Goal: Information Seeking & Learning: Learn about a topic

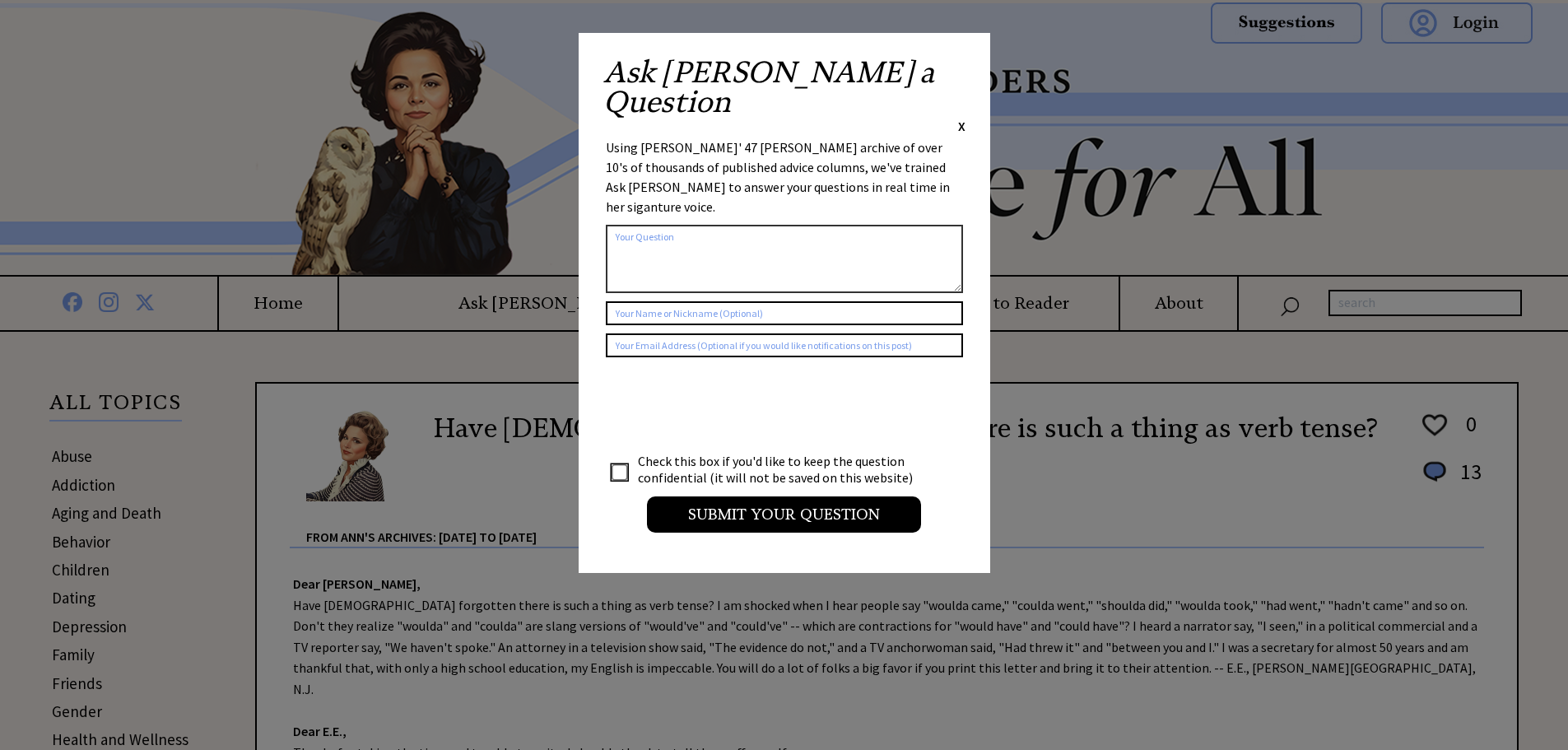
click at [961, 118] on span "X" at bounding box center [961, 126] width 7 height 17
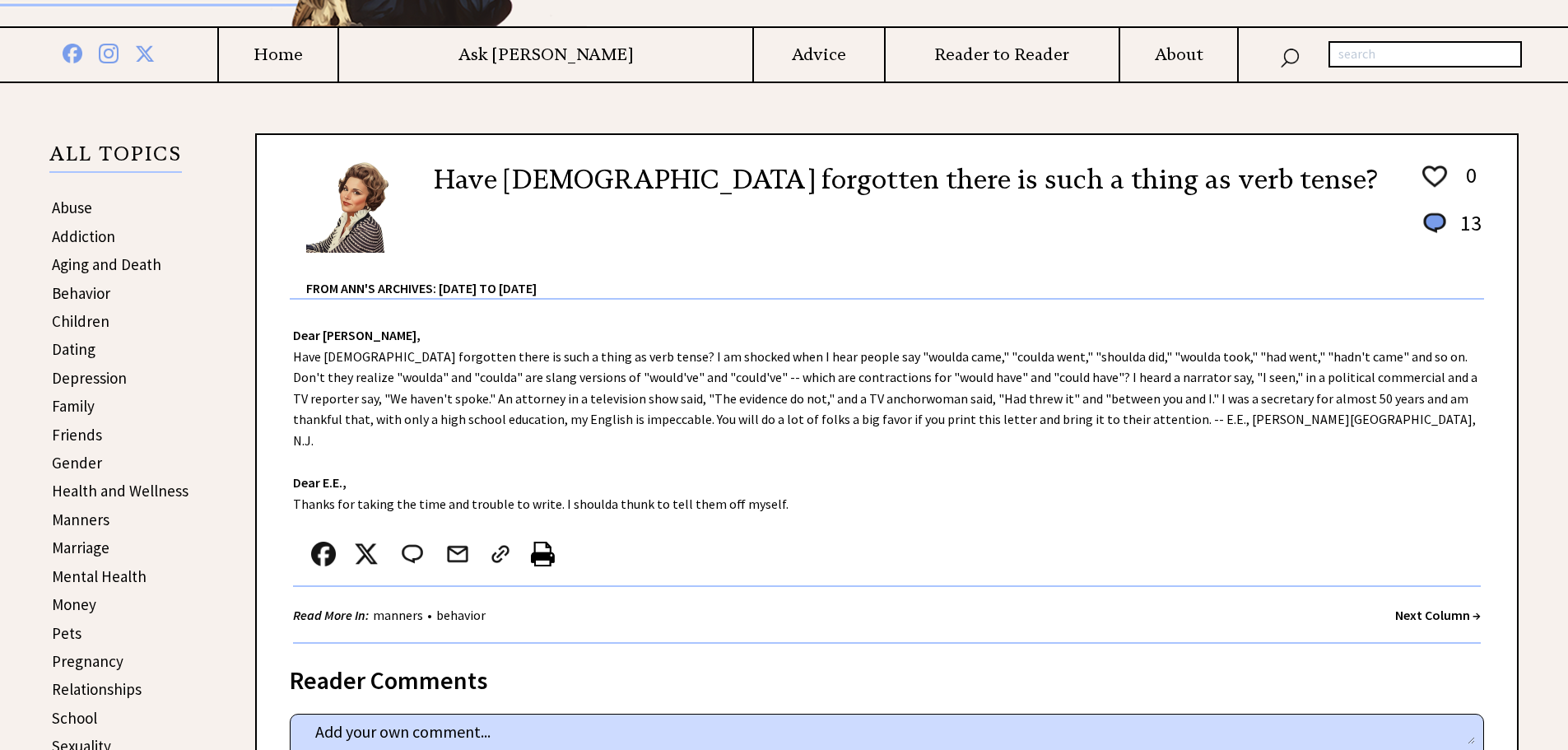
scroll to position [247, 0]
click at [76, 401] on link "Family" at bounding box center [73, 407] width 43 height 19
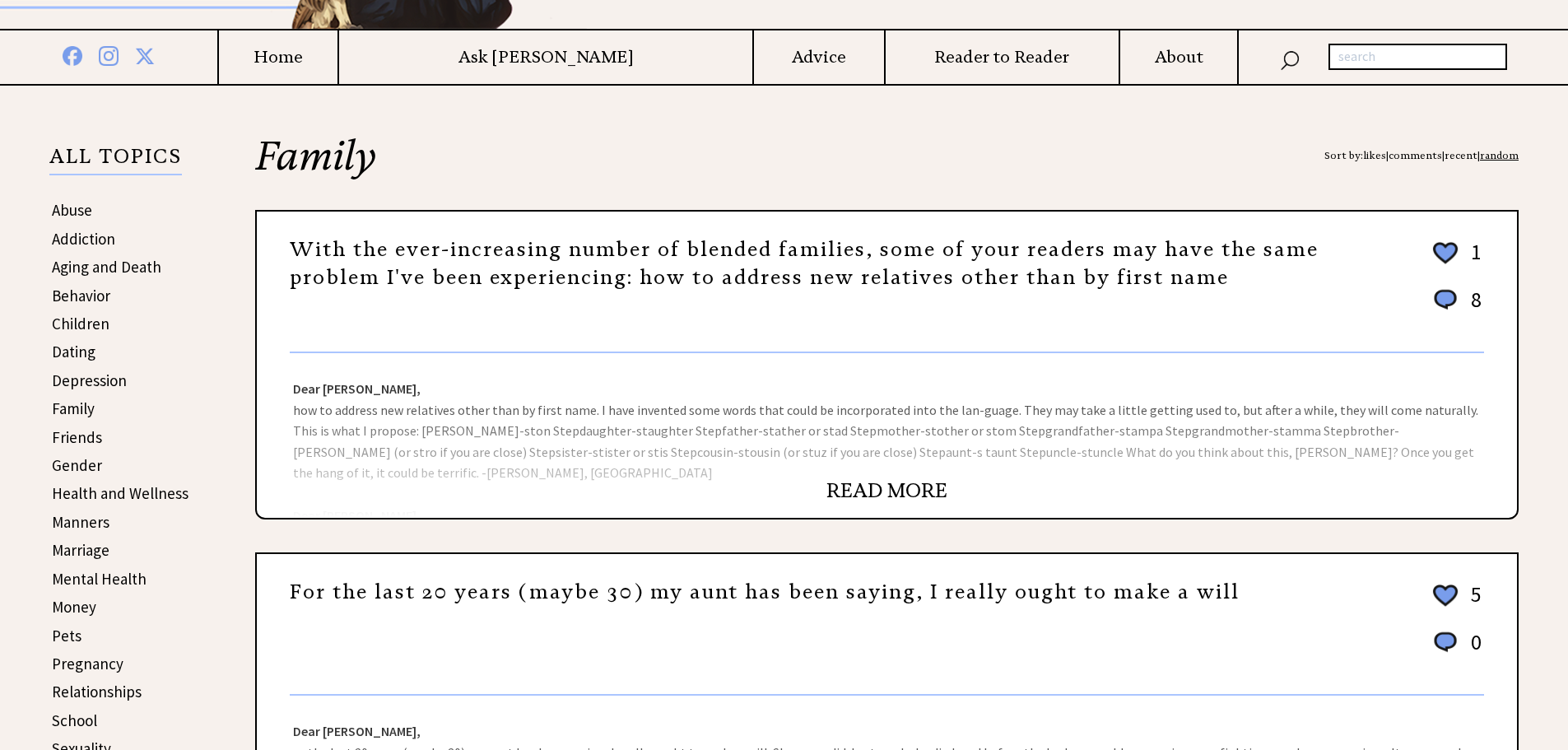
scroll to position [247, 0]
click at [865, 496] on link "READ MORE" at bounding box center [886, 490] width 121 height 25
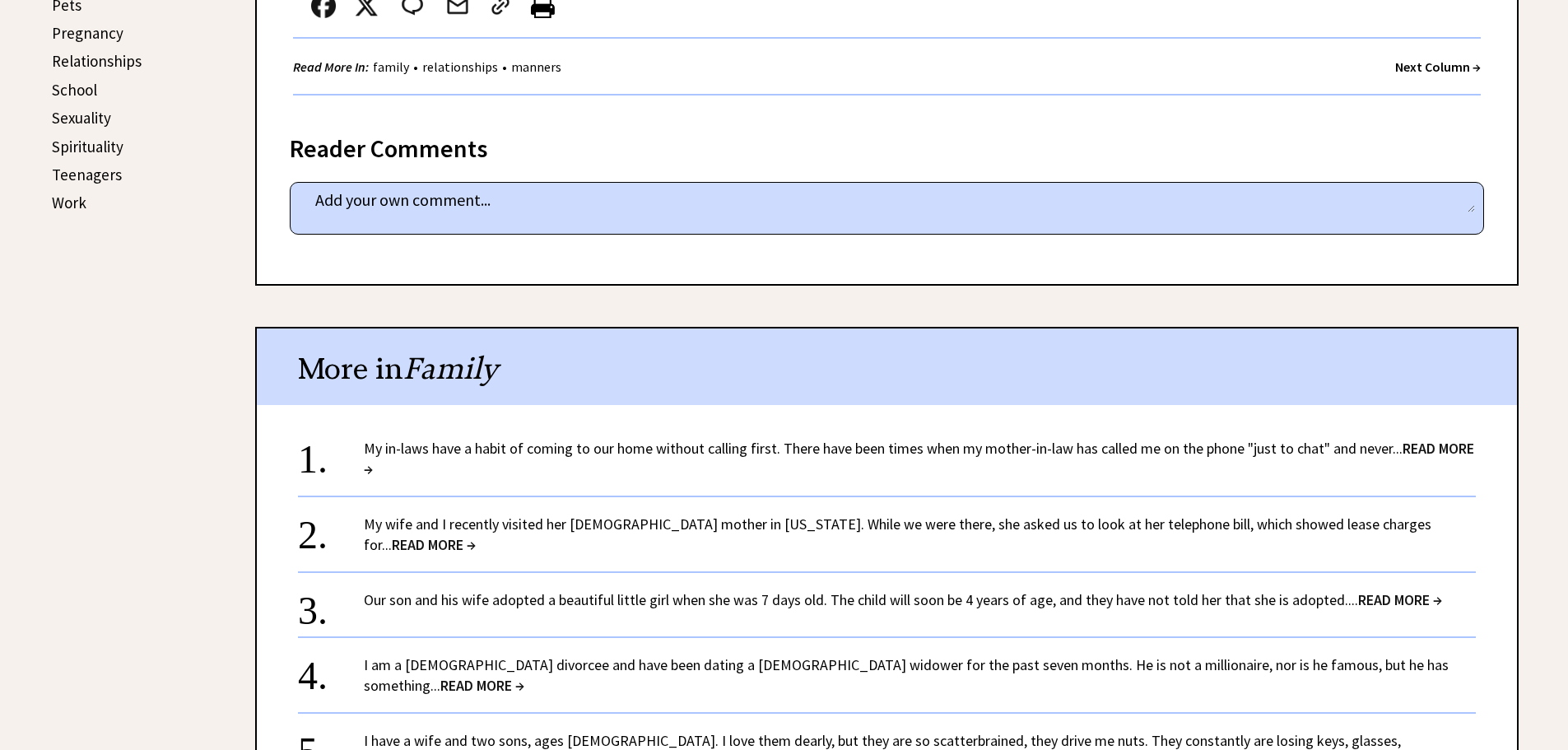
scroll to position [906, 0]
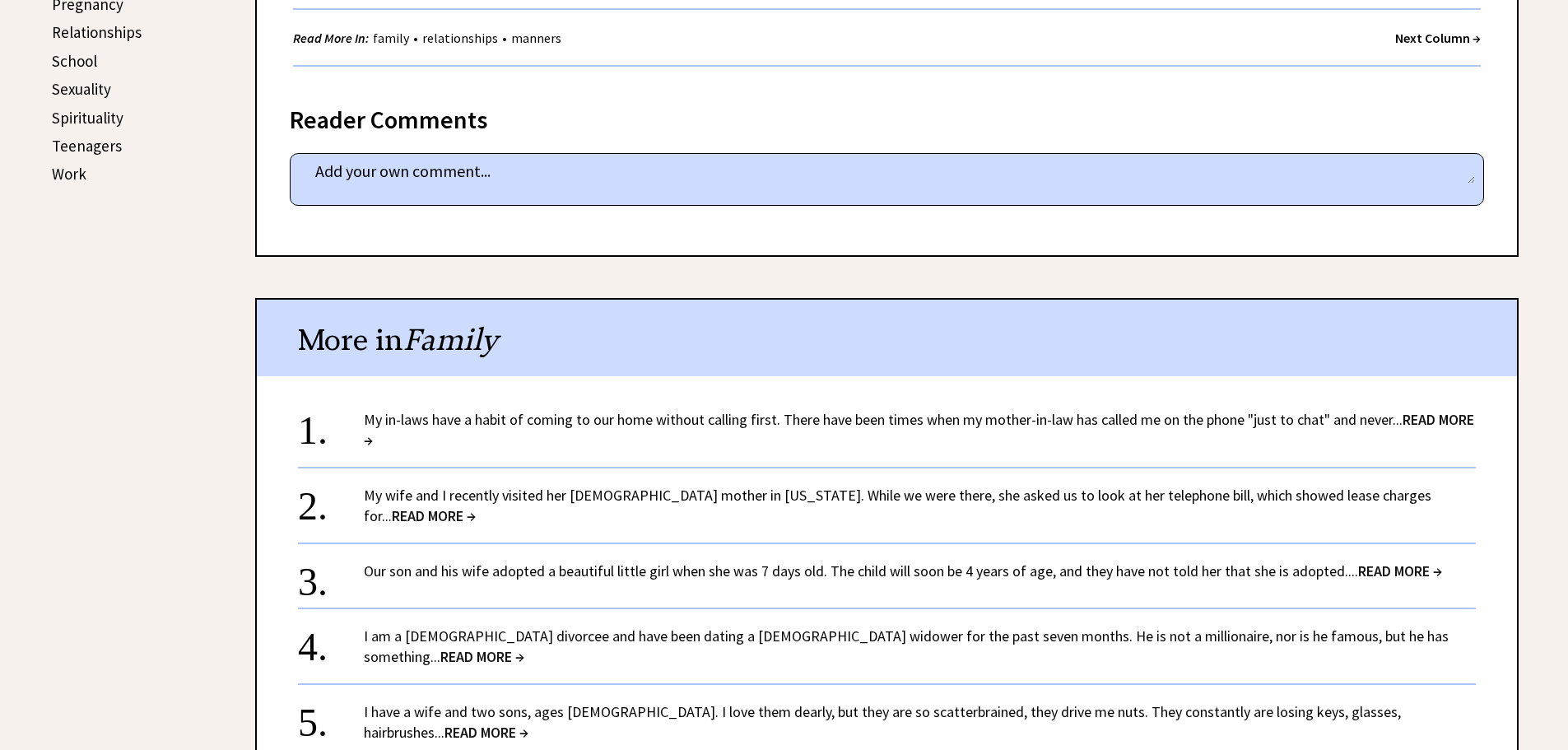
click at [668, 413] on link "My in-laws have a habit of coming to our home without calling first. There have…" at bounding box center [919, 429] width 1110 height 40
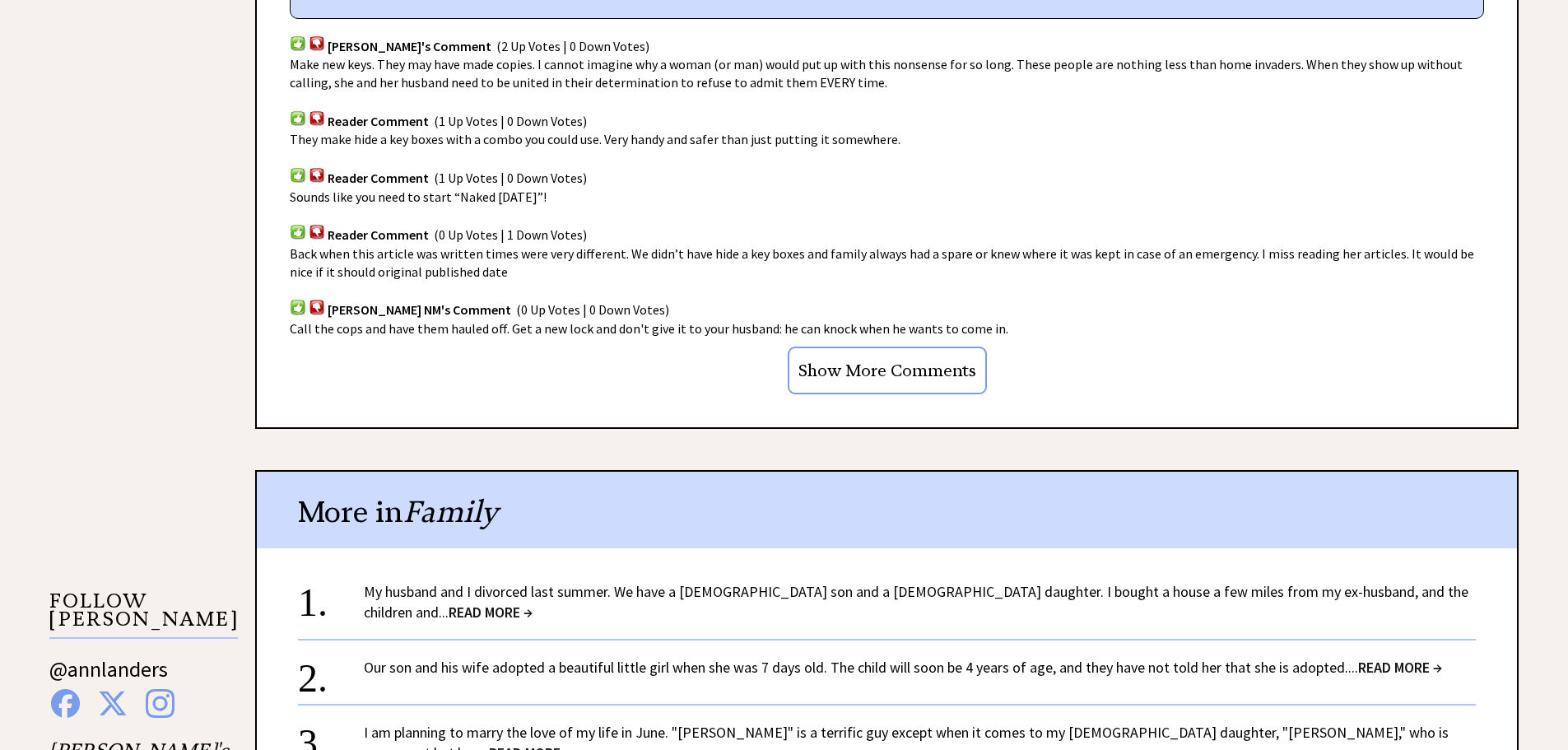
scroll to position [1153, 0]
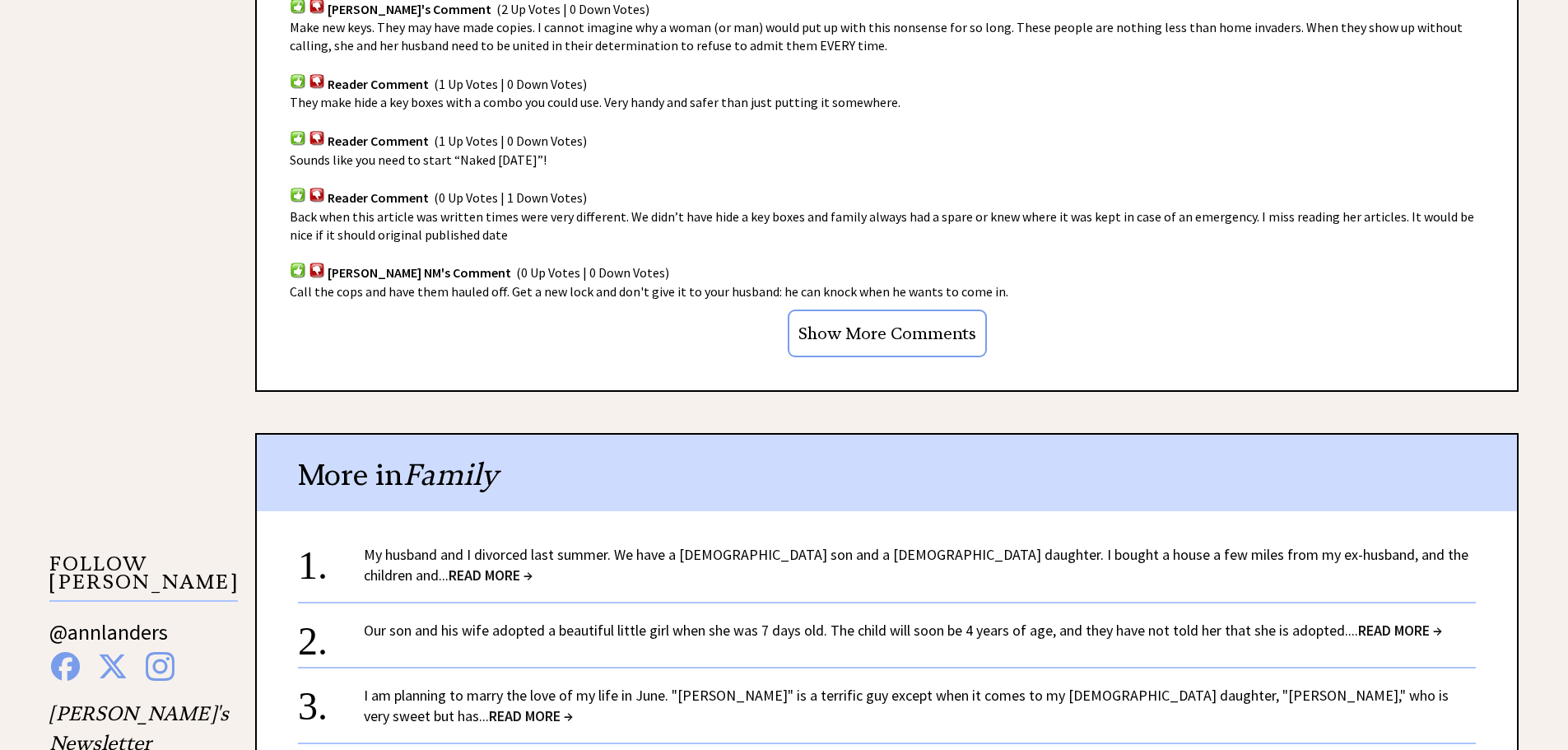
click at [639, 553] on link "My husband and I divorced last summer. We have a 9-year-old son and a 6-year-ol…" at bounding box center [916, 564] width 1105 height 40
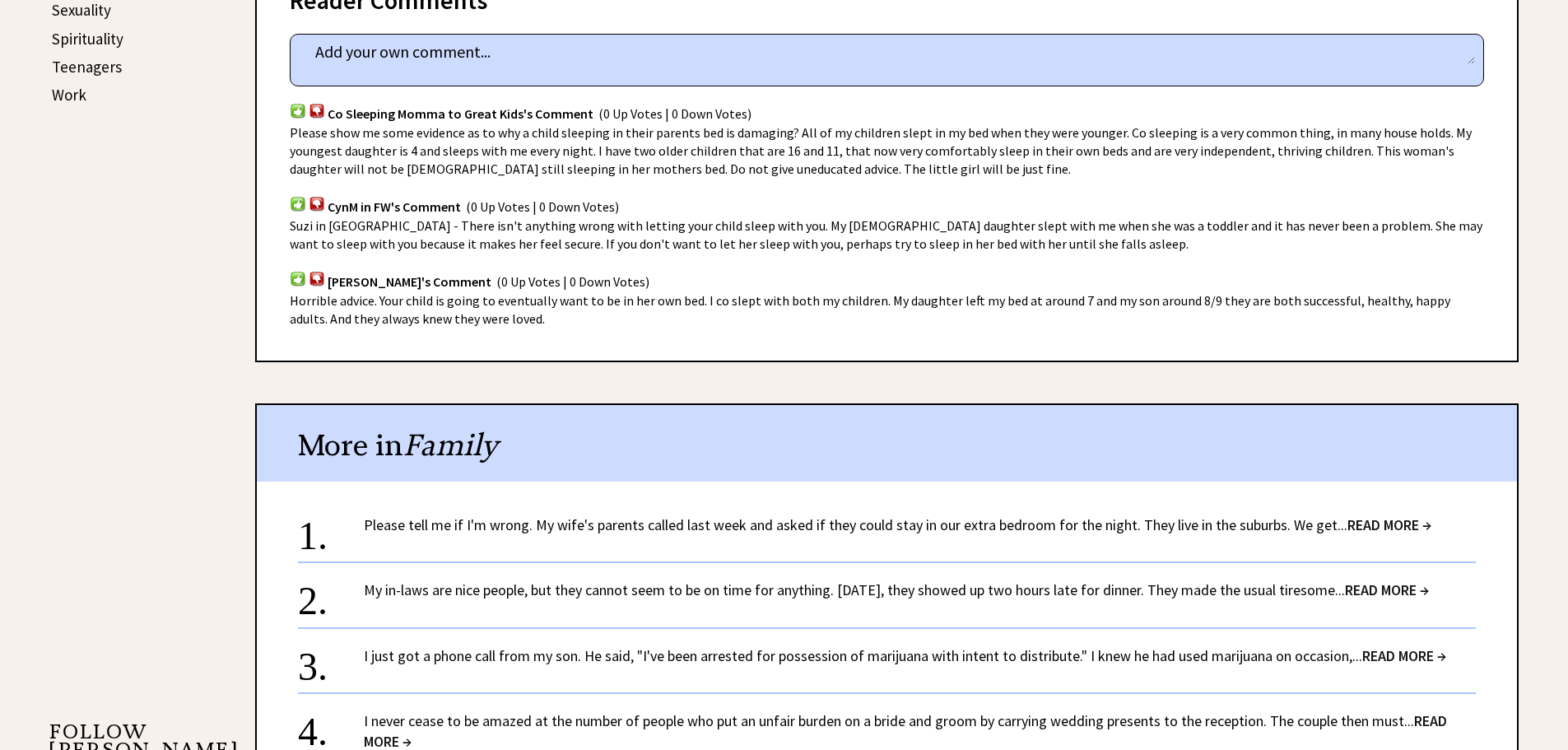
scroll to position [988, 0]
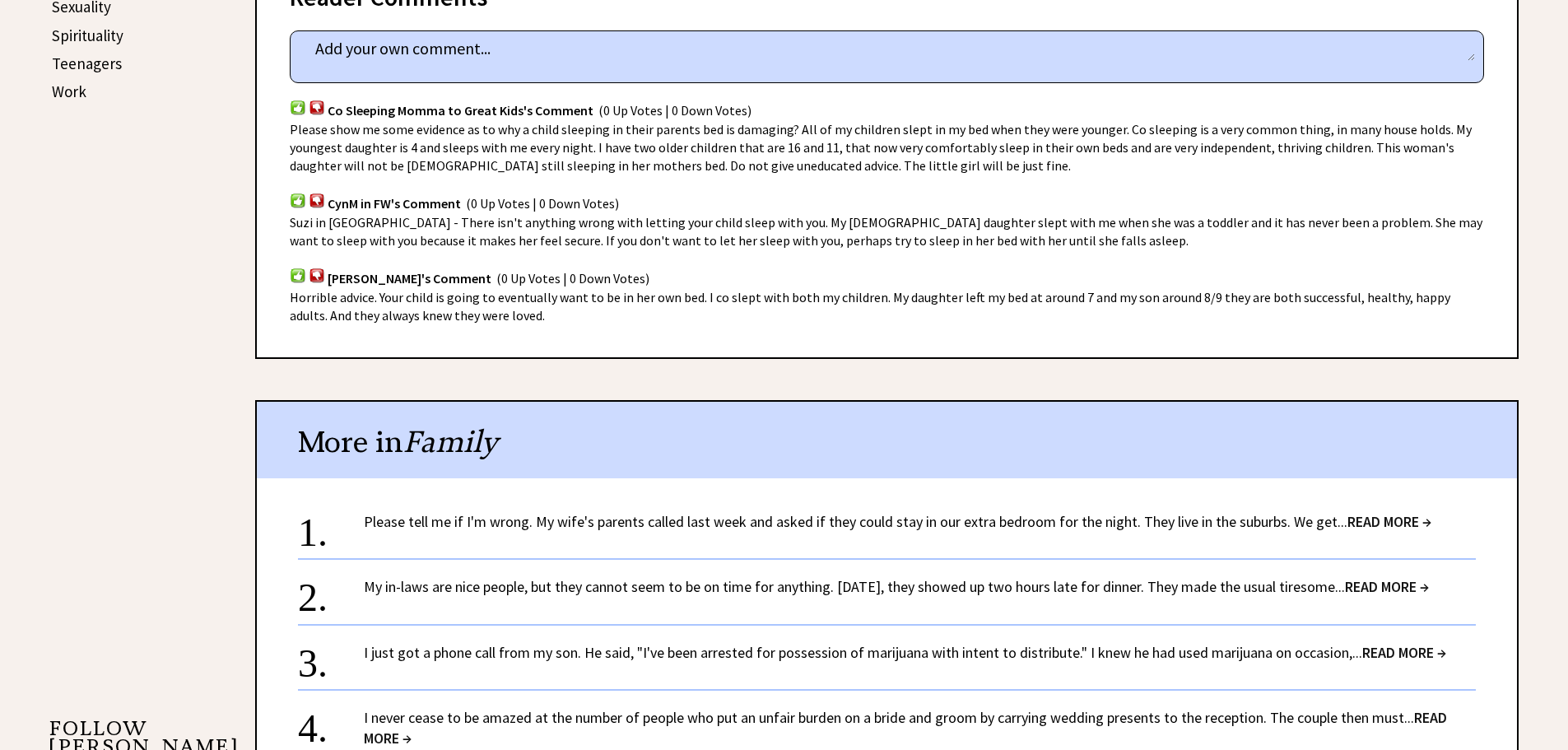
click at [711, 512] on link "Please tell me if I'm wrong. My wife's parents called last week and asked if th…" at bounding box center [898, 521] width 1068 height 19
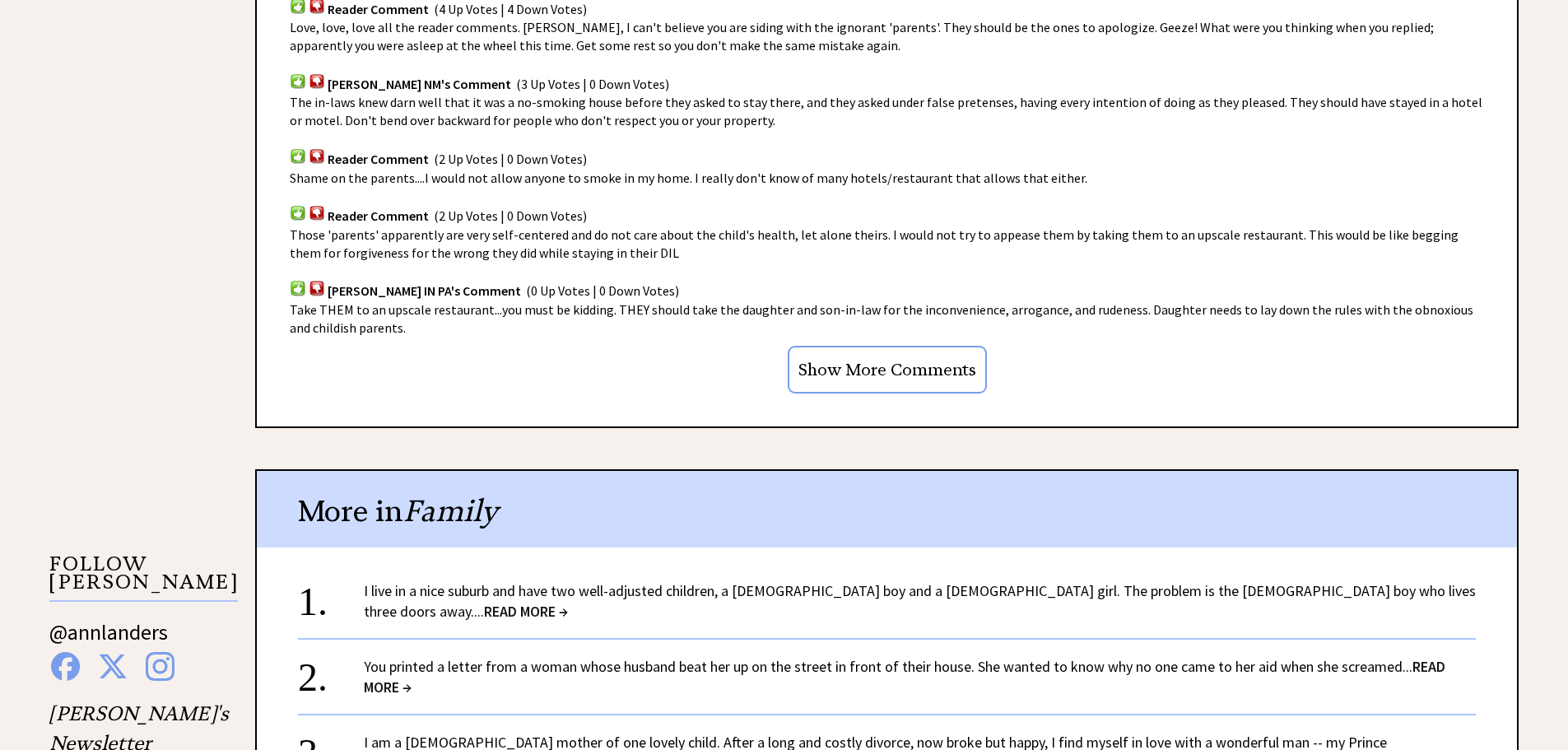
scroll to position [1235, 0]
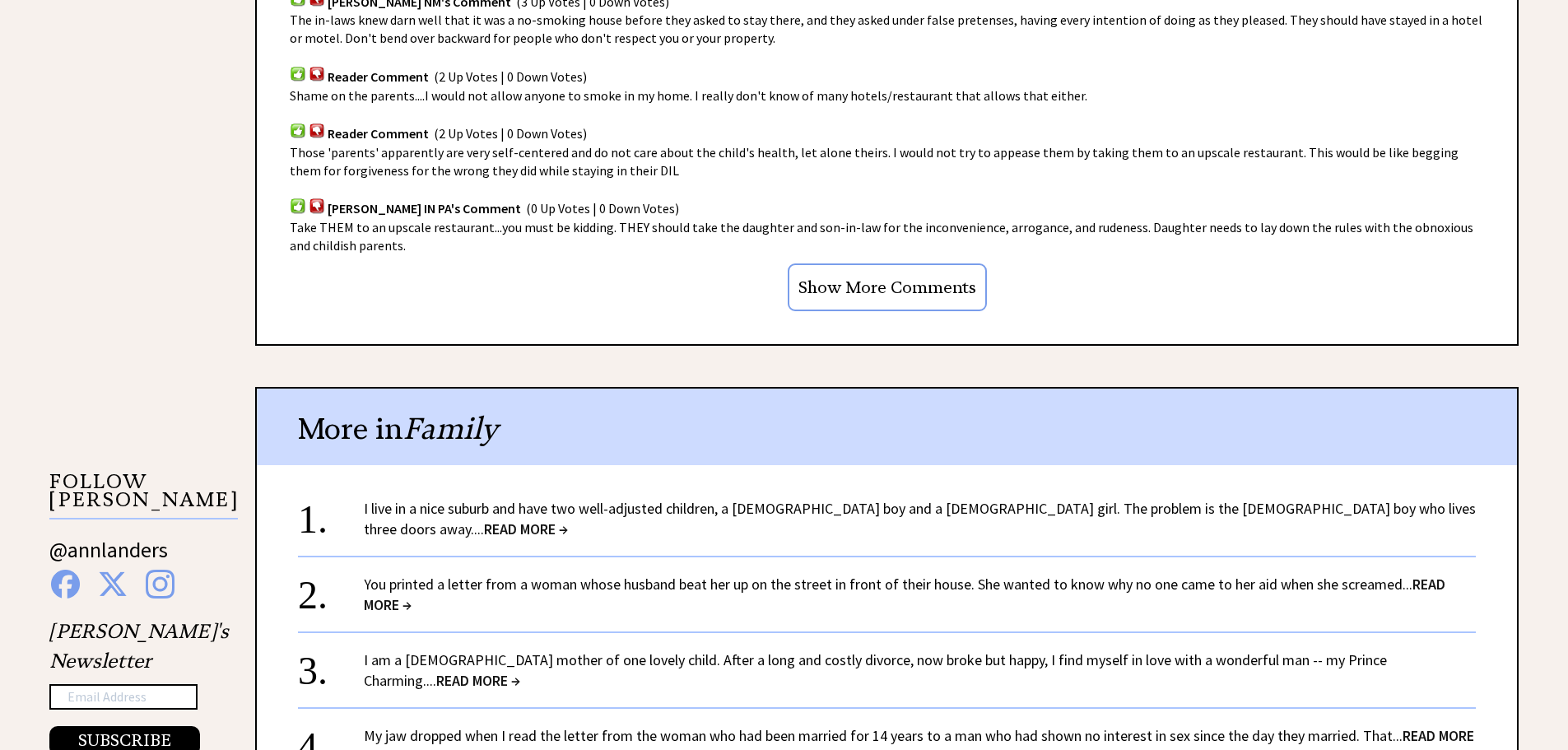
click at [731, 509] on link "I live in a nice suburb and have two well-adjusted children, a 6-year-old boy a…" at bounding box center [920, 518] width 1112 height 40
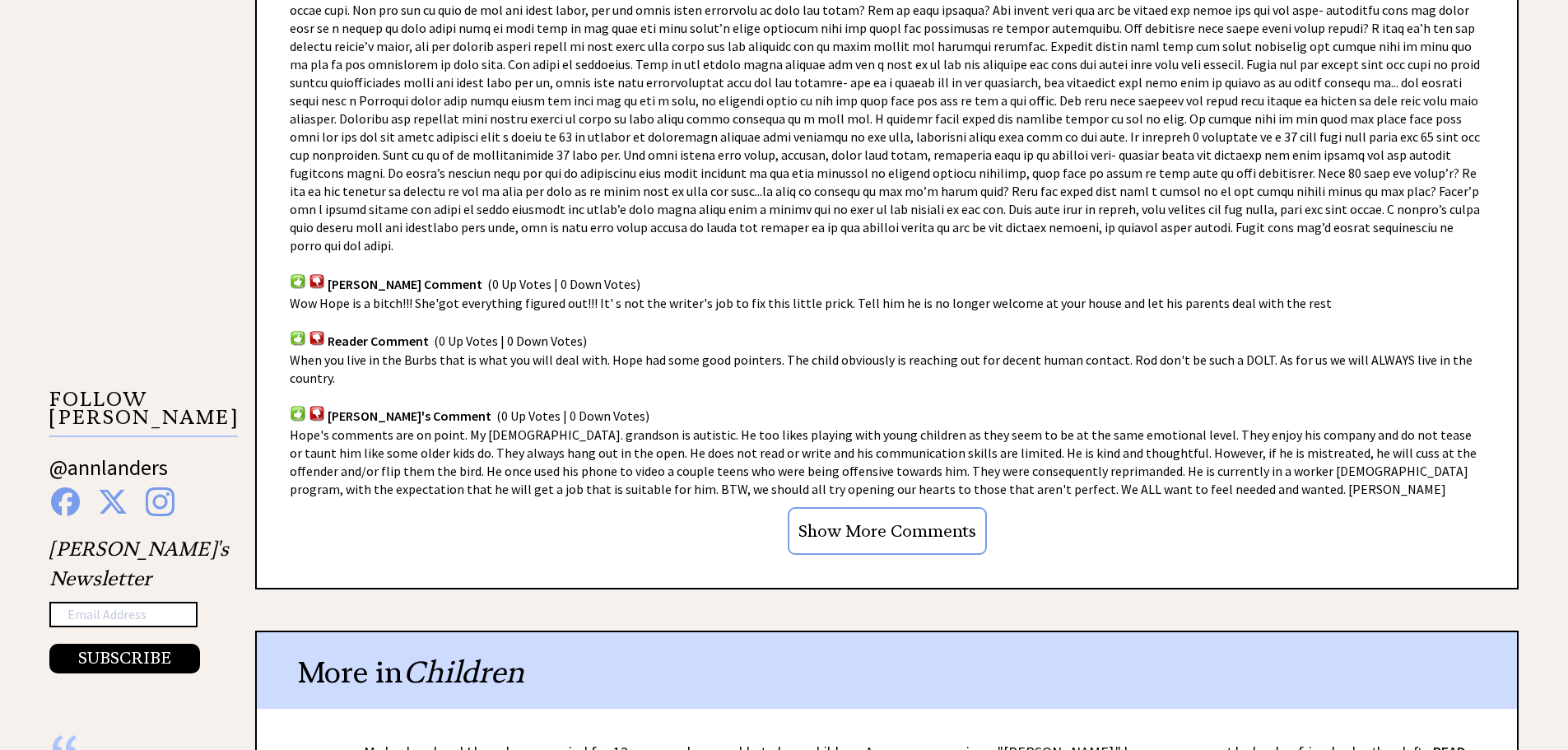
scroll to position [1481, 0]
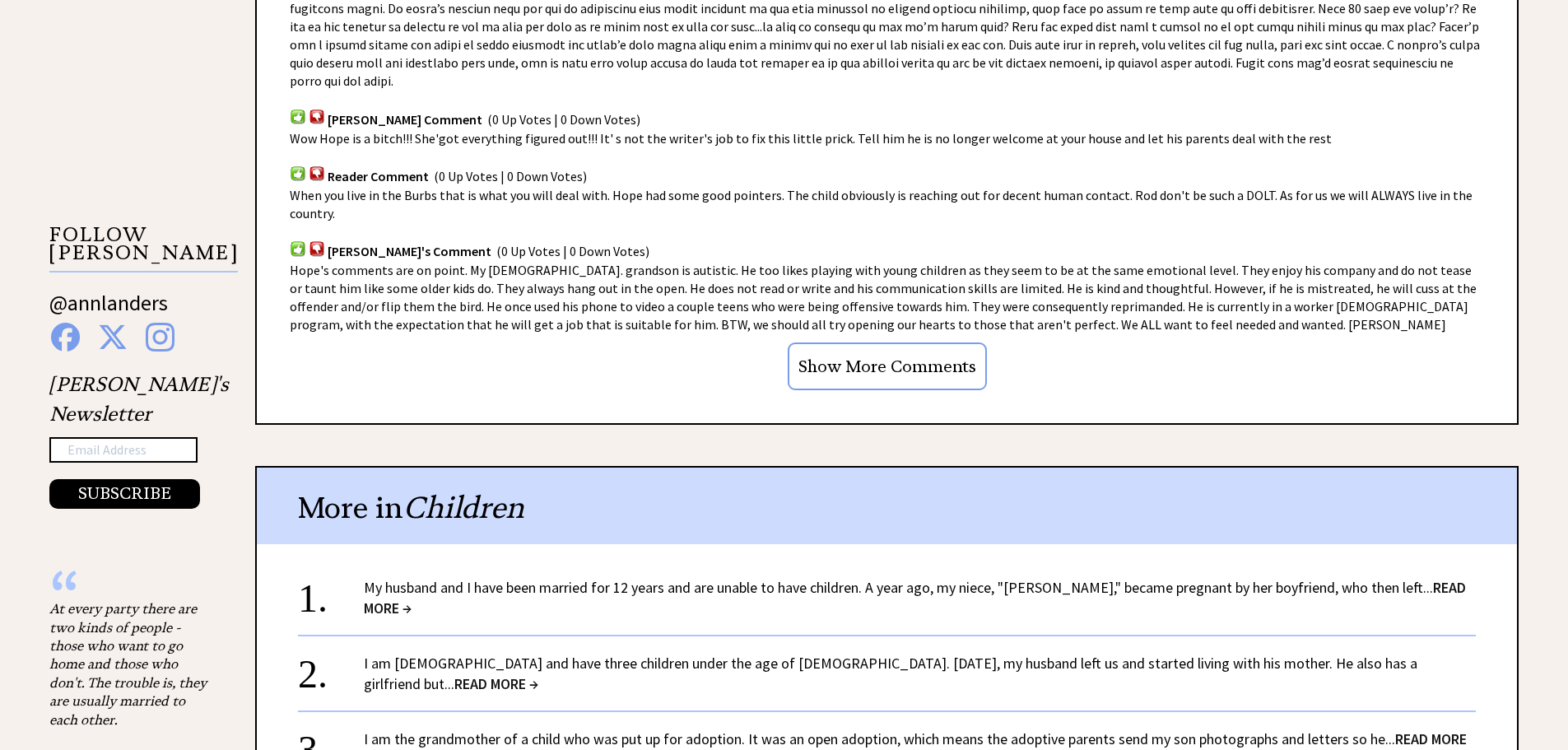
click at [730, 578] on link "My husband and I have been married for 12 years and are unable to have children…" at bounding box center [914, 598] width 1102 height 40
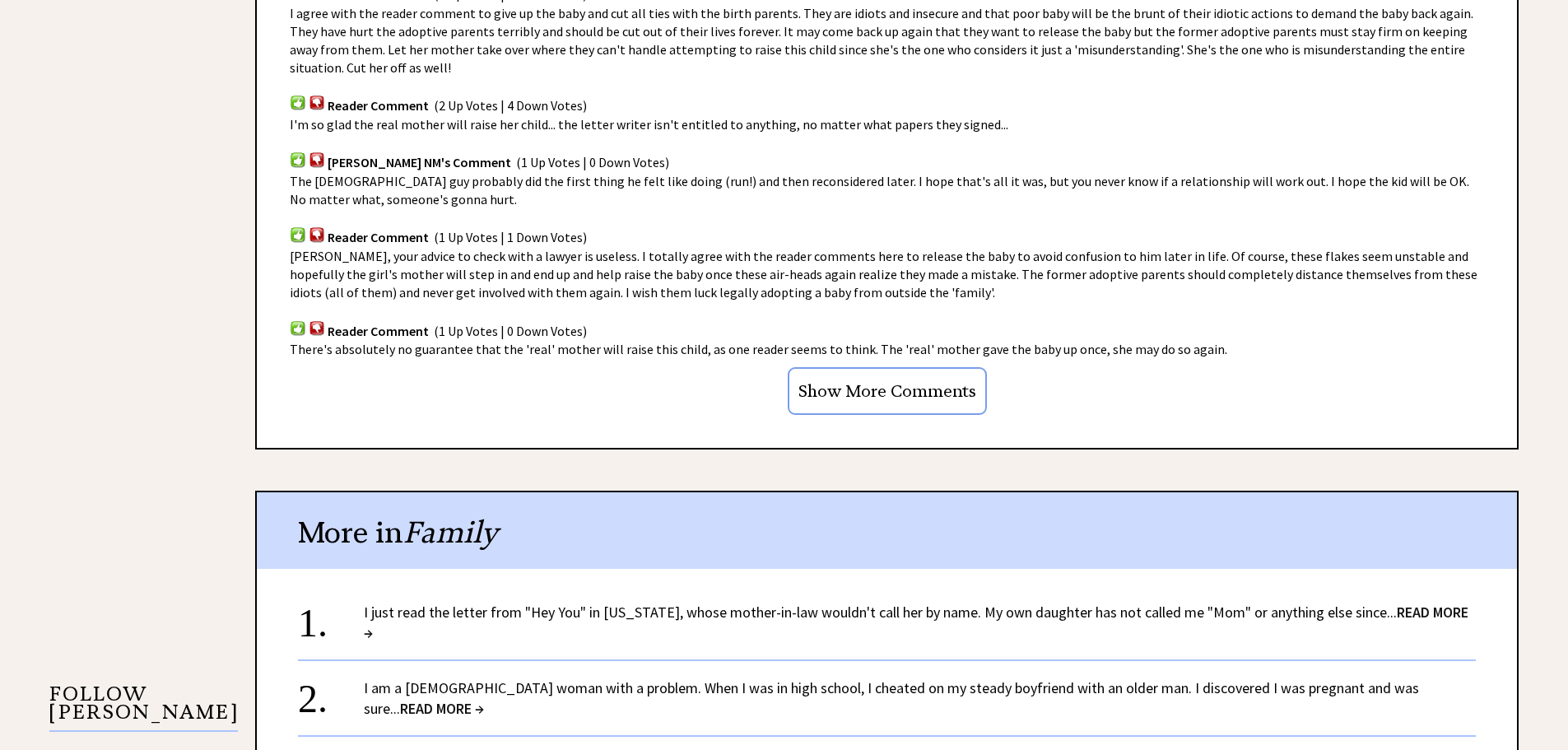
scroll to position [1153, 0]
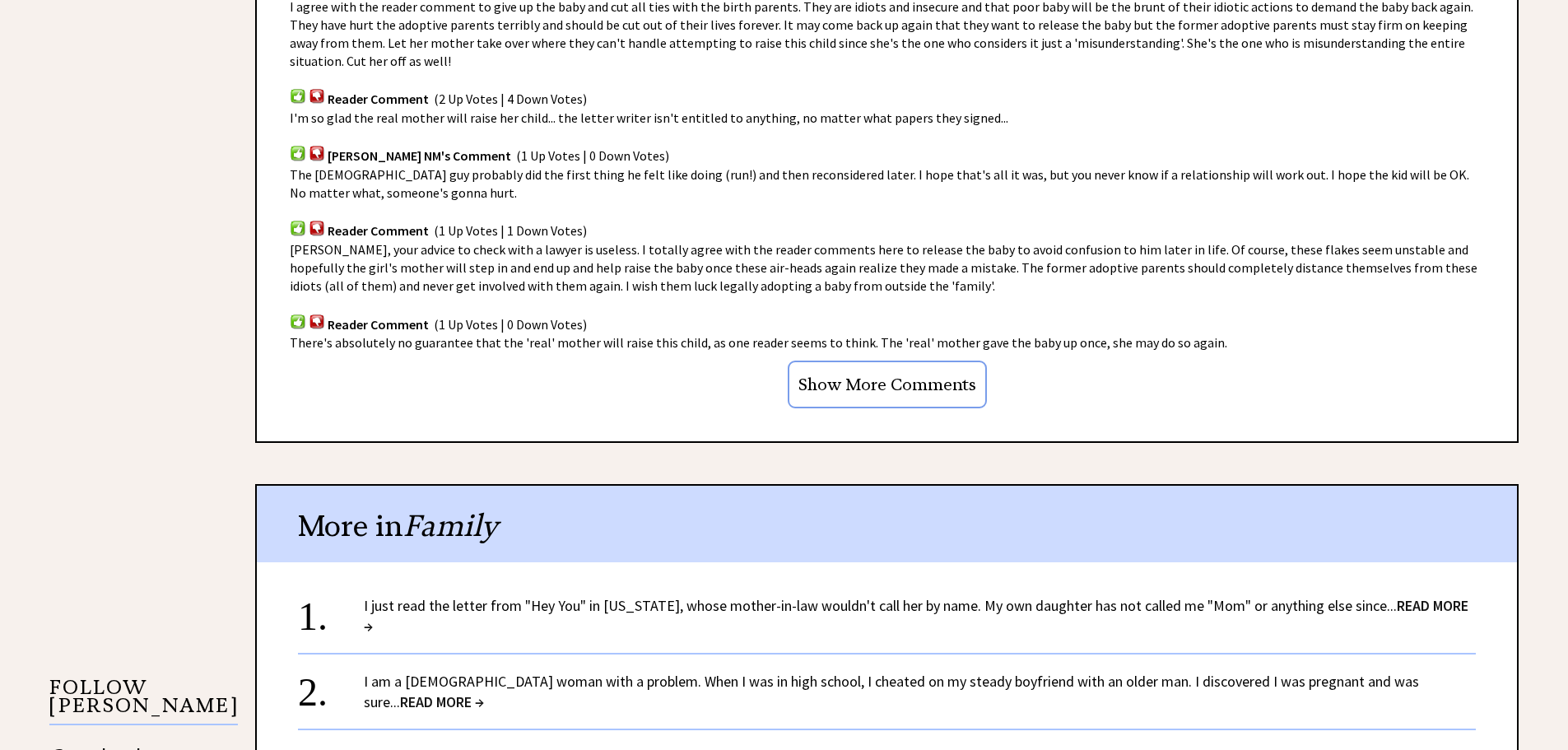
click at [796, 607] on link "I just read the letter from "Hey You" in [US_STATE], whose mother-in-law wouldn…" at bounding box center [916, 615] width 1105 height 40
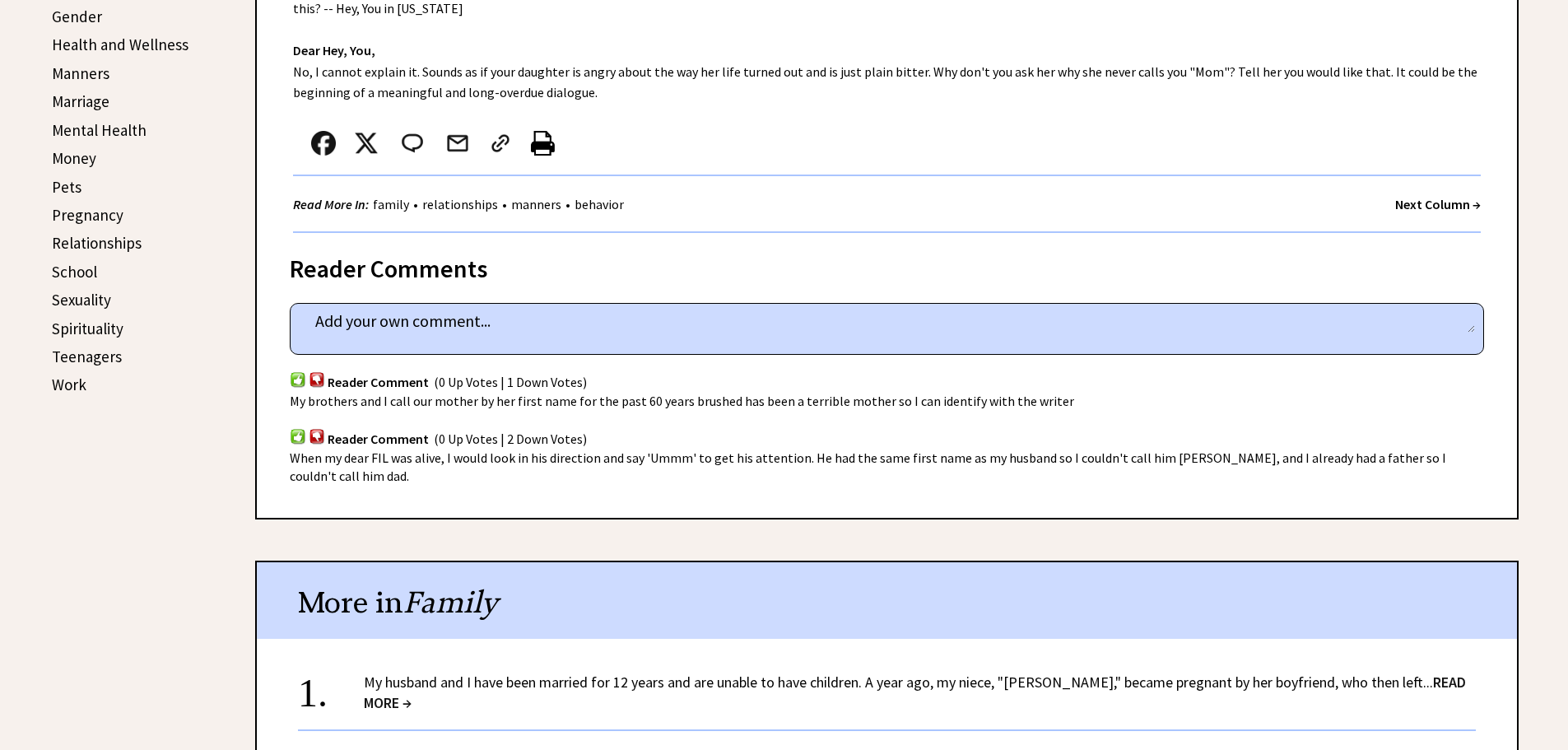
scroll to position [741, 0]
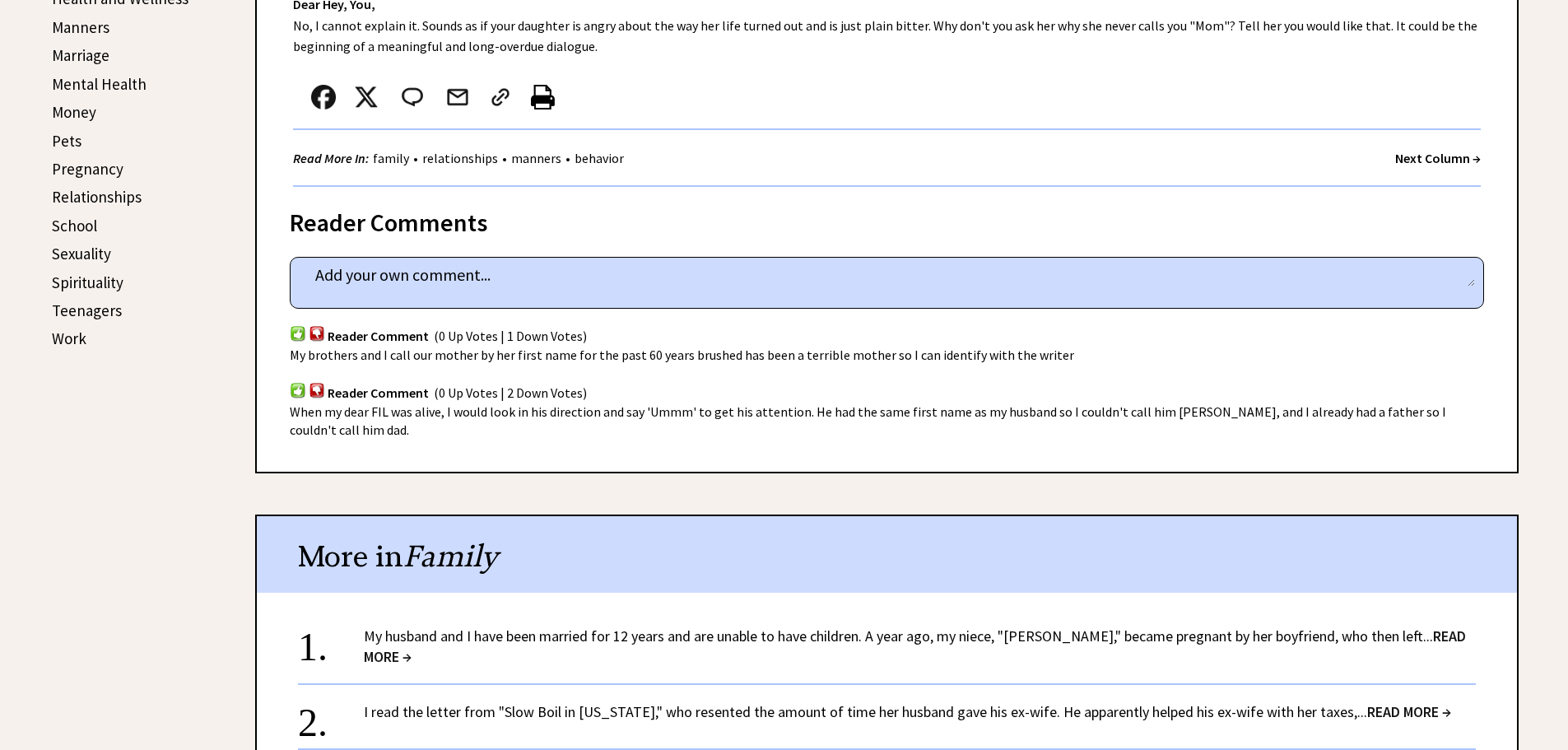
click at [747, 627] on link "My husband and I have been married for 12 years and are unable to have children…" at bounding box center [914, 646] width 1102 height 40
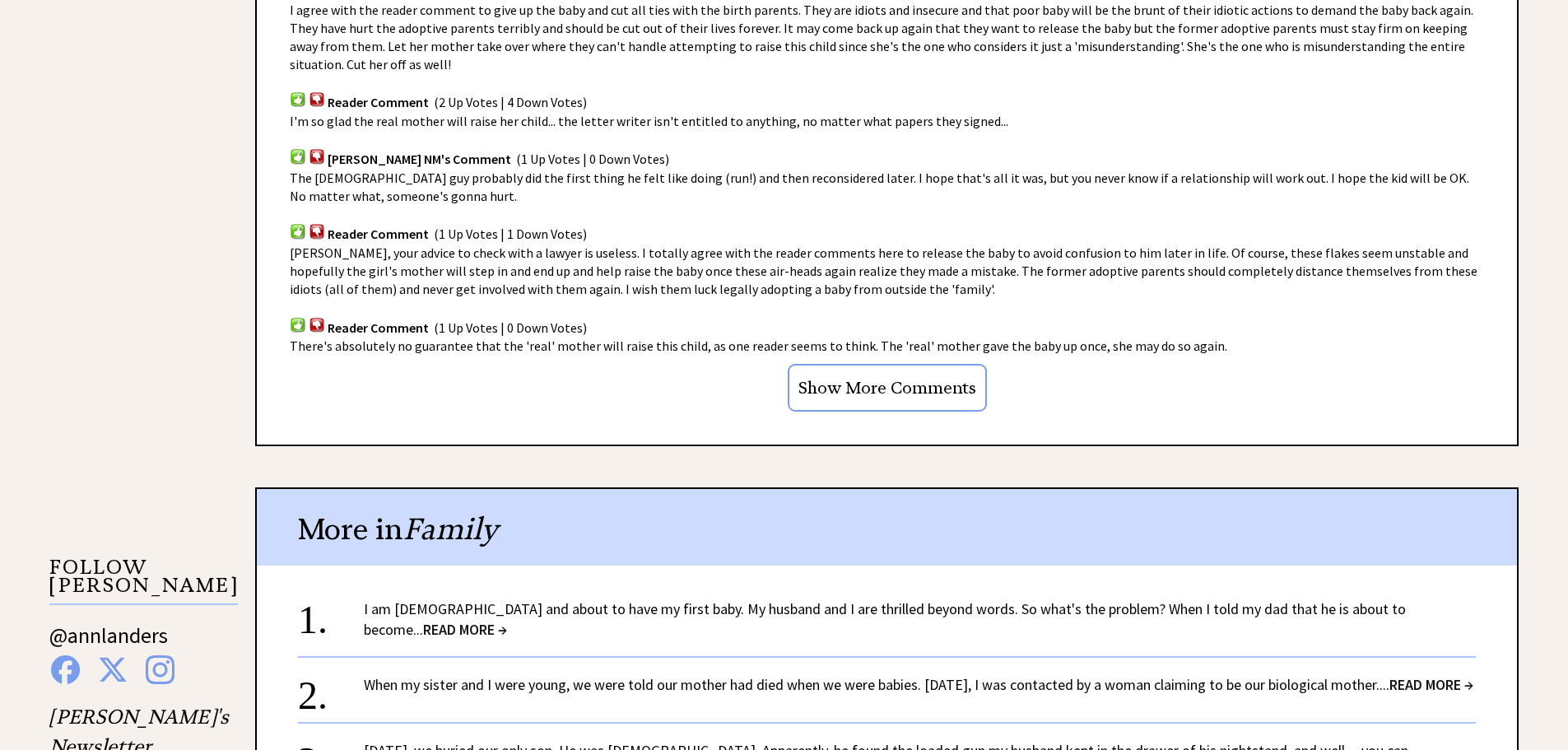
scroll to position [1235, 0]
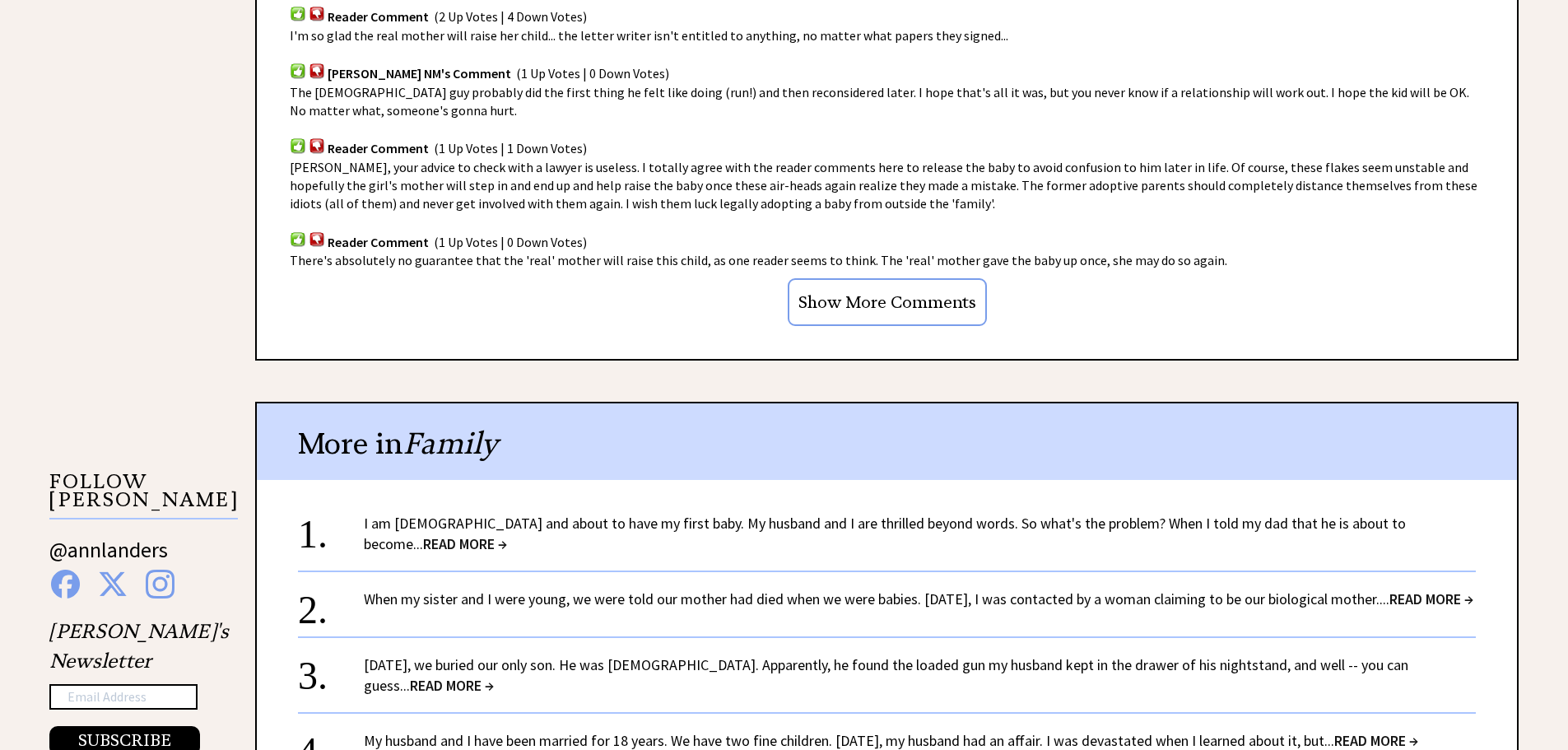
click at [613, 523] on link "I am 34 years old and about to have my first baby. My husband and I are thrille…" at bounding box center [884, 533] width 1042 height 40
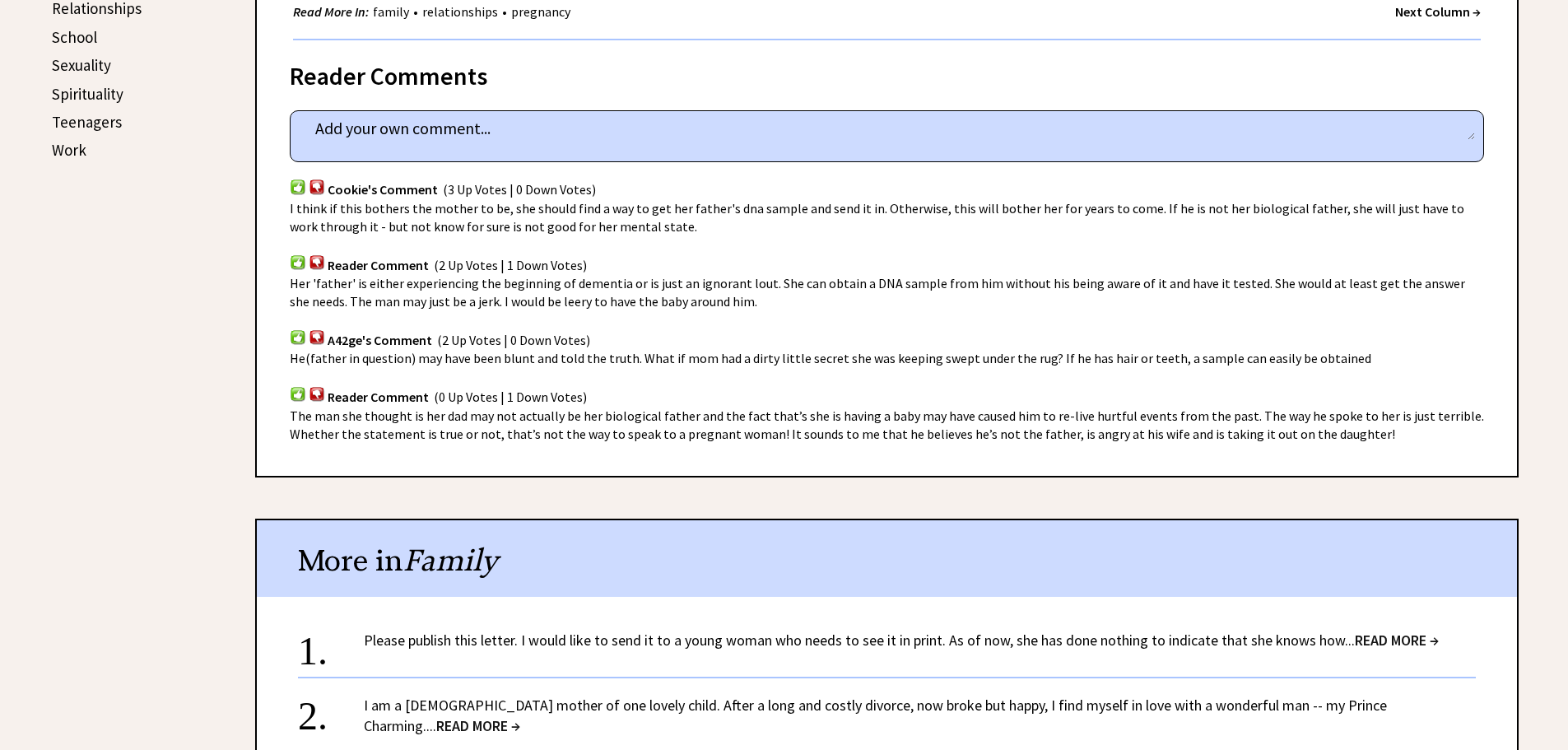
scroll to position [988, 0]
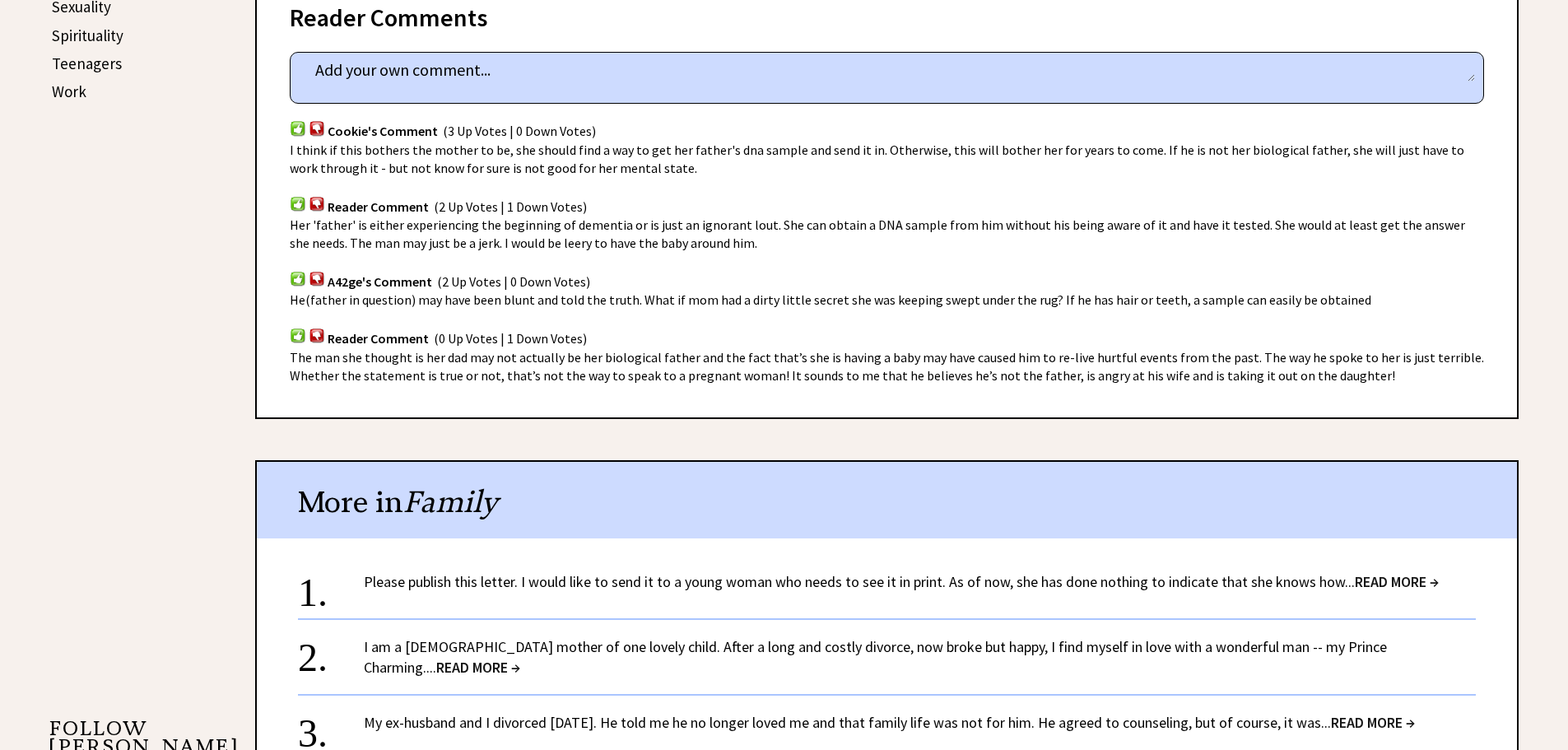
click at [653, 651] on link "I am a [DEMOGRAPHIC_DATA] mother of one lovely child. After a long and costly d…" at bounding box center [875, 657] width 1023 height 40
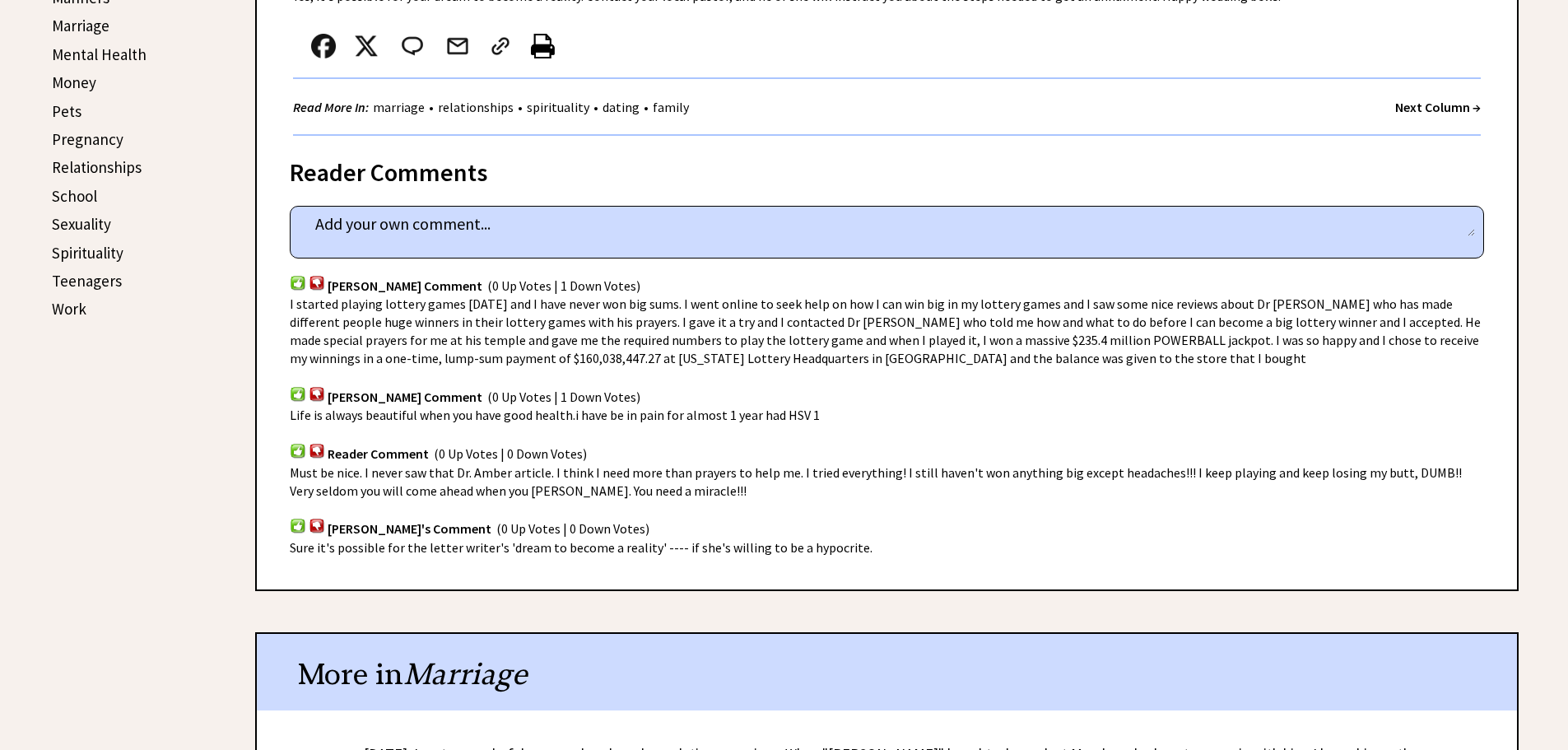
scroll to position [988, 0]
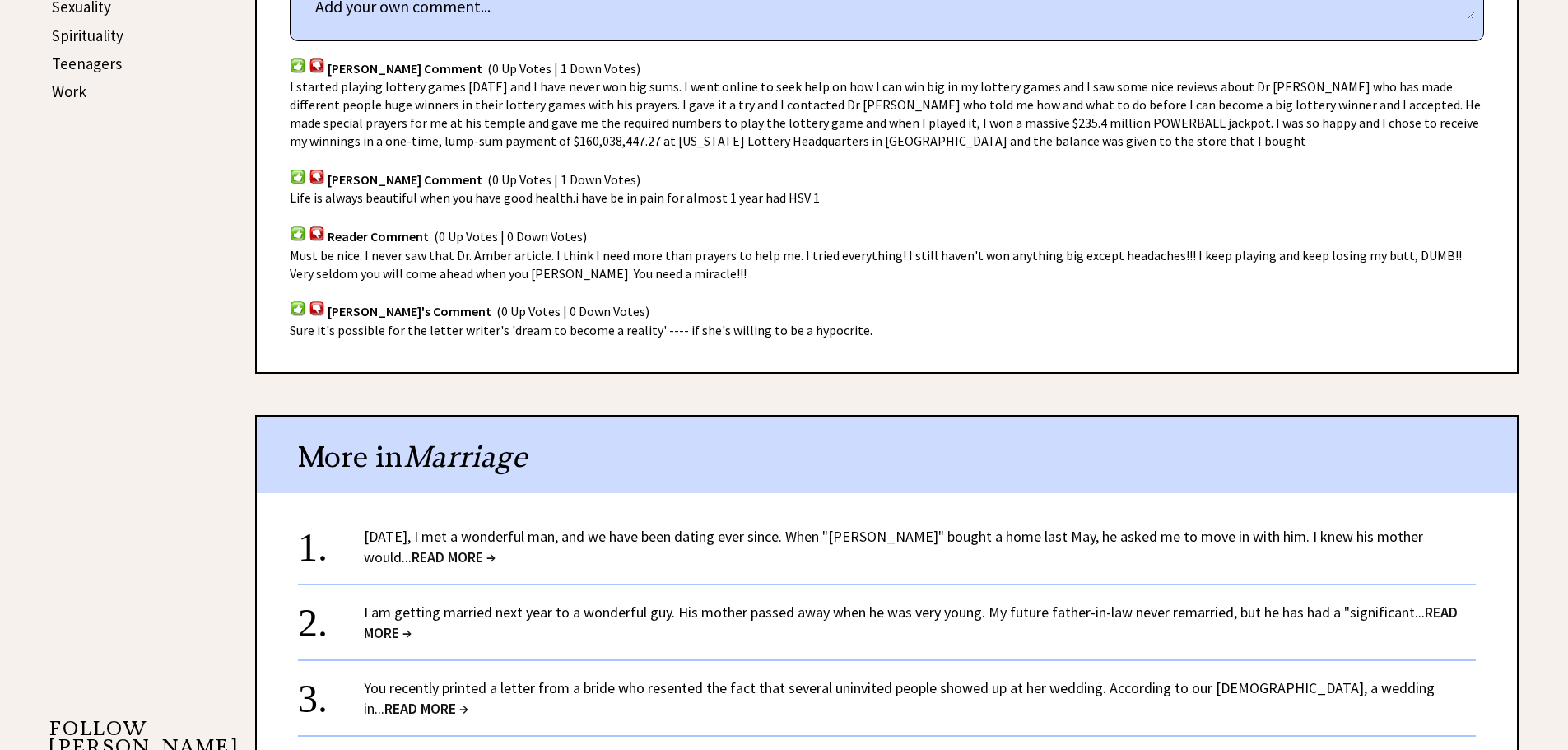
click at [621, 530] on link "Two years ago, I met a wonderful man, and we have been dating ever since. When …" at bounding box center [893, 546] width 1059 height 40
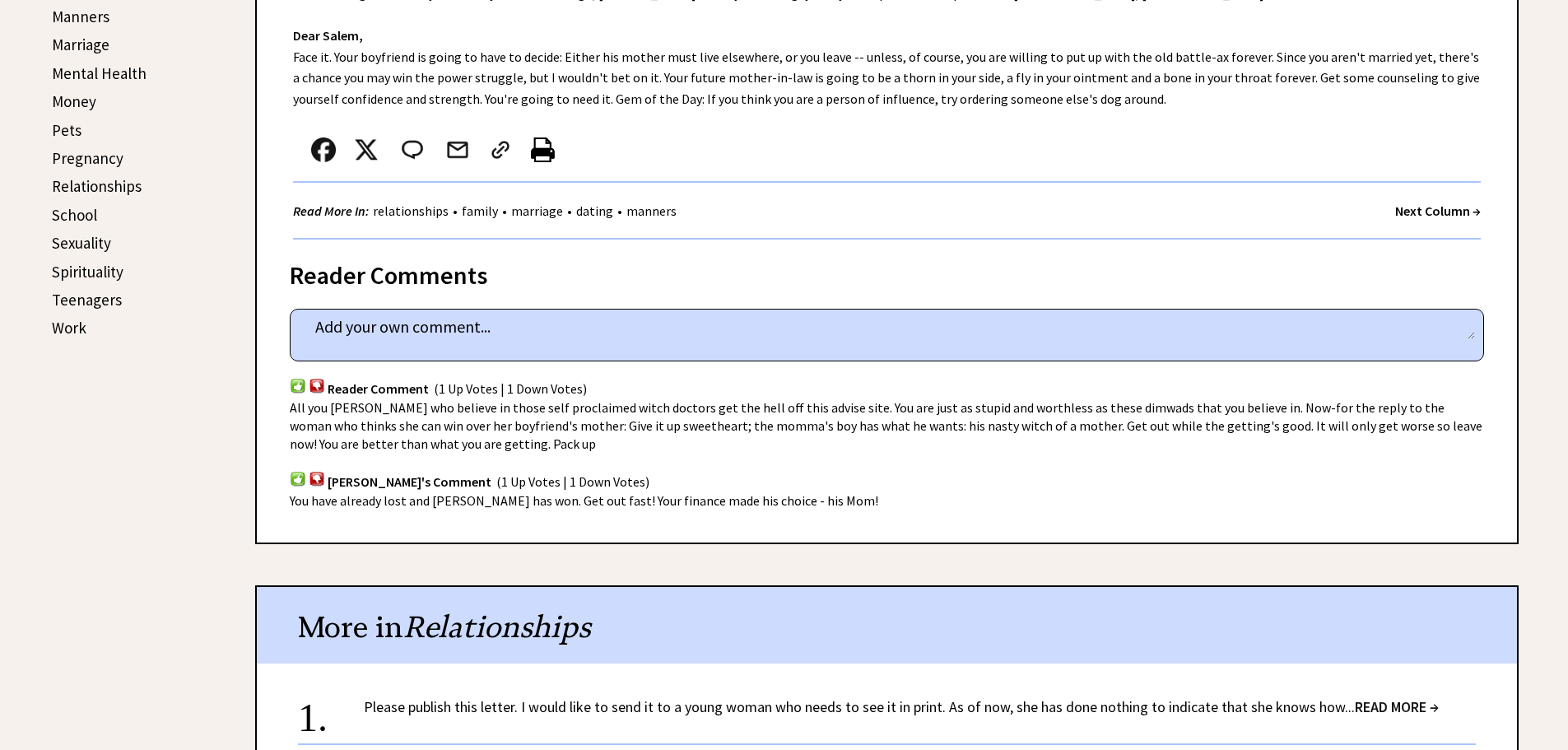
scroll to position [906, 0]
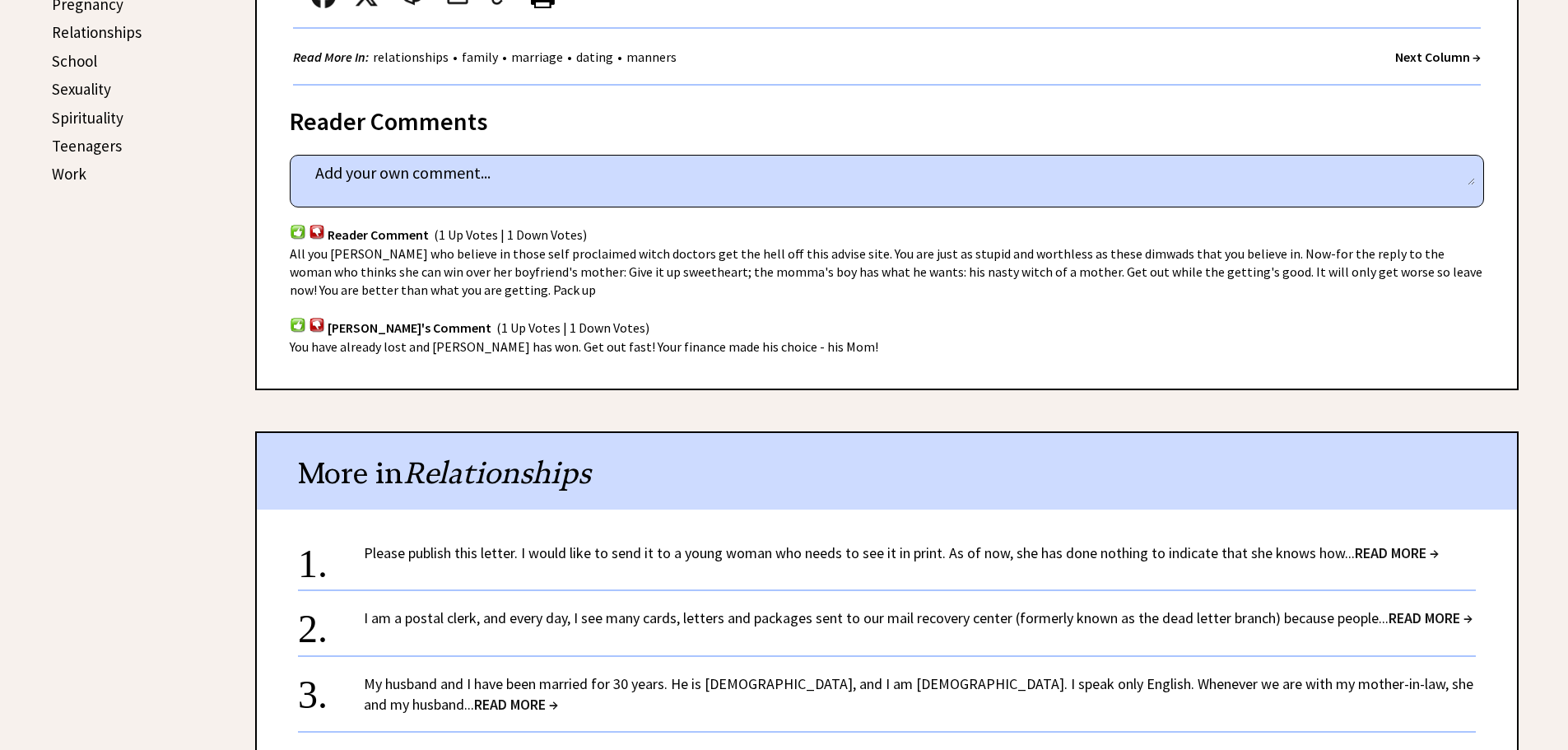
click at [845, 613] on link "I am a postal clerk, and every day, I see many cards, letters and packages sent…" at bounding box center [918, 617] width 1108 height 19
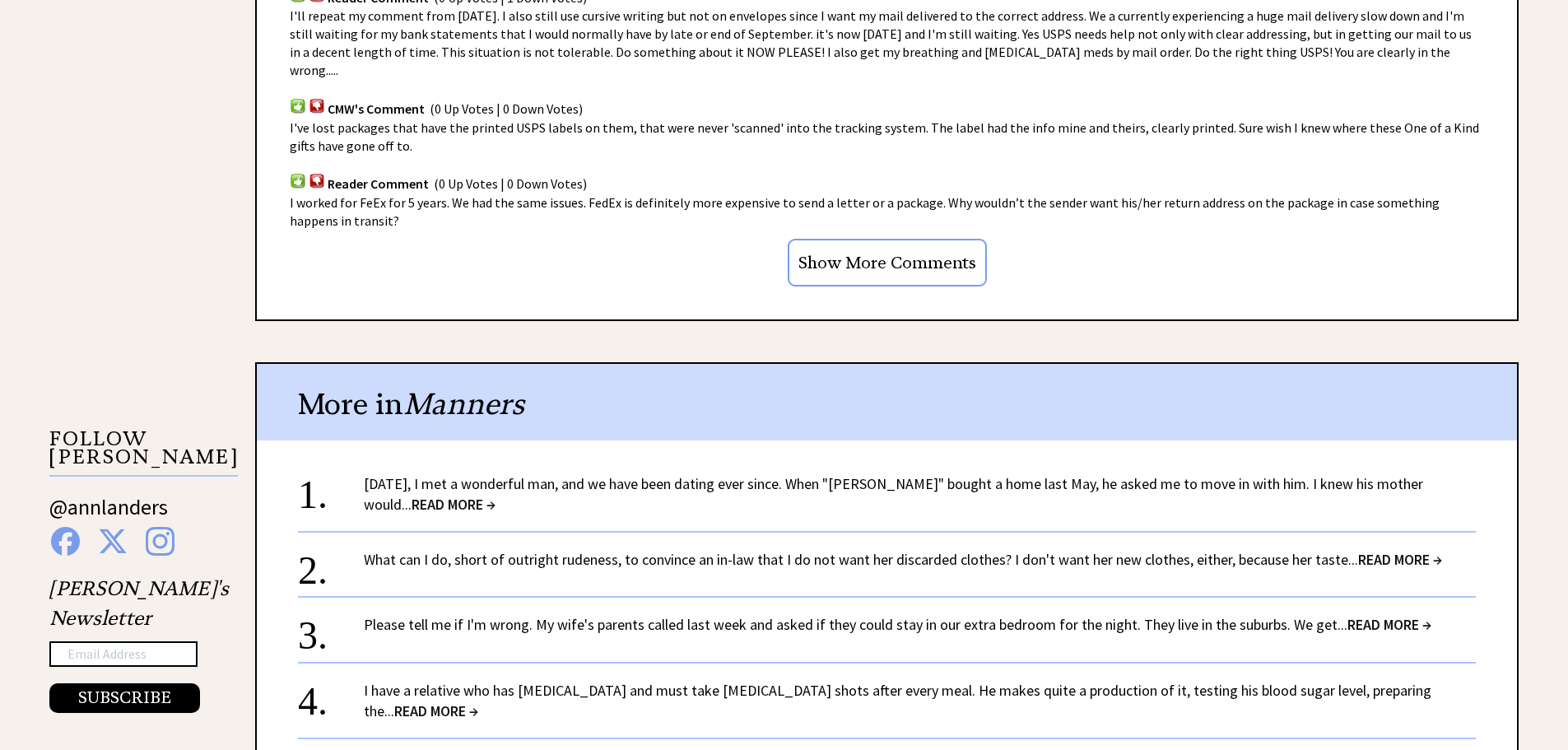
scroll to position [1318, 0]
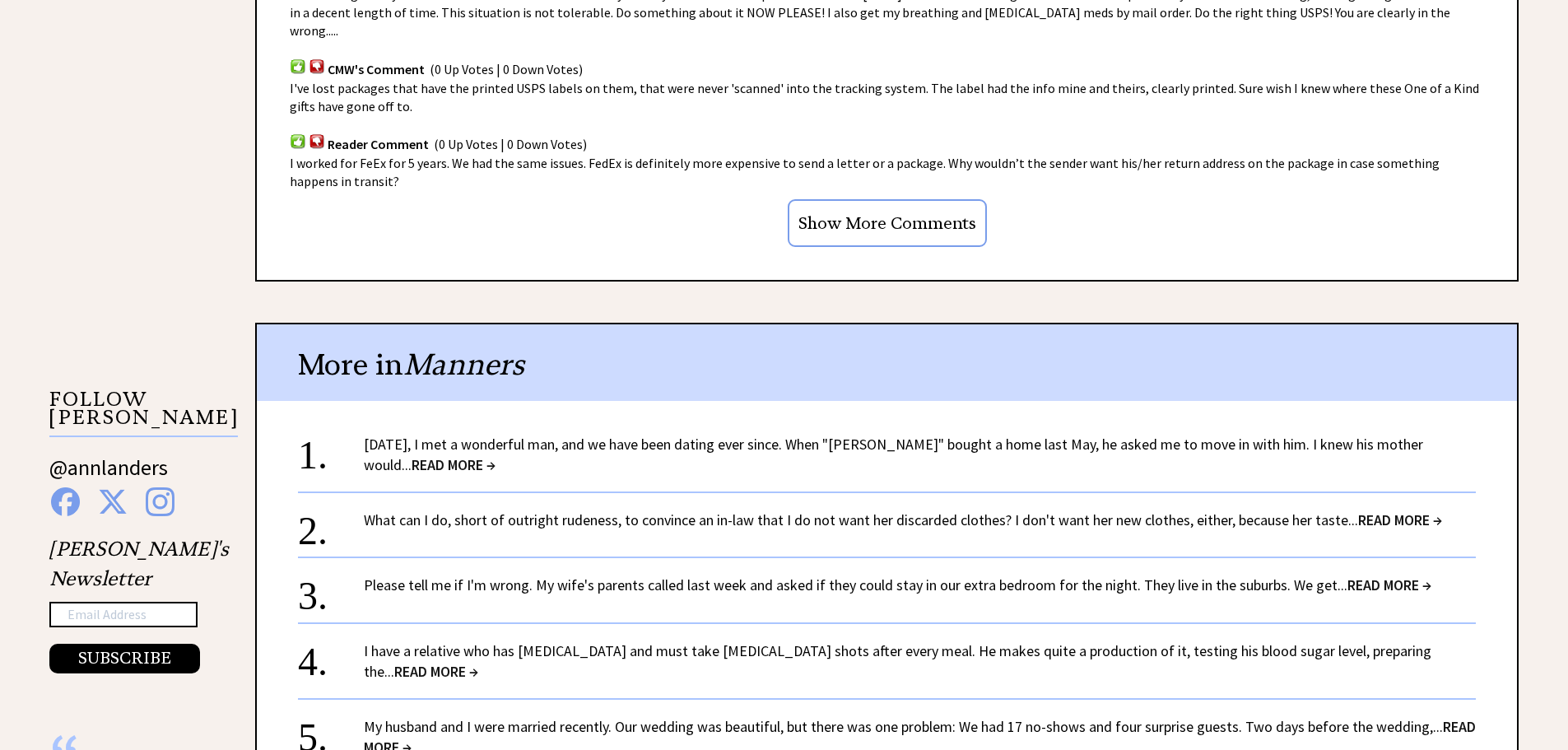
click at [773, 510] on link "What can I do, short of outright rudeness, to convince an in-law that I do not …" at bounding box center [903, 519] width 1078 height 19
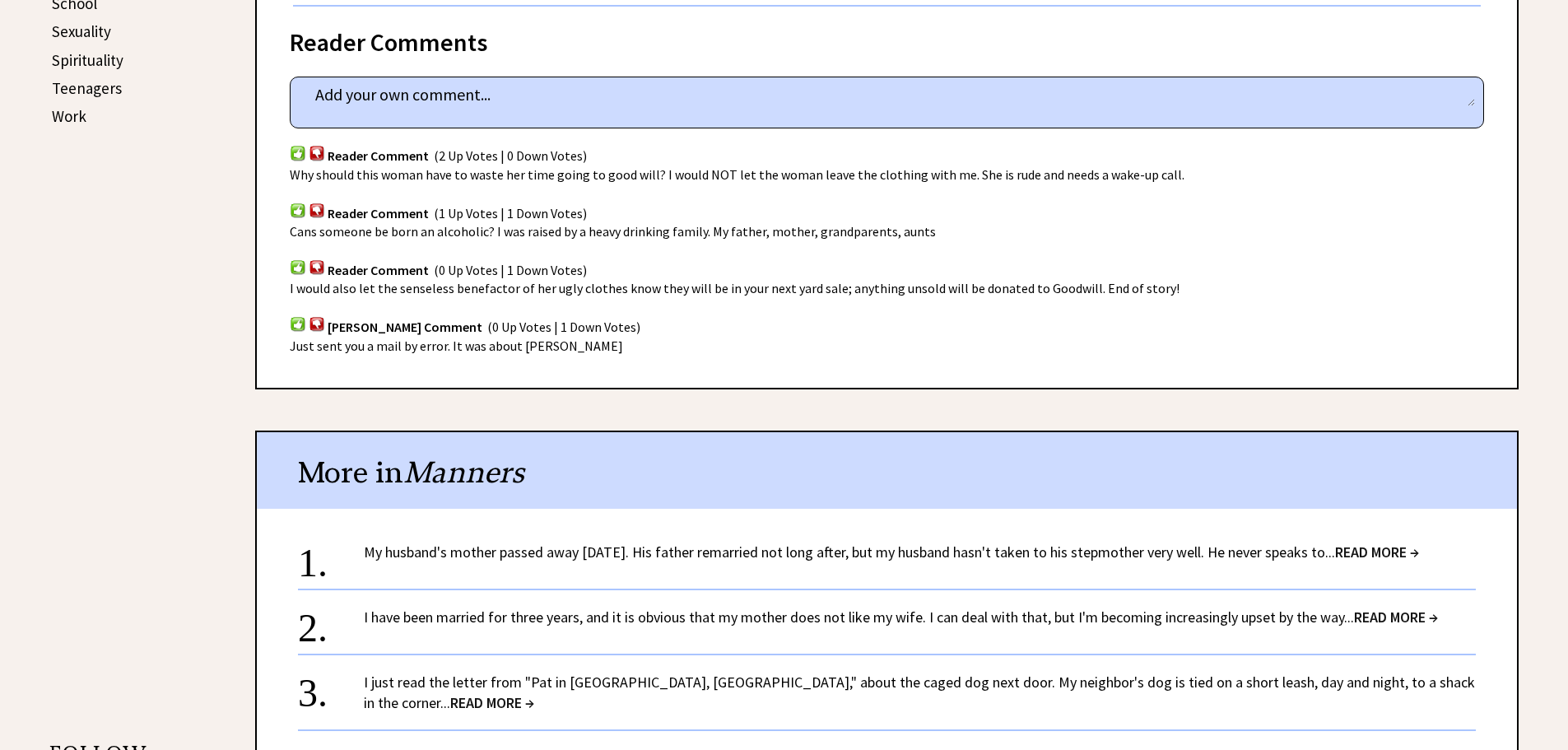
scroll to position [1070, 0]
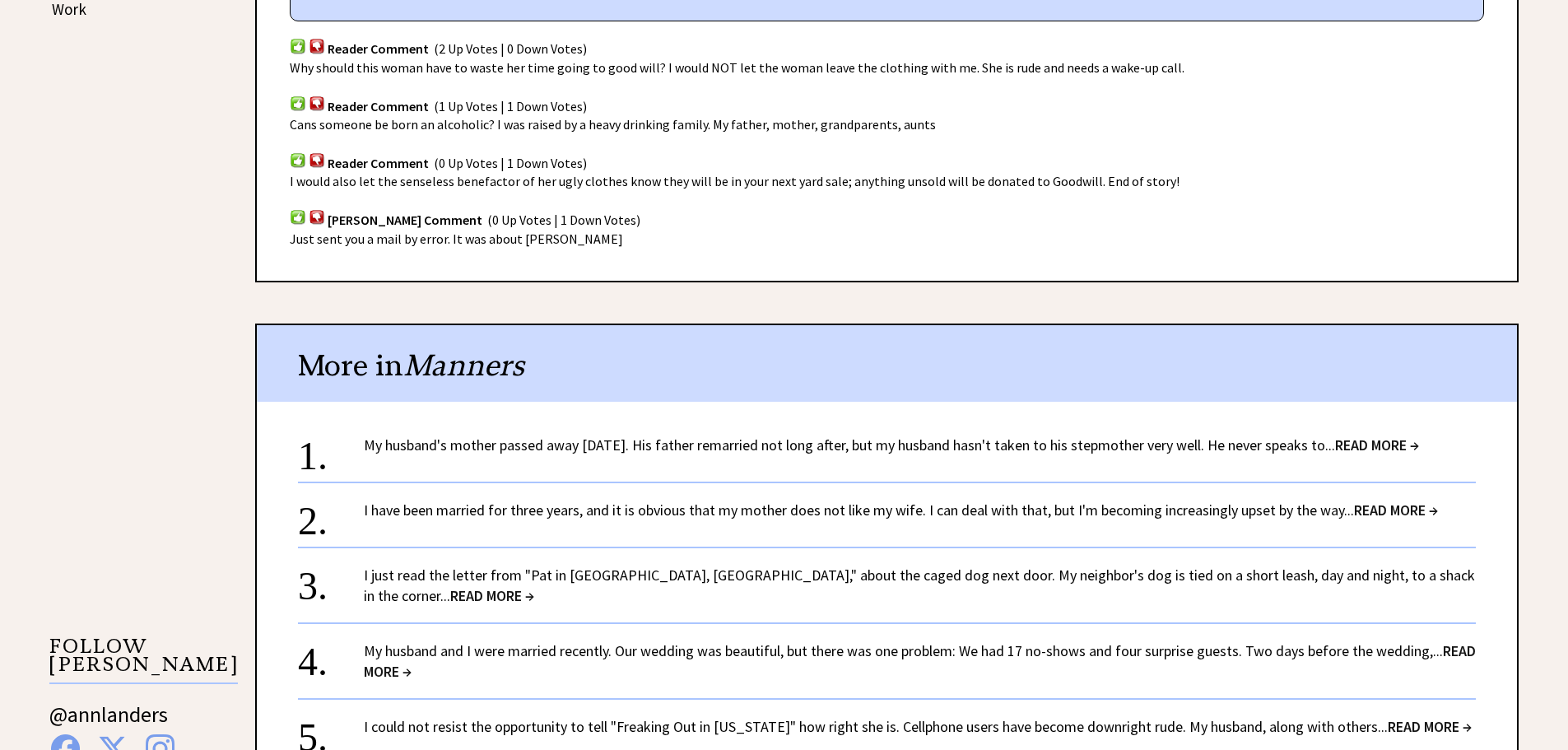
click at [579, 505] on link "I have been married for three years, and it is obvious that my mother does not …" at bounding box center [900, 509] width 1074 height 19
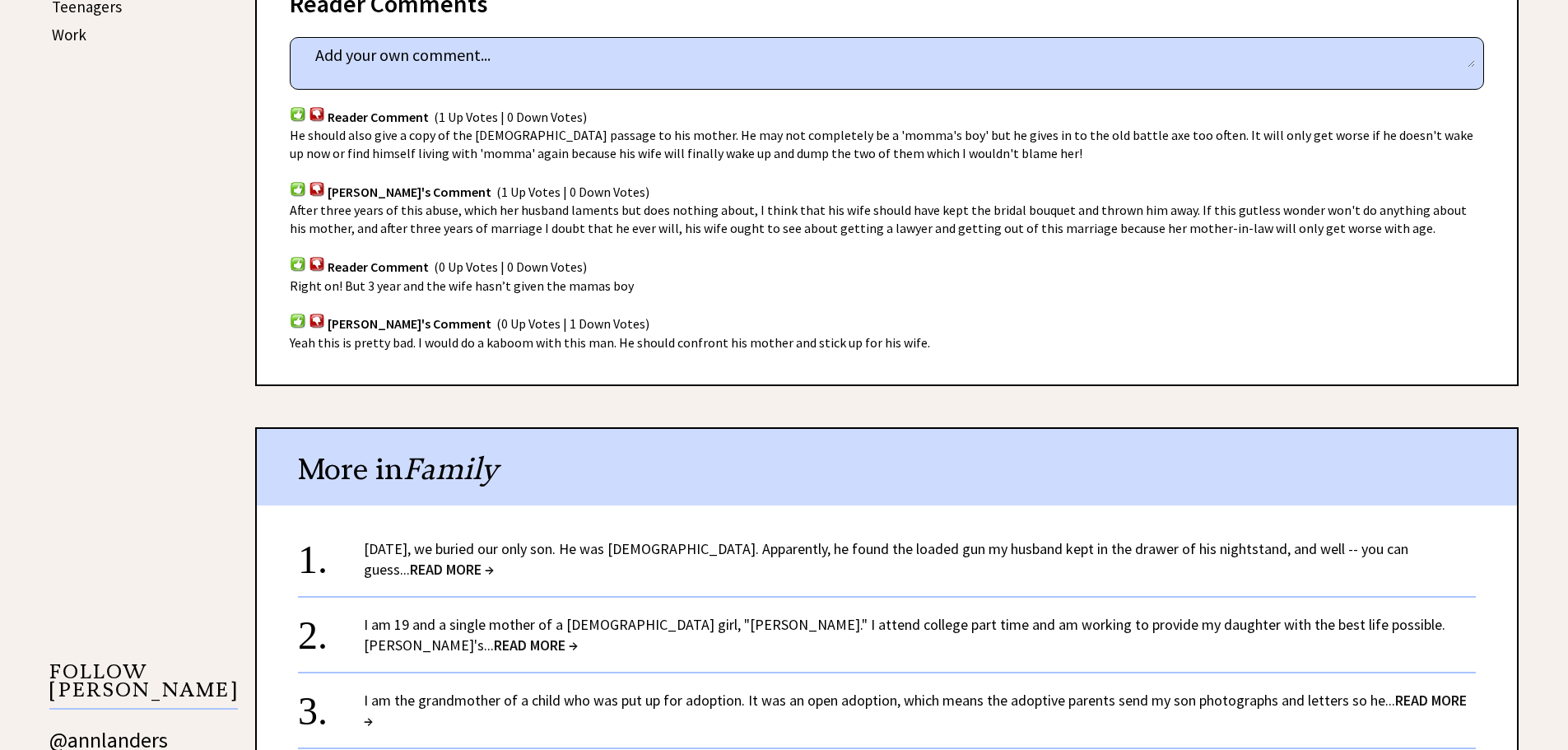
scroll to position [1070, 0]
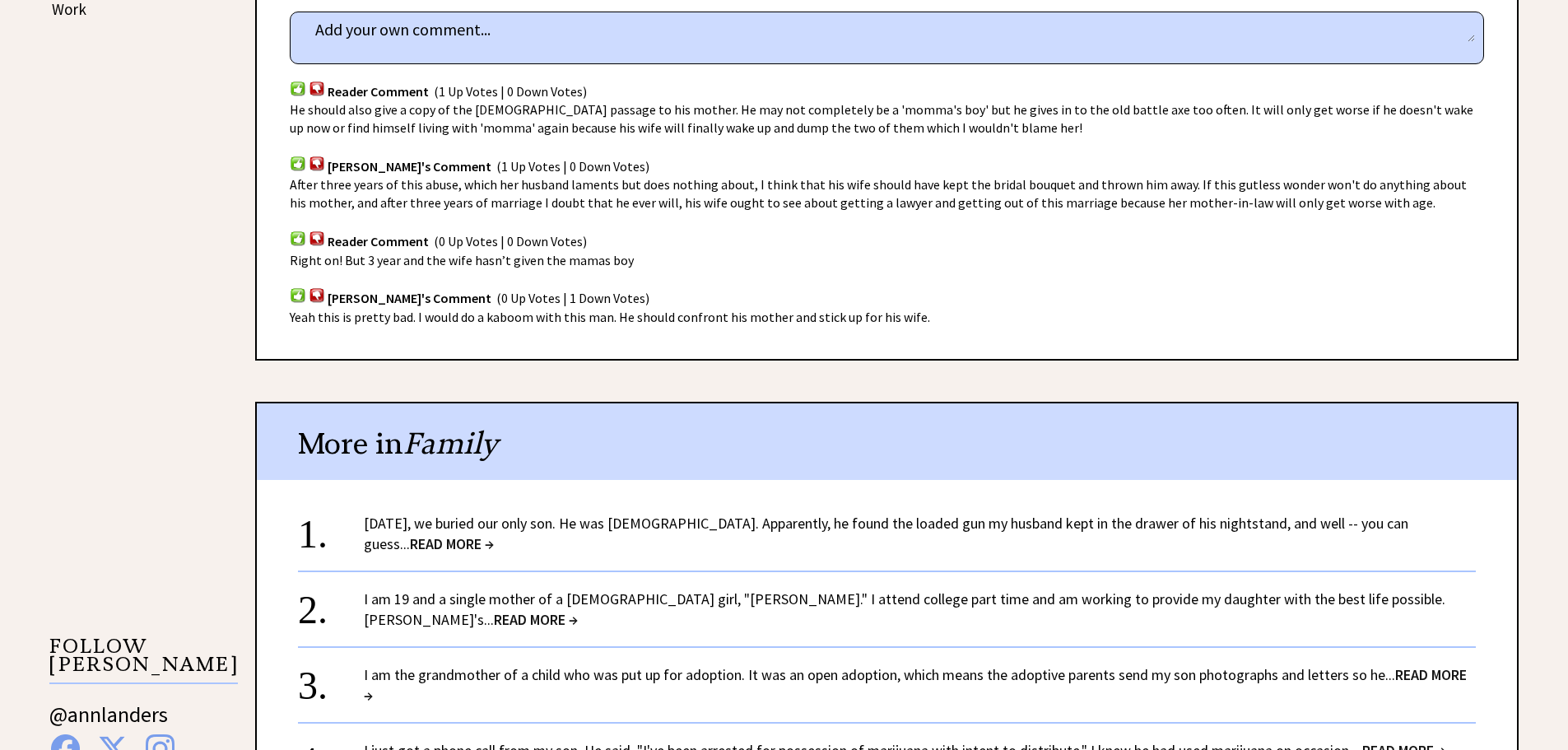
click at [747, 601] on link "I am 19 and a single mother of a 1-year-old girl, "Amanda." I attend college pa…" at bounding box center [904, 609] width 1081 height 40
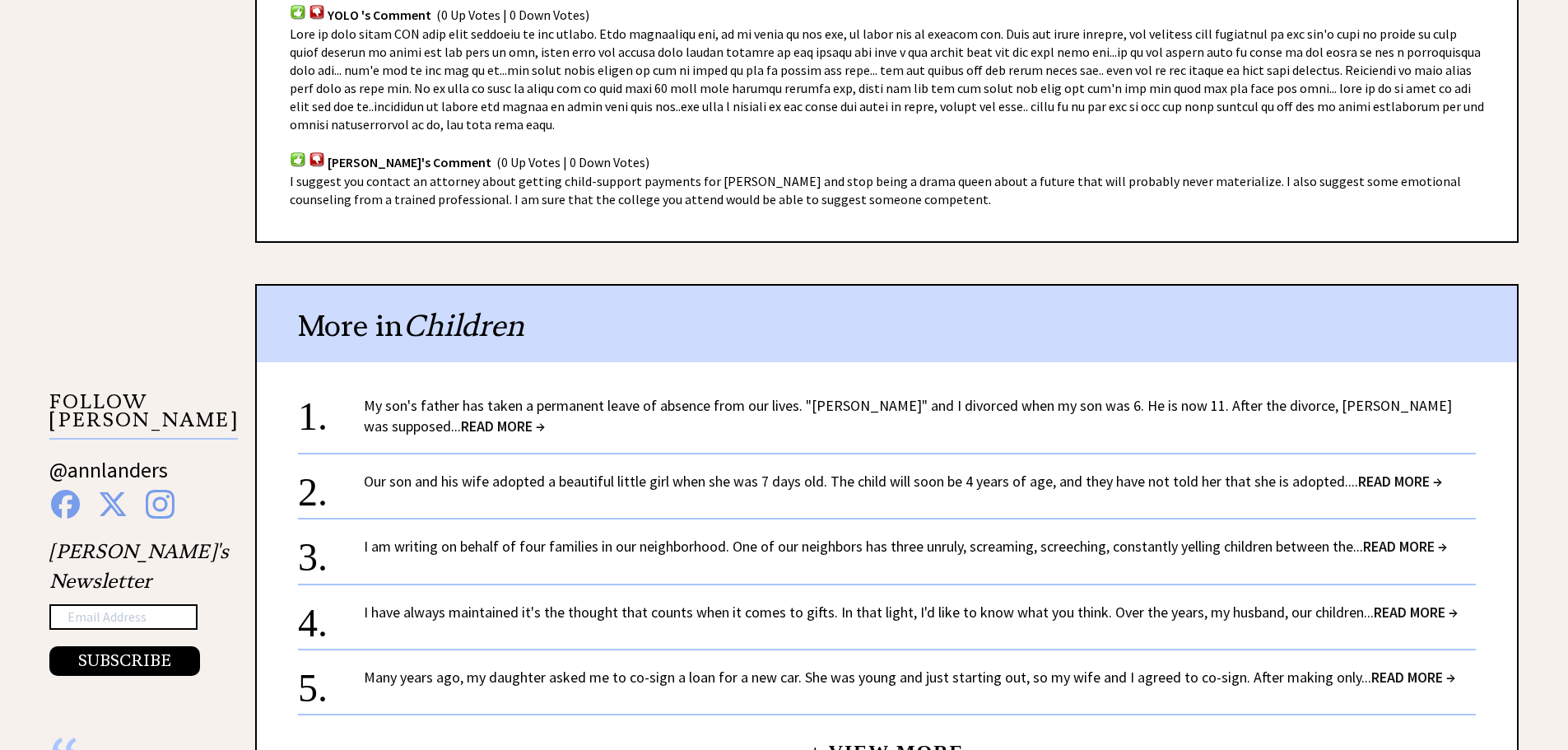
scroll to position [1318, 0]
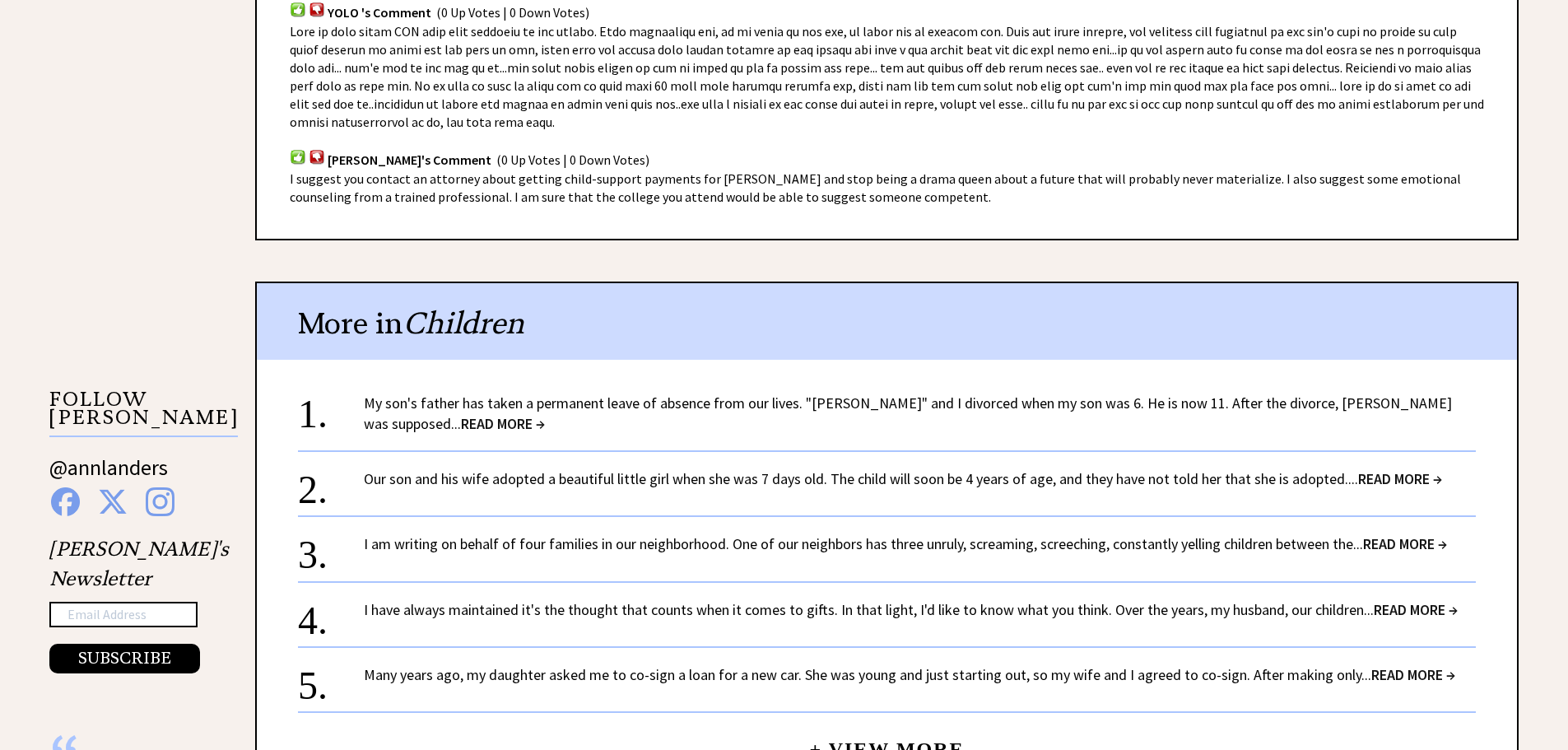
click at [658, 469] on link "Our son and his wife adopted a beautiful little girl when she was 7 days old. T…" at bounding box center [903, 478] width 1078 height 19
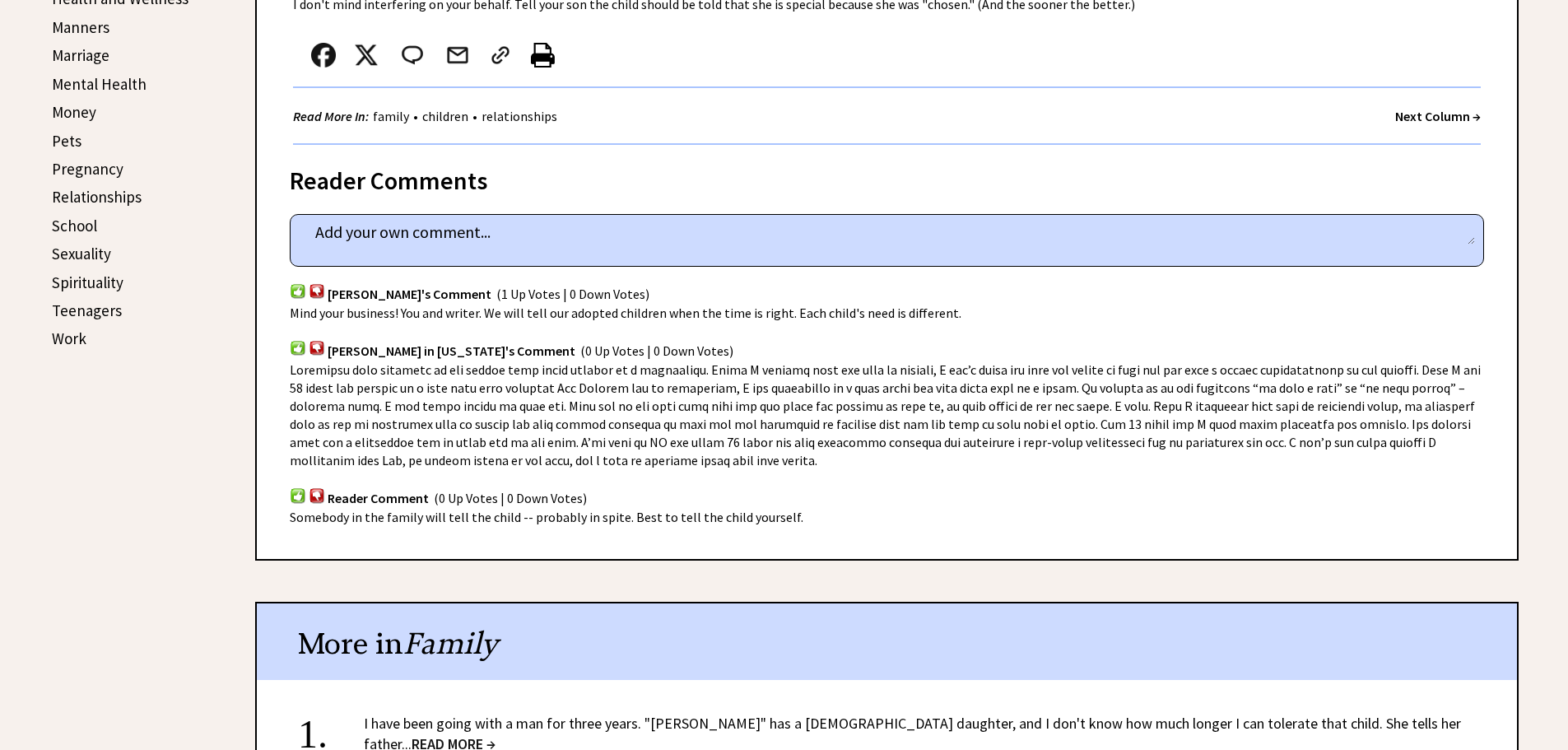
scroll to position [906, 0]
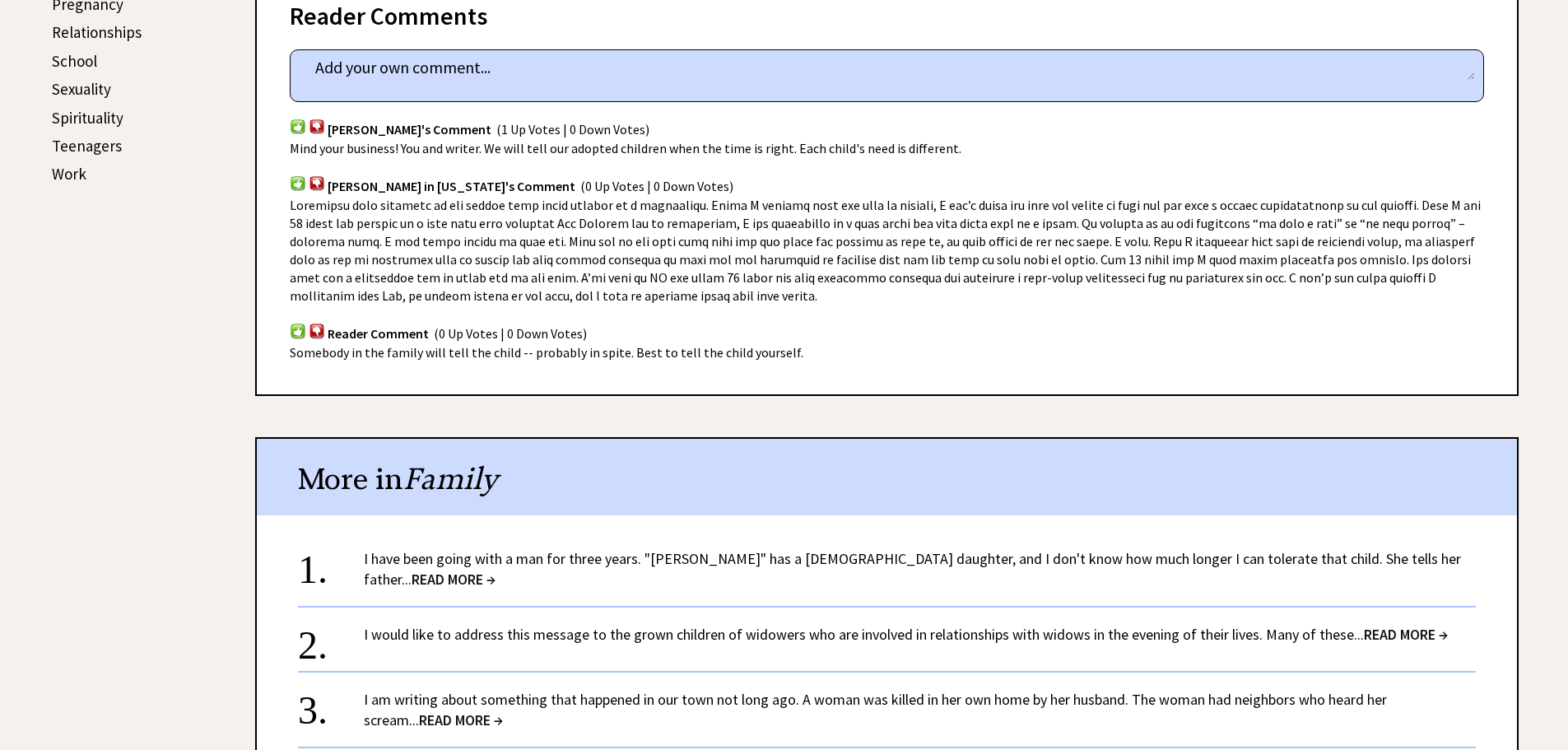
click at [696, 627] on link "I would like to address this message to the grown children of widowers who are …" at bounding box center [906, 634] width 1084 height 19
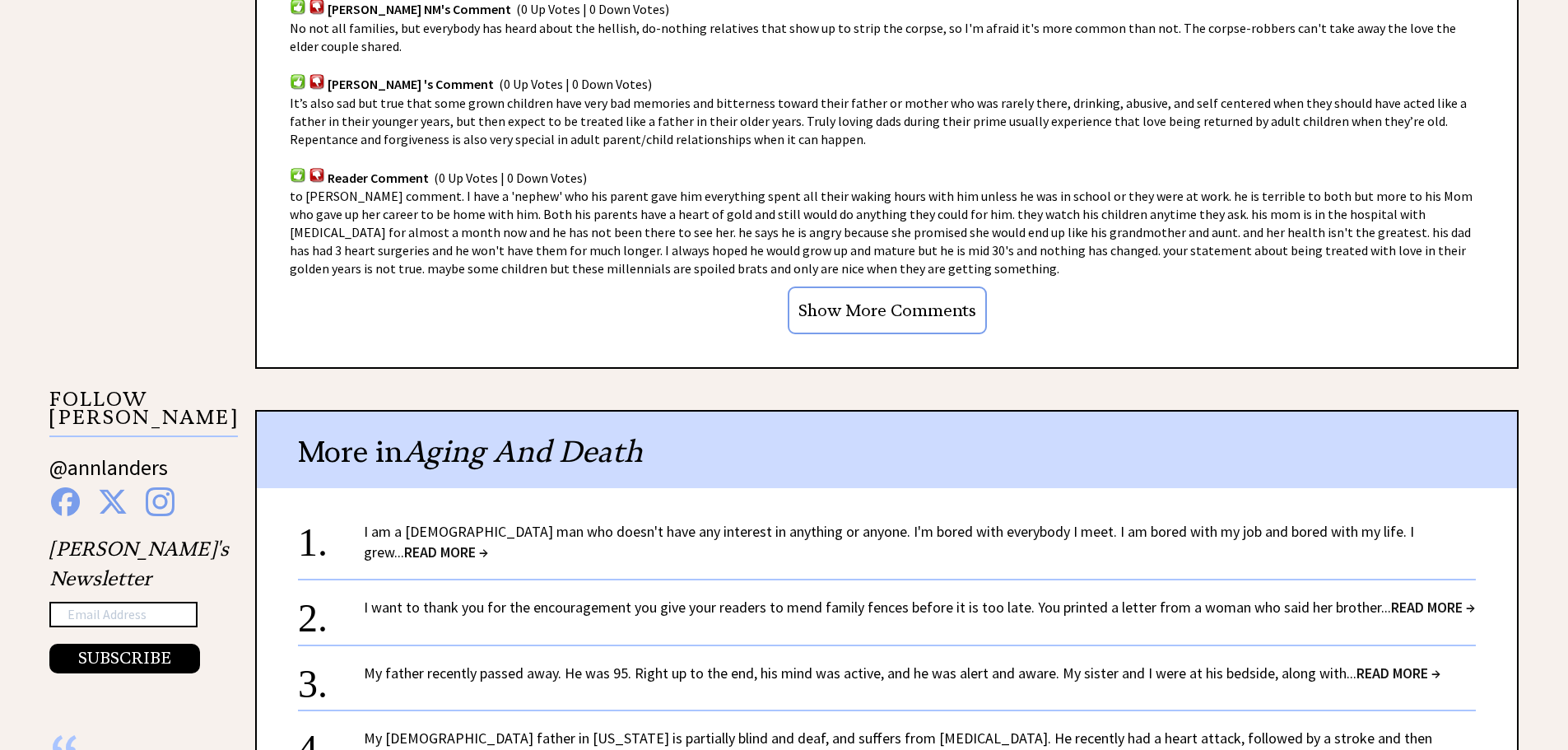
scroll to position [1400, 0]
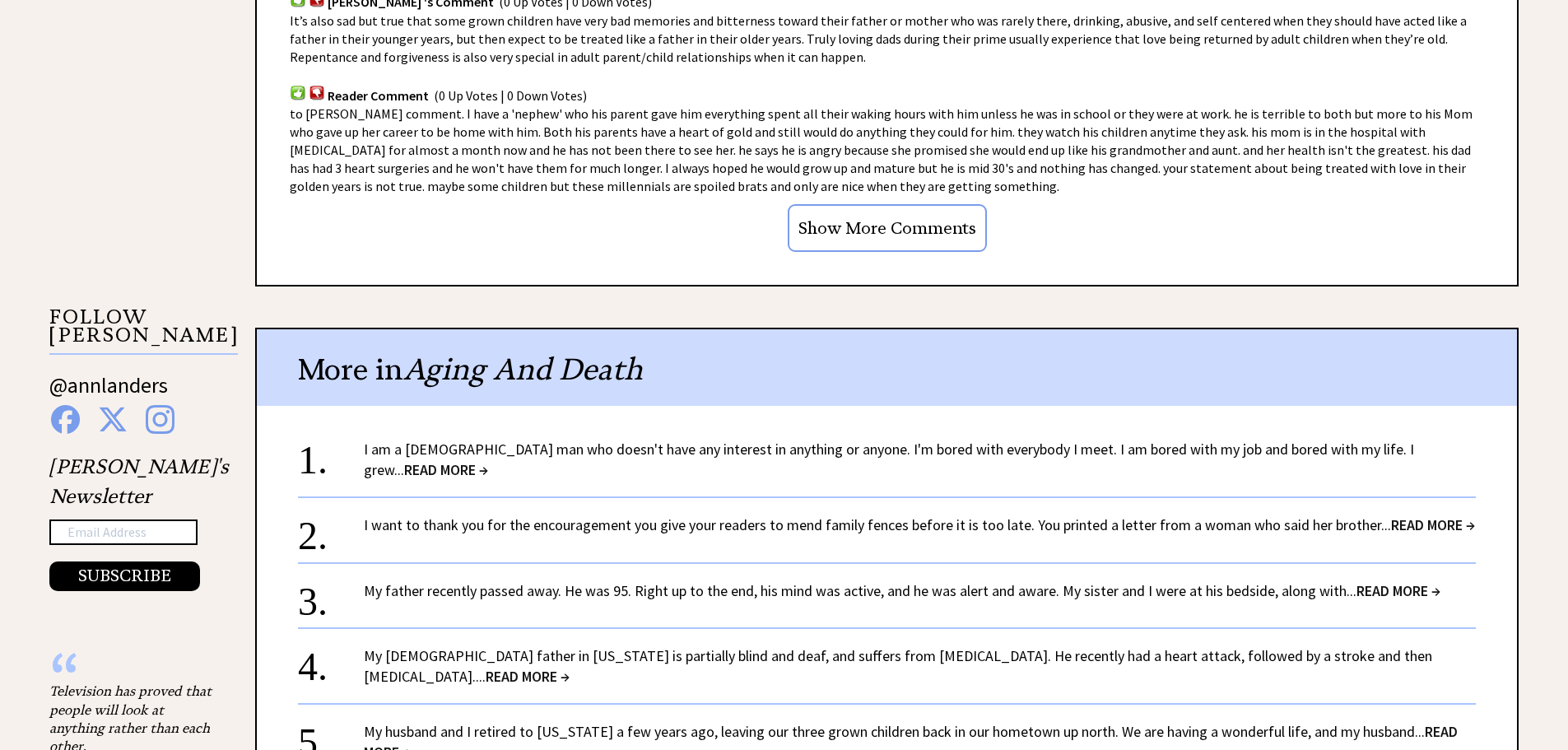
click at [538, 597] on link "My father recently passed away. He was 95. Right up to the end, his mind was ac…" at bounding box center [902, 590] width 1076 height 19
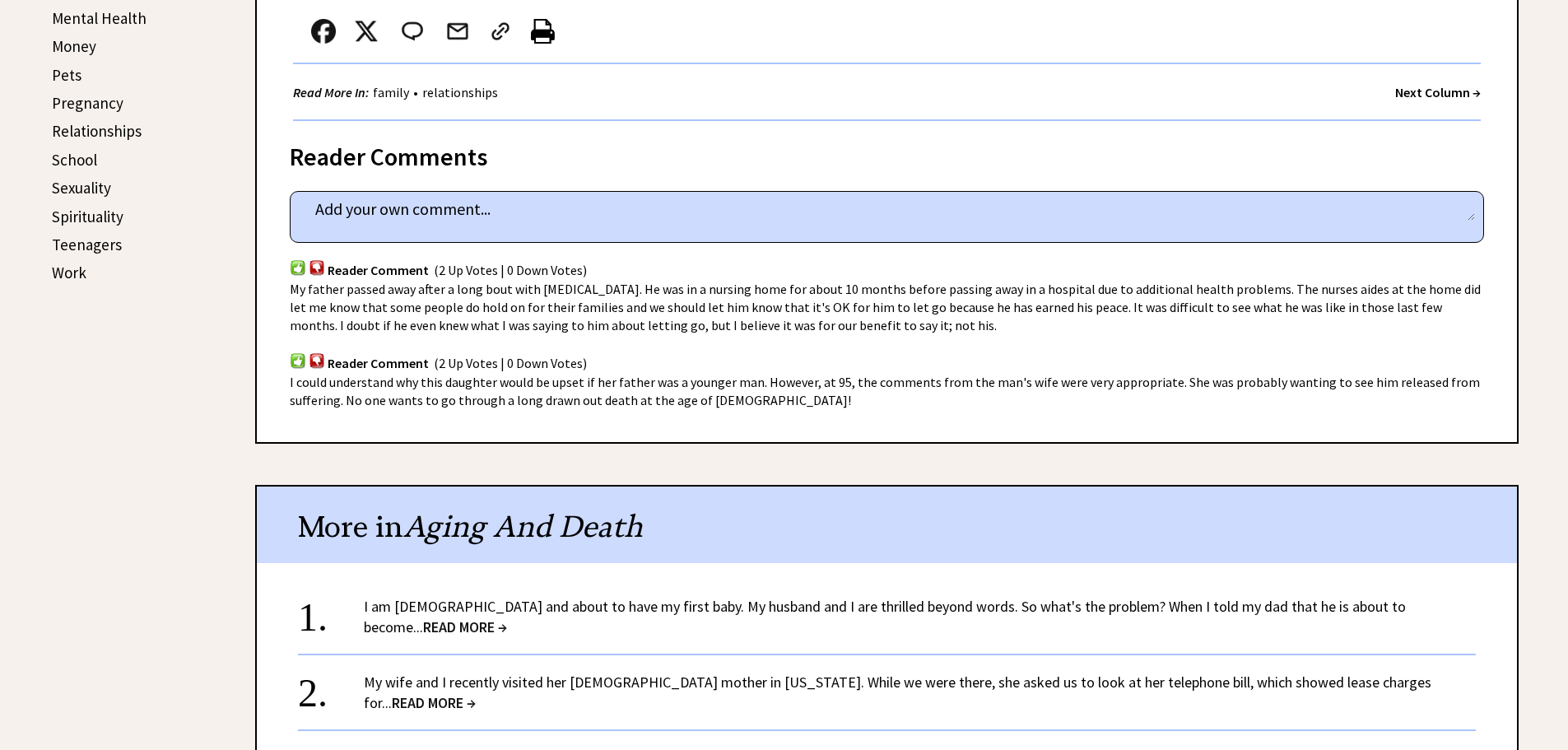
scroll to position [906, 0]
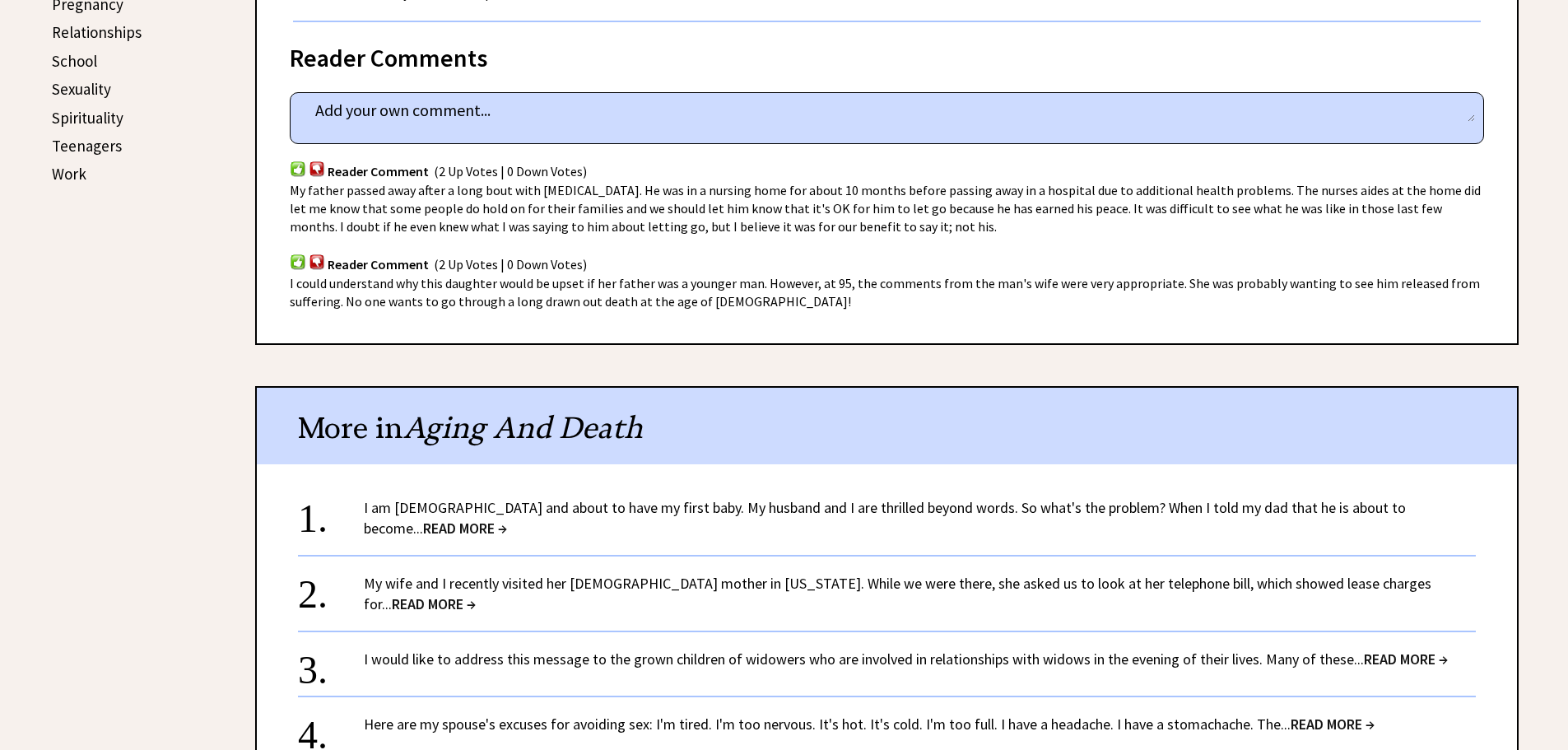
click at [606, 582] on link "My wife and I recently visited her 86-year-old mother in Oklahoma. While we wer…" at bounding box center [898, 593] width 1068 height 40
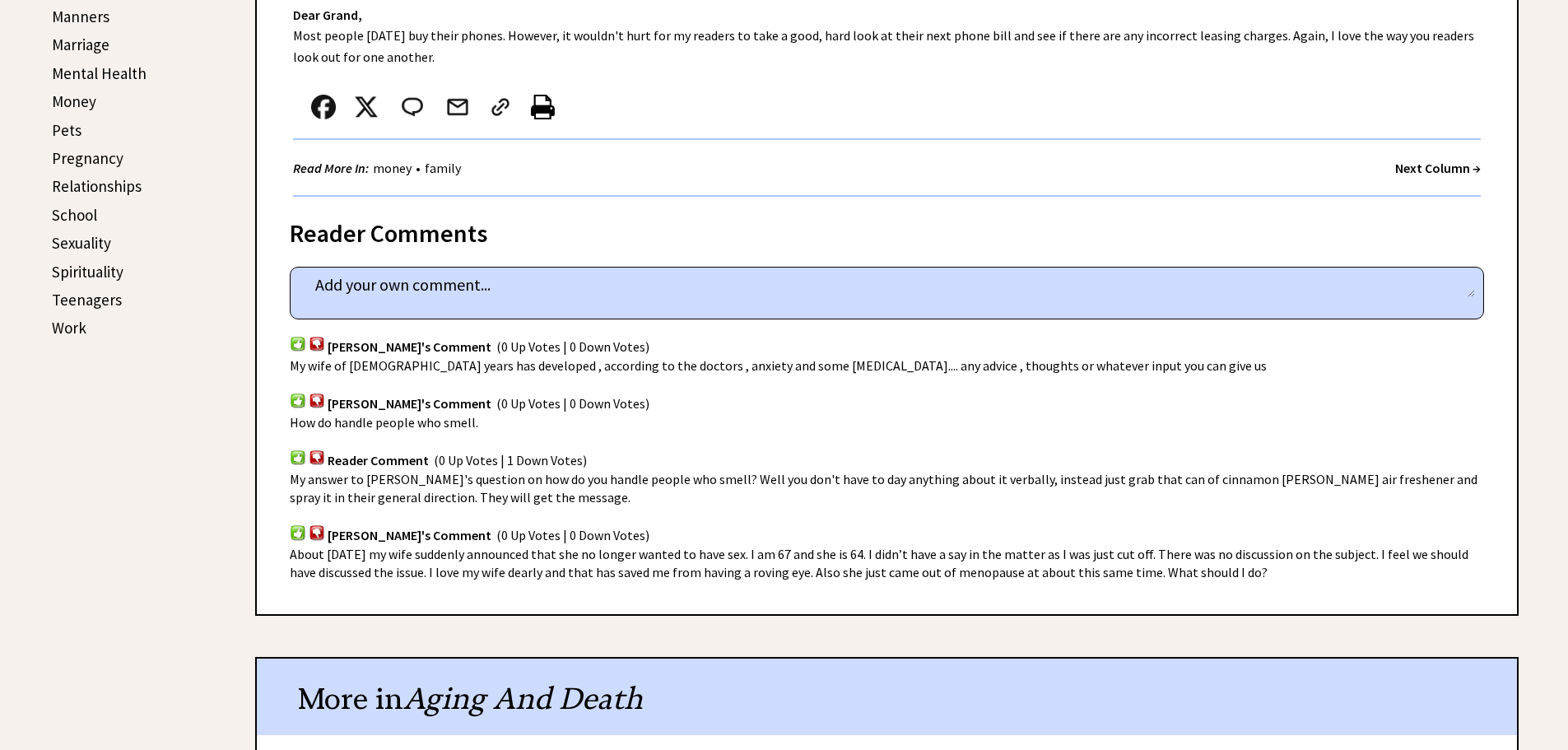
scroll to position [658, 0]
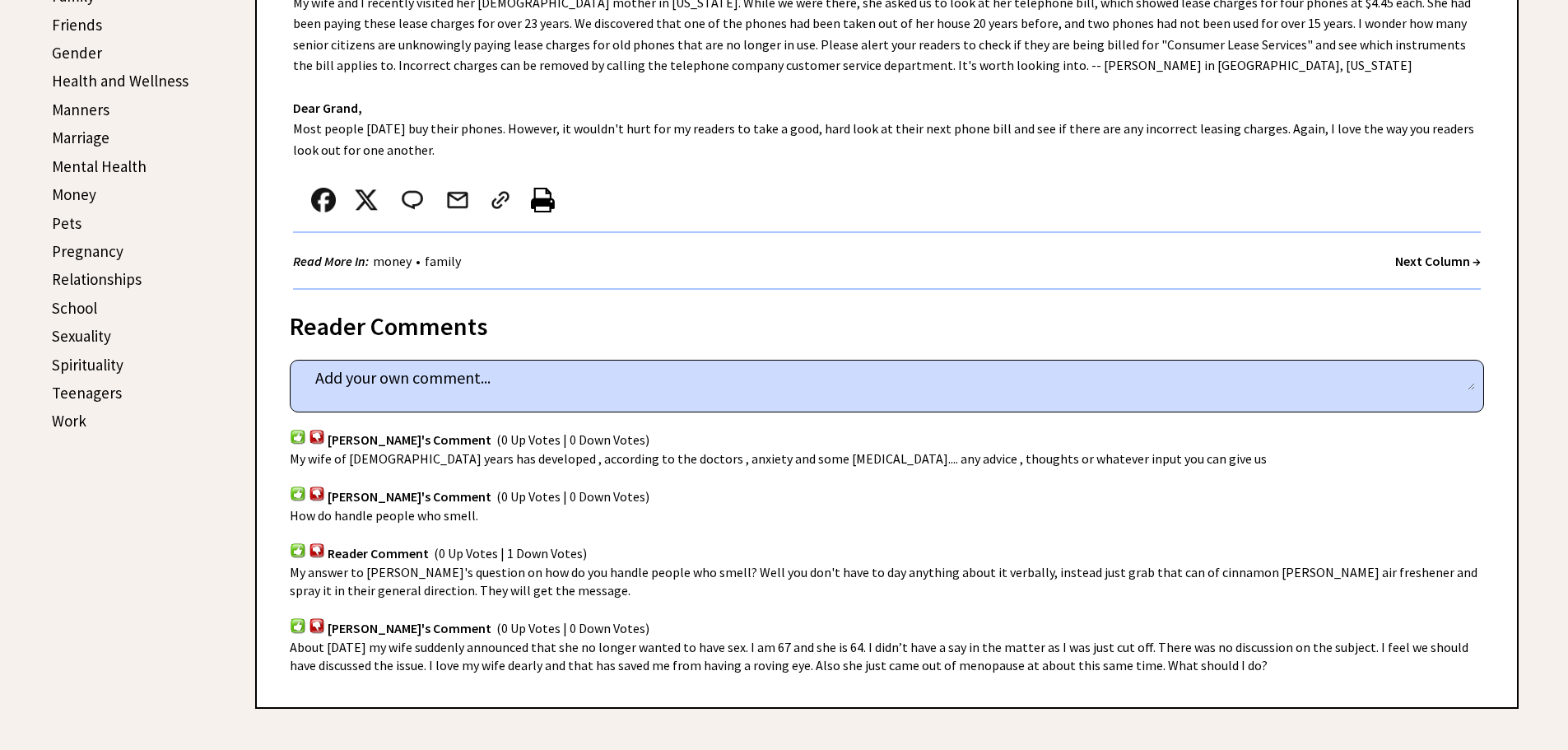
click at [86, 395] on link "Teenagers" at bounding box center [86, 392] width 70 height 19
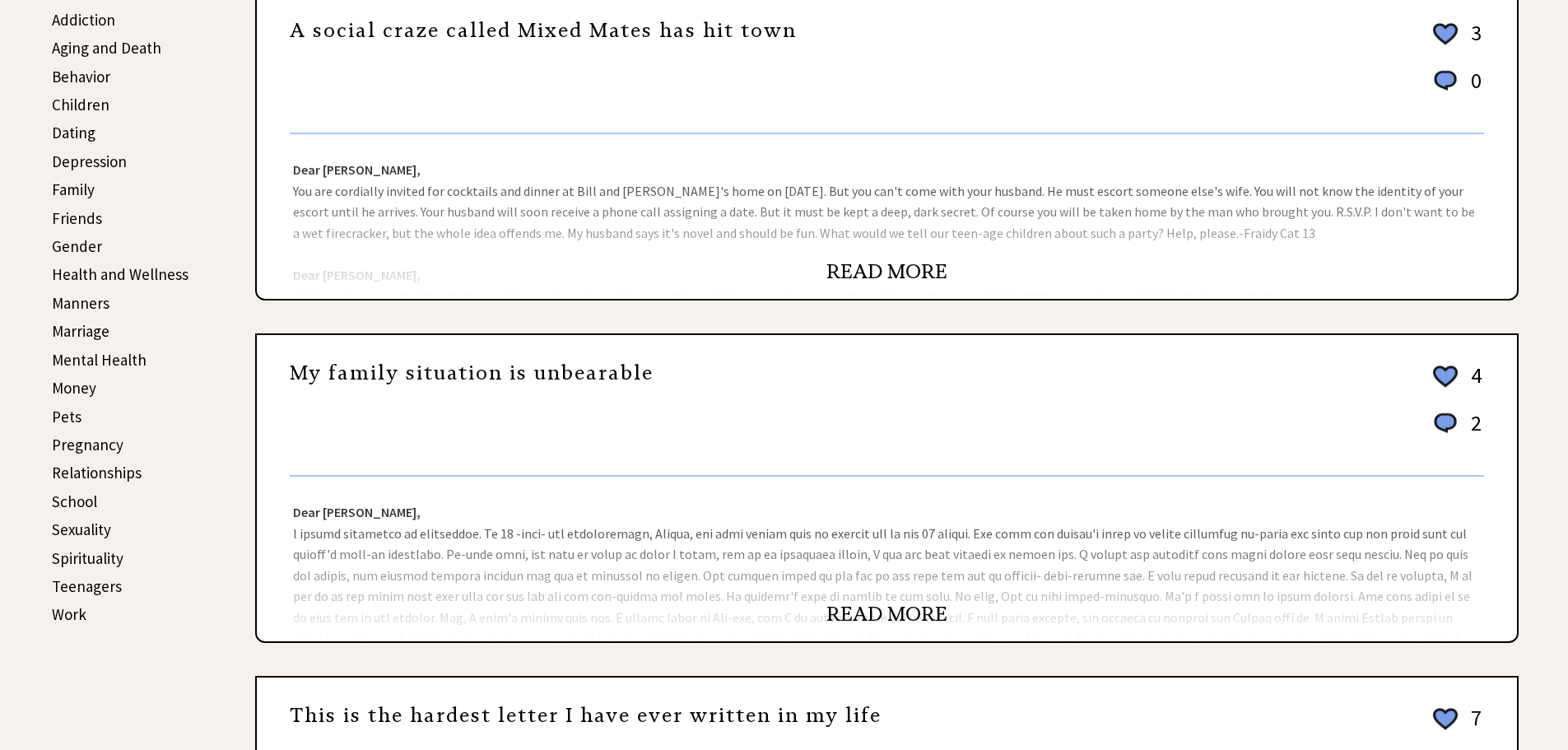
scroll to position [494, 0]
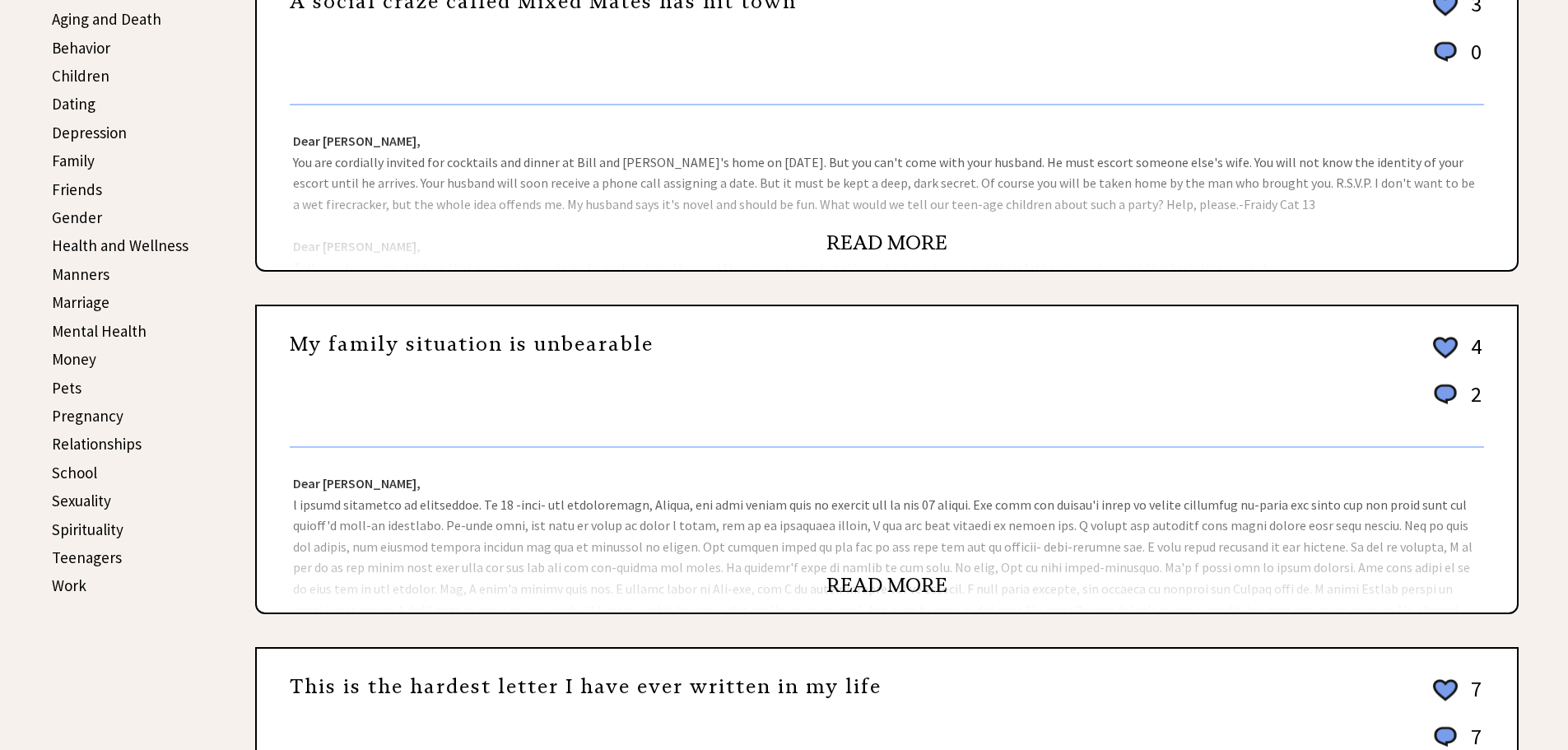
click at [897, 592] on link "READ MORE" at bounding box center [886, 585] width 121 height 25
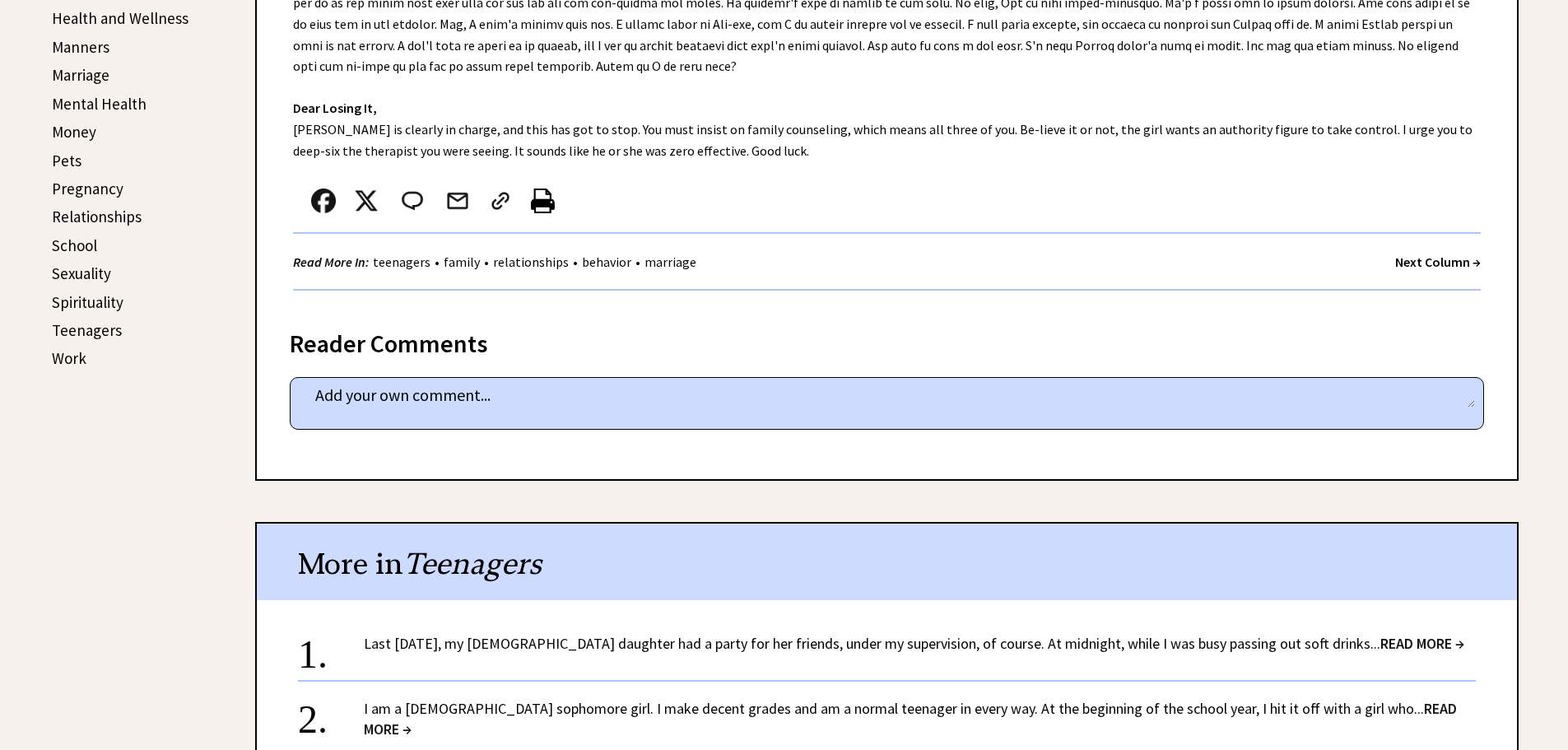
scroll to position [823, 0]
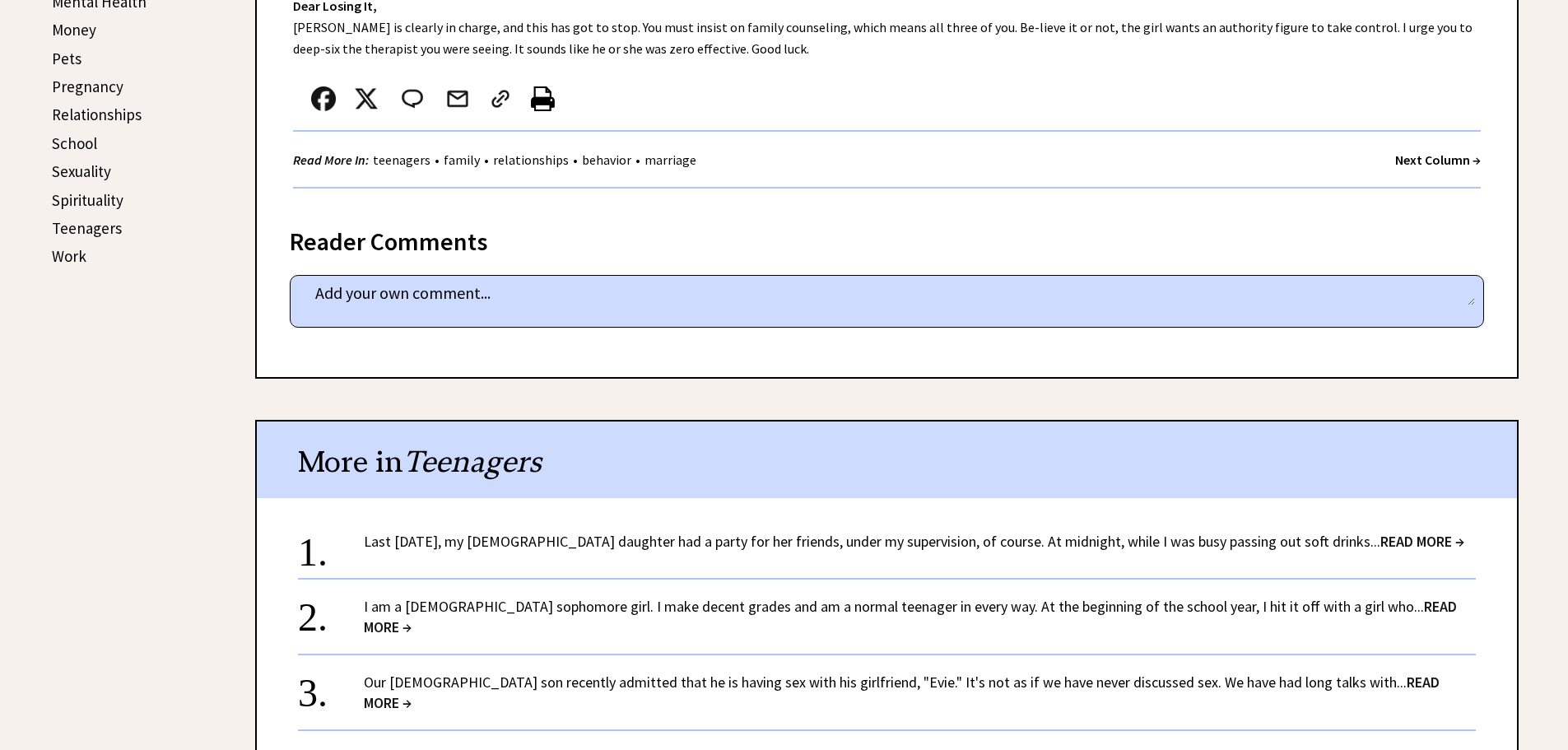
click at [706, 545] on link "Last [DATE], my [DEMOGRAPHIC_DATA] daughter had a party for her friends, under …" at bounding box center [913, 540] width 1100 height 19
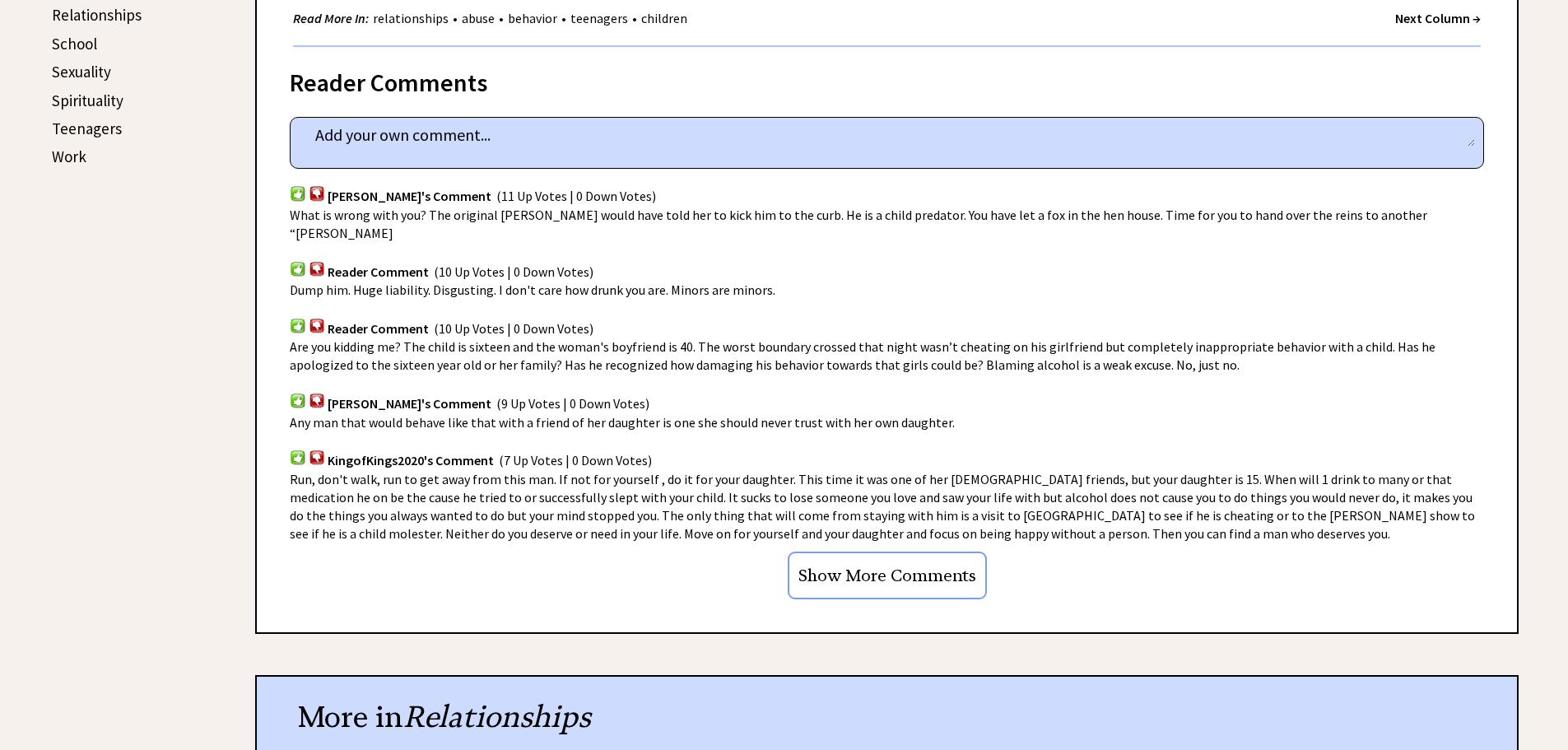
scroll to position [1070, 0]
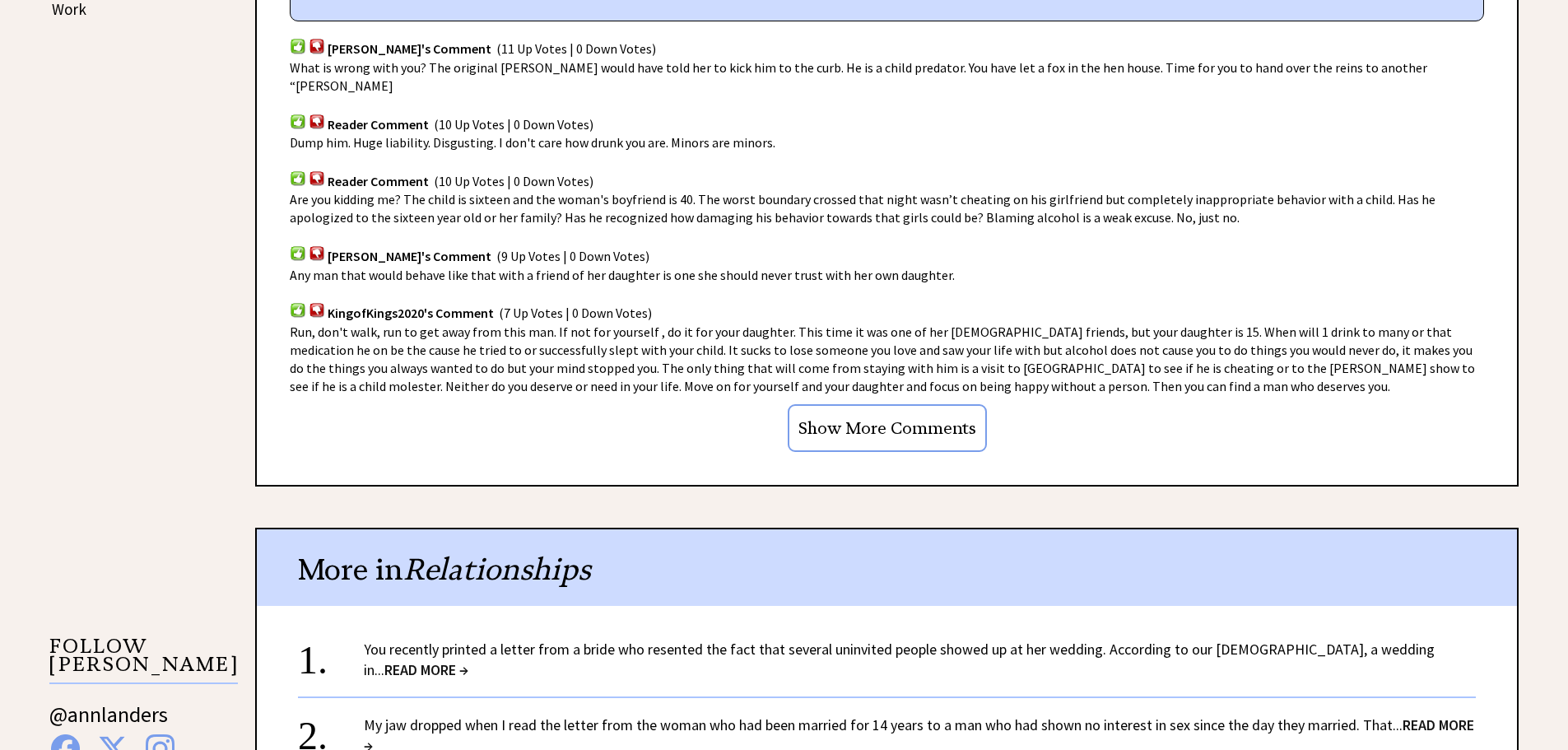
click at [623, 640] on link "You recently printed a letter from a bride who resented the fact that several u…" at bounding box center [899, 659] width 1070 height 40
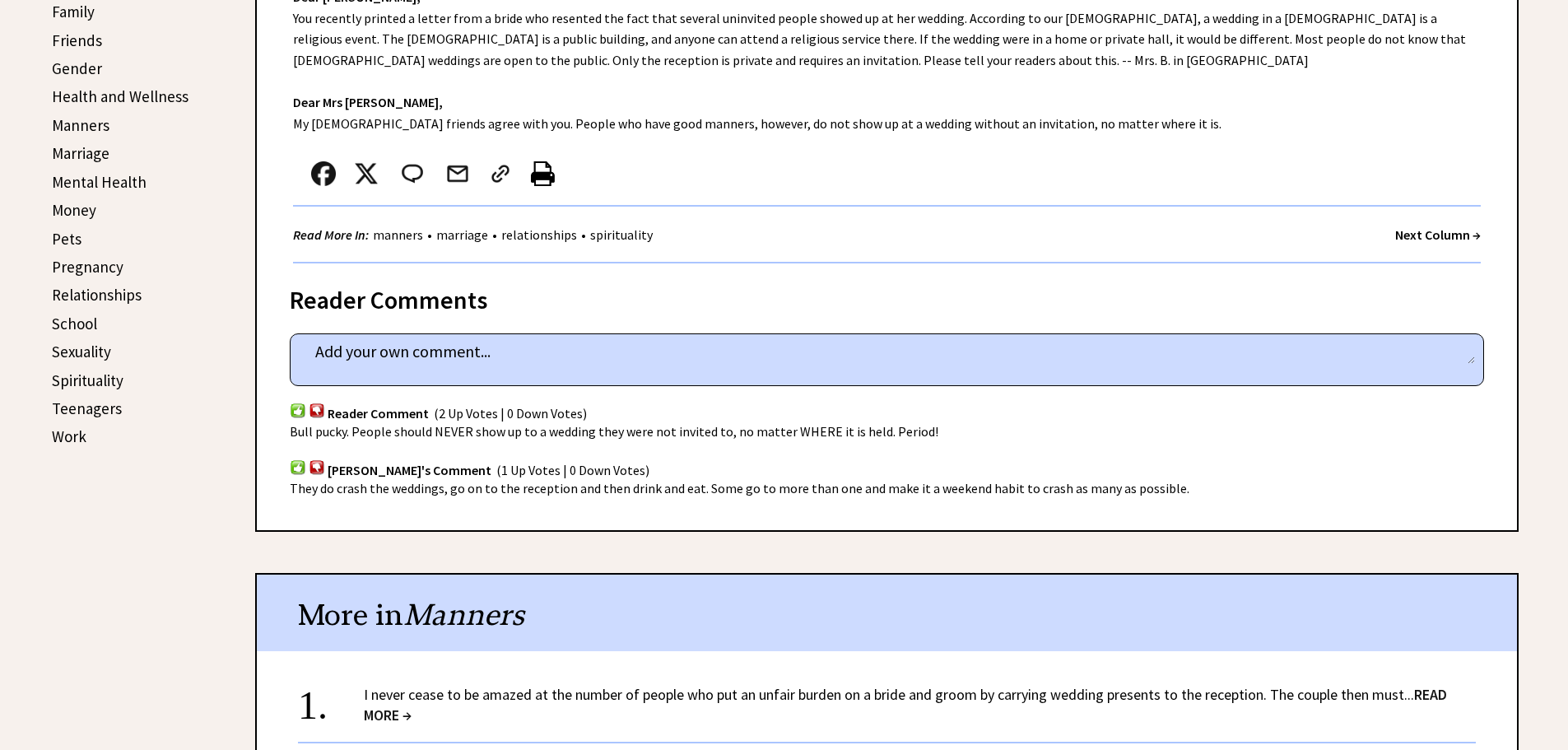
scroll to position [741, 0]
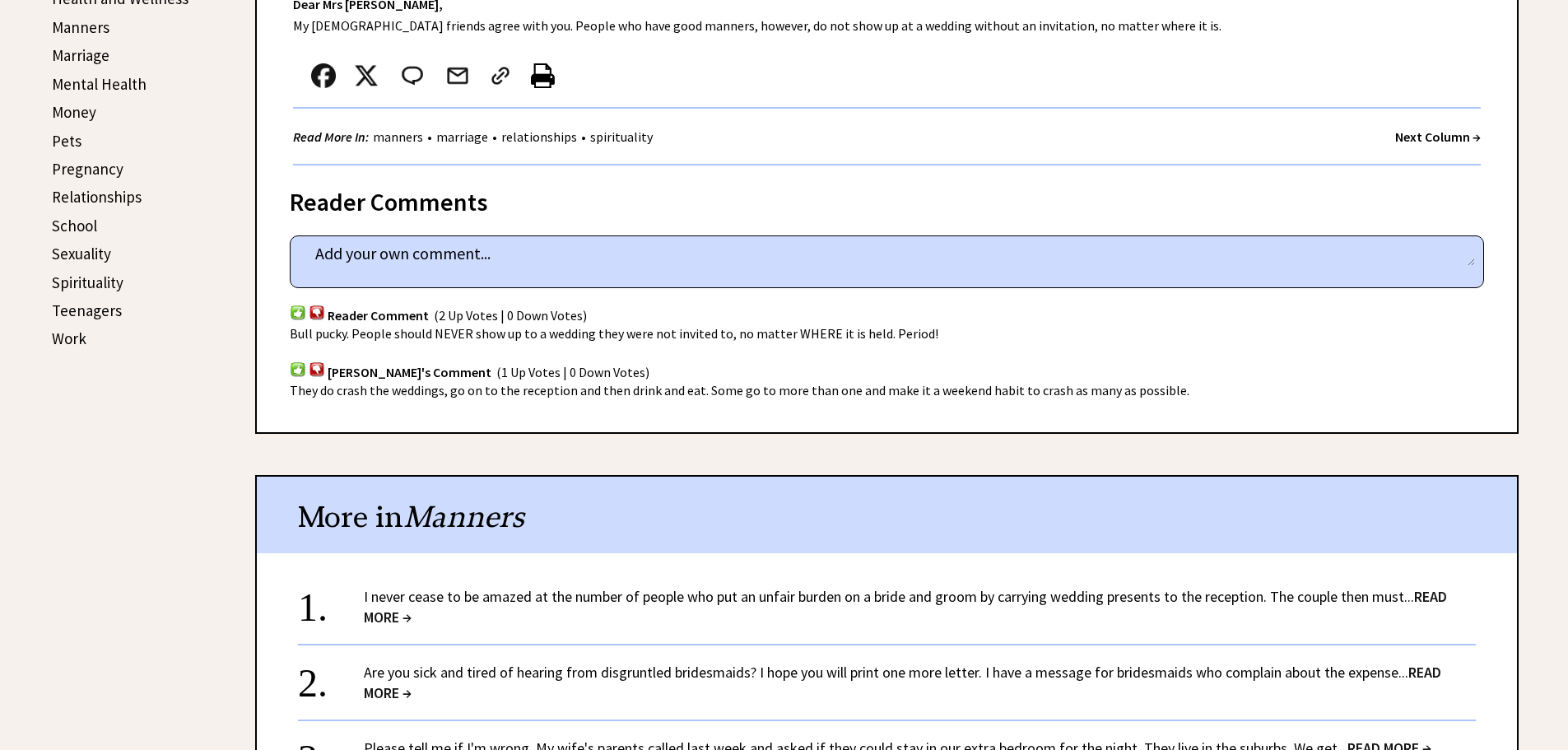
click at [661, 601] on link "I never cease to be amazed at the number of people who put an unfair burden on …" at bounding box center [905, 606] width 1083 height 40
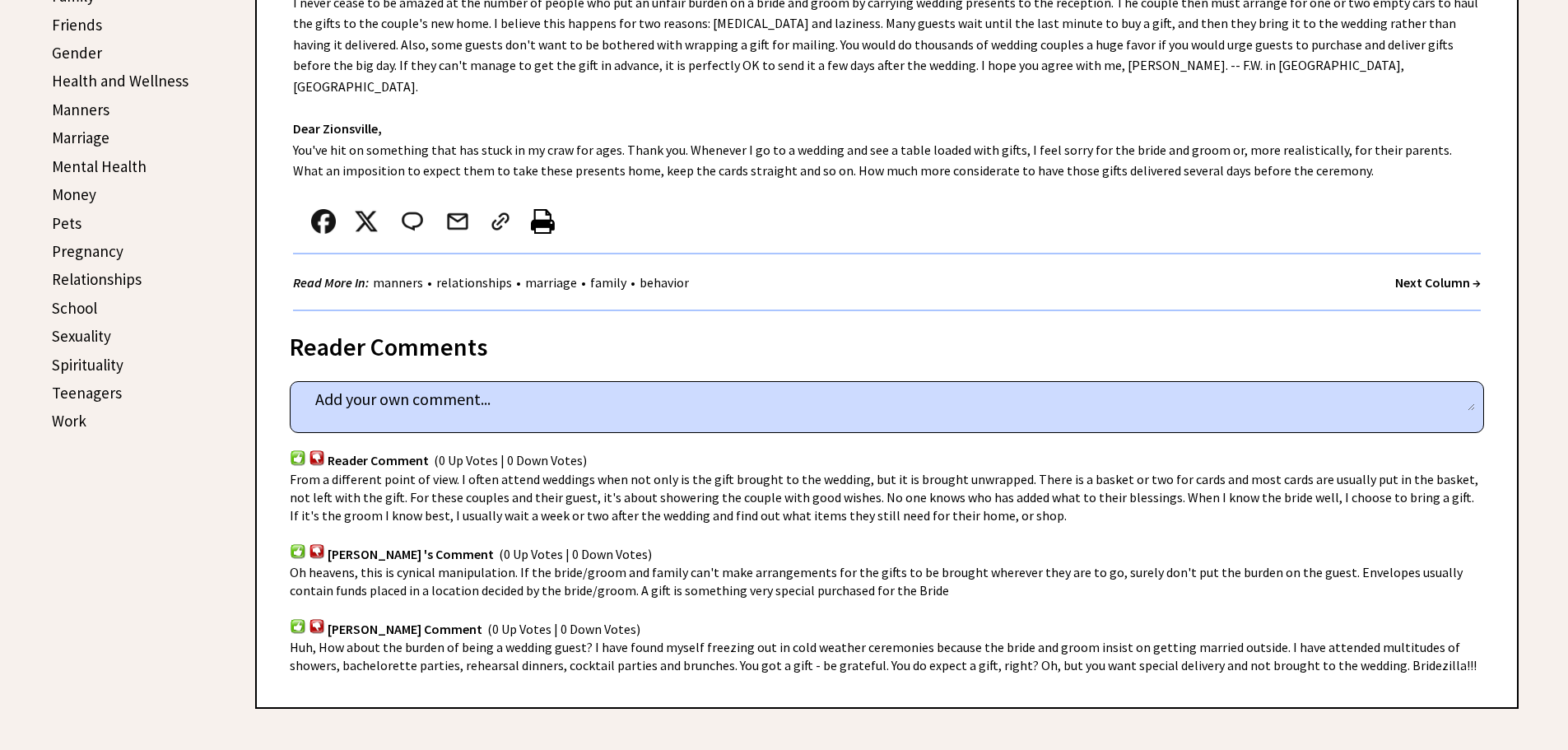
scroll to position [988, 0]
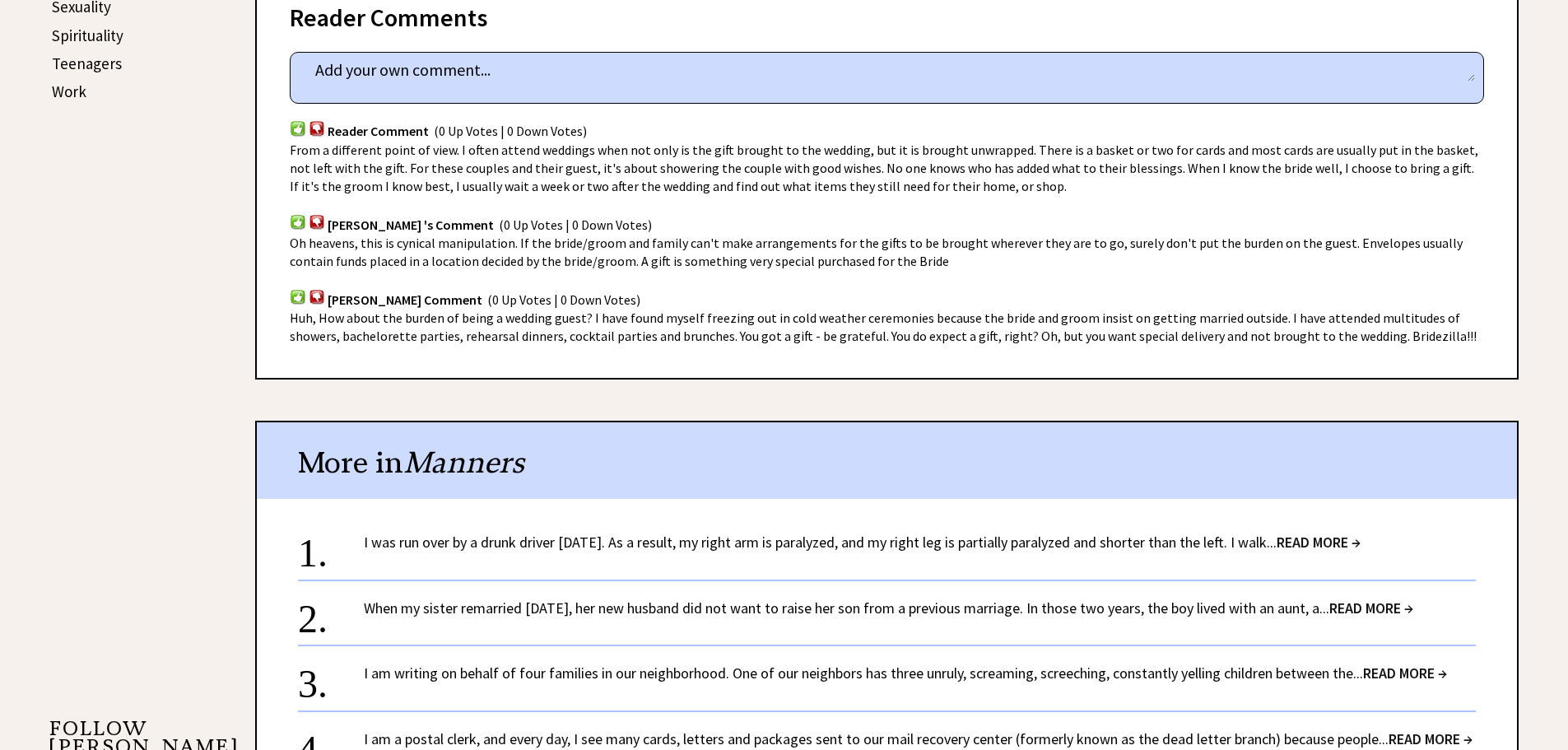
click at [594, 532] on link "I was run over by a drunk driver 21 years ago. As a result, my right arm is par…" at bounding box center [862, 541] width 996 height 19
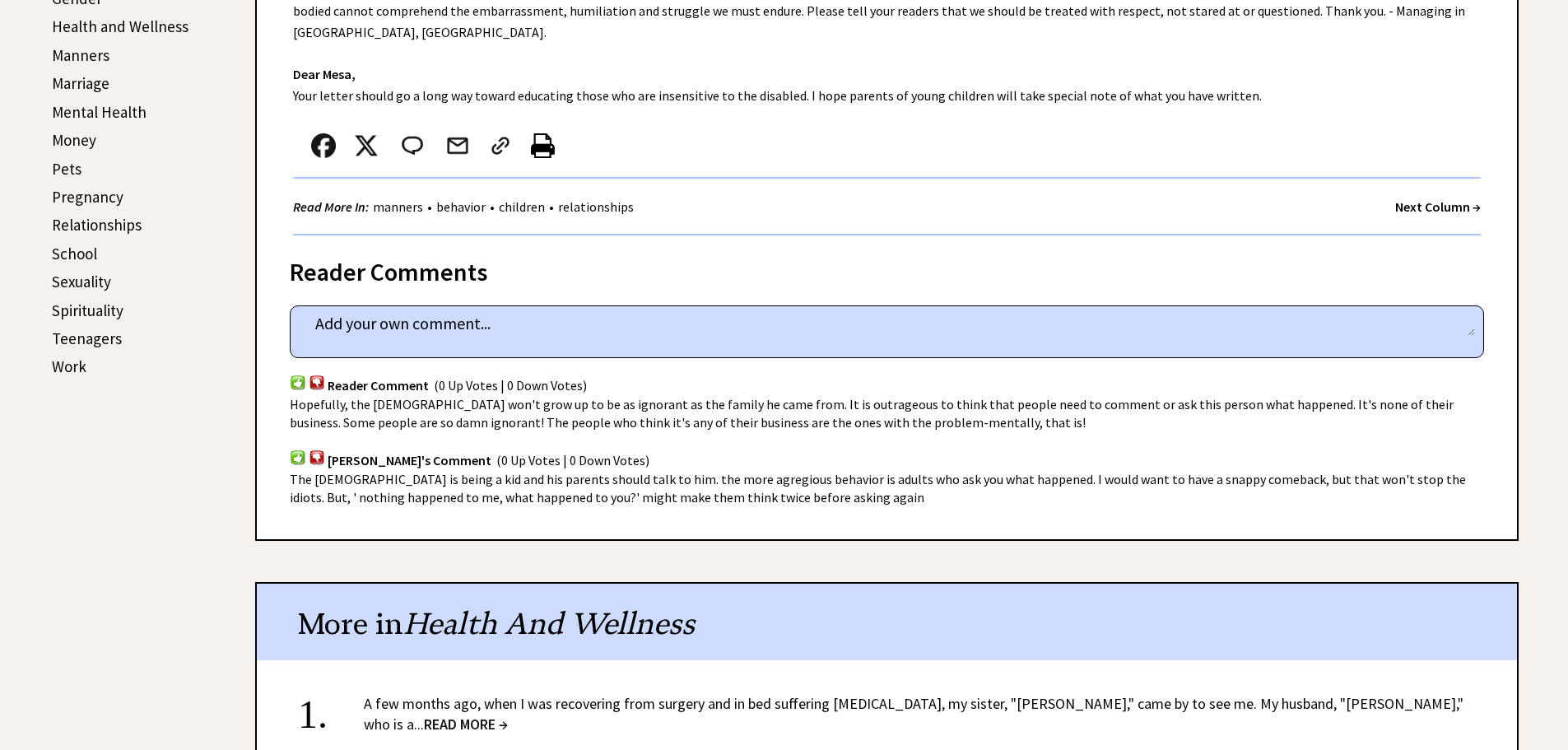
scroll to position [741, 0]
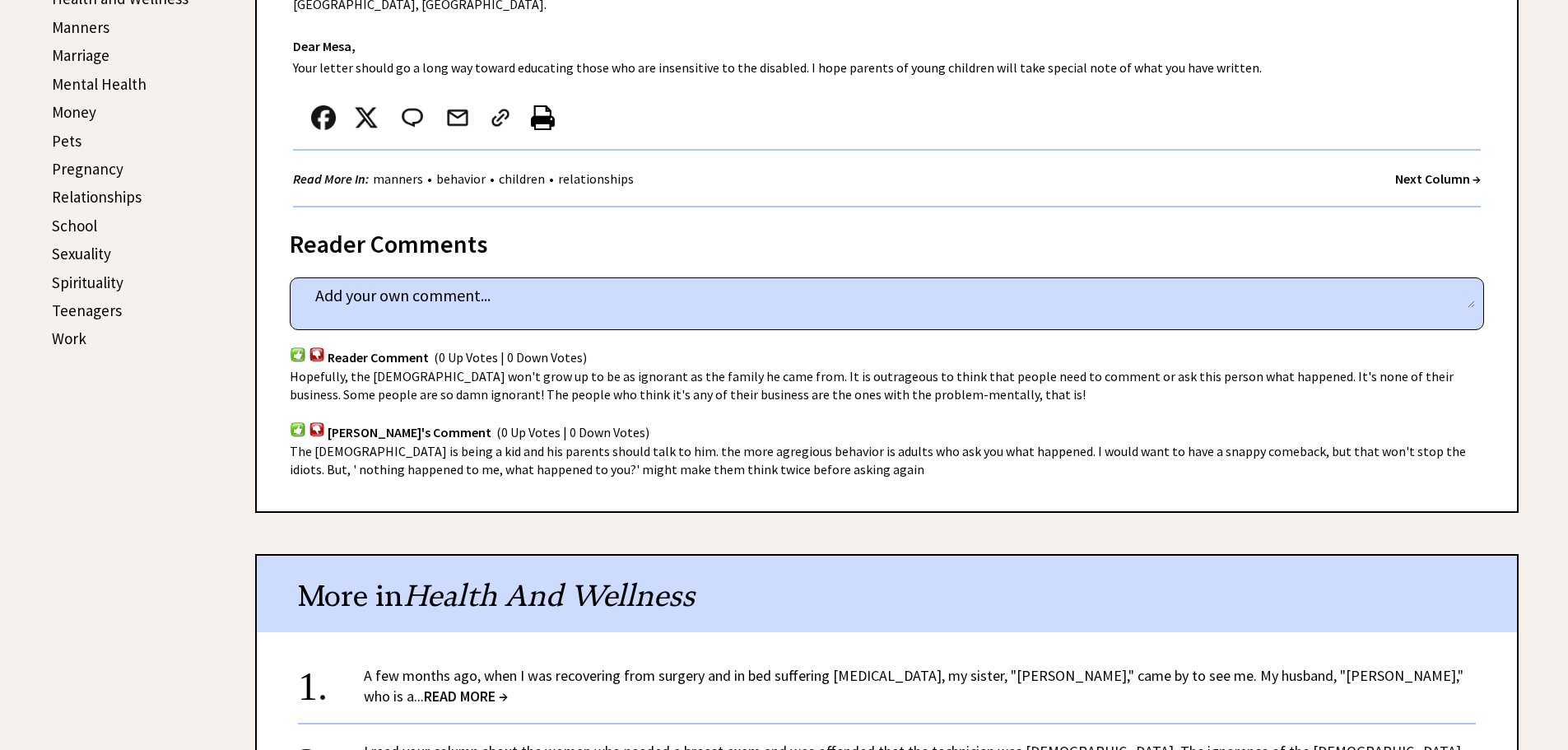
click at [638, 666] on link "A few months ago, when I was recovering from surgery and in bed suffering post-…" at bounding box center [913, 686] width 1099 height 40
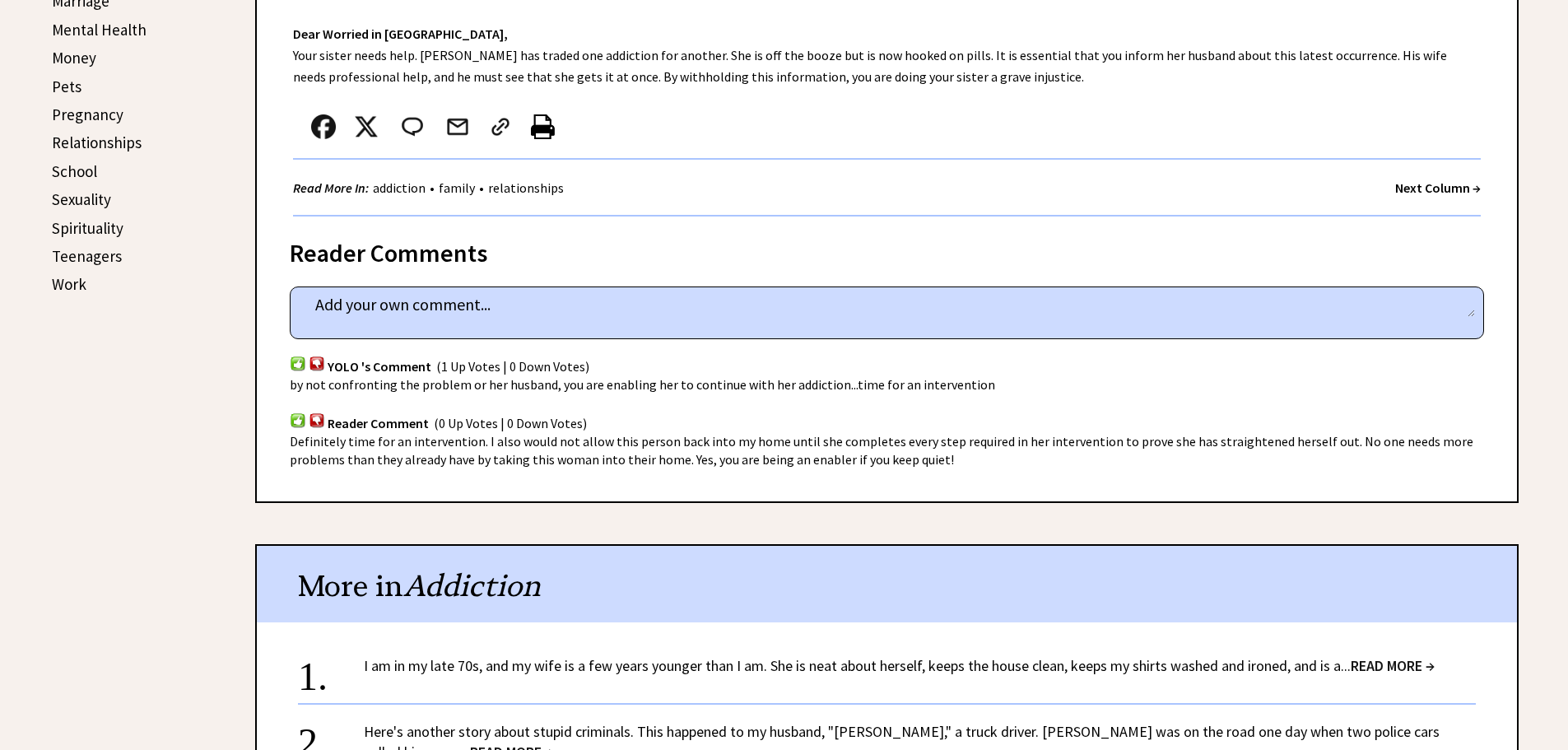
scroll to position [823, 0]
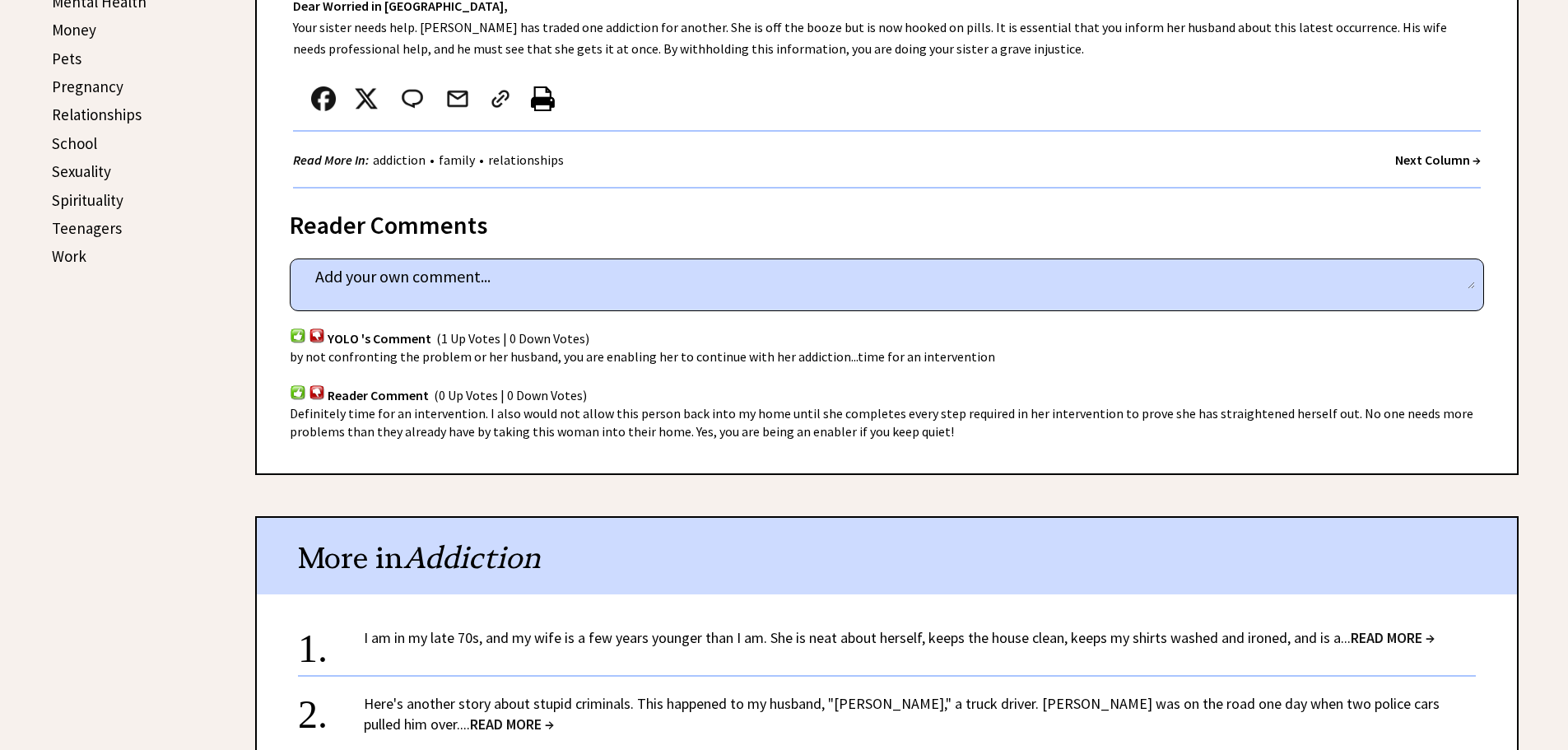
click at [695, 636] on link "I am in my late 70s, and my wife is a few years younger than I am. She is neat …" at bounding box center [899, 637] width 1070 height 19
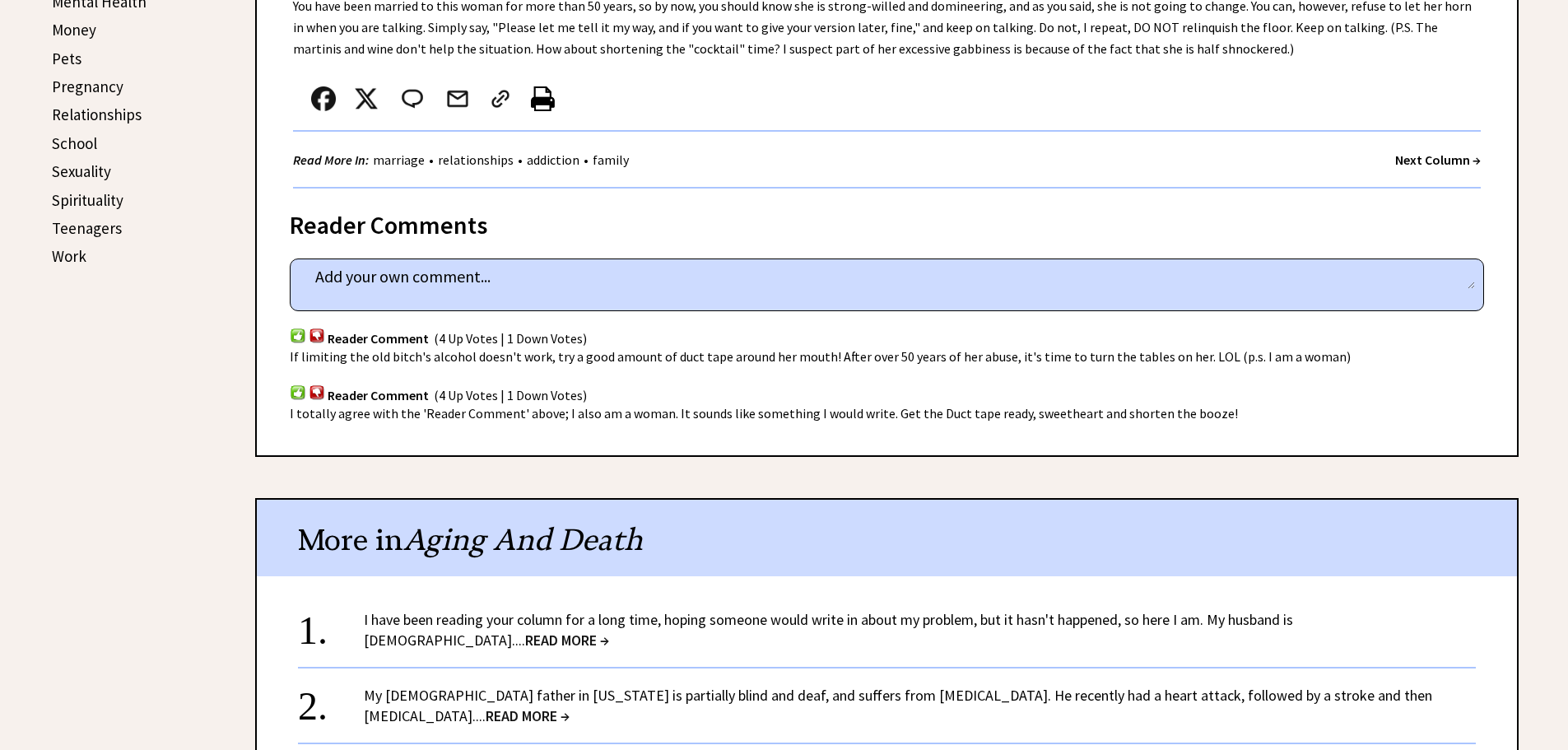
scroll to position [906, 0]
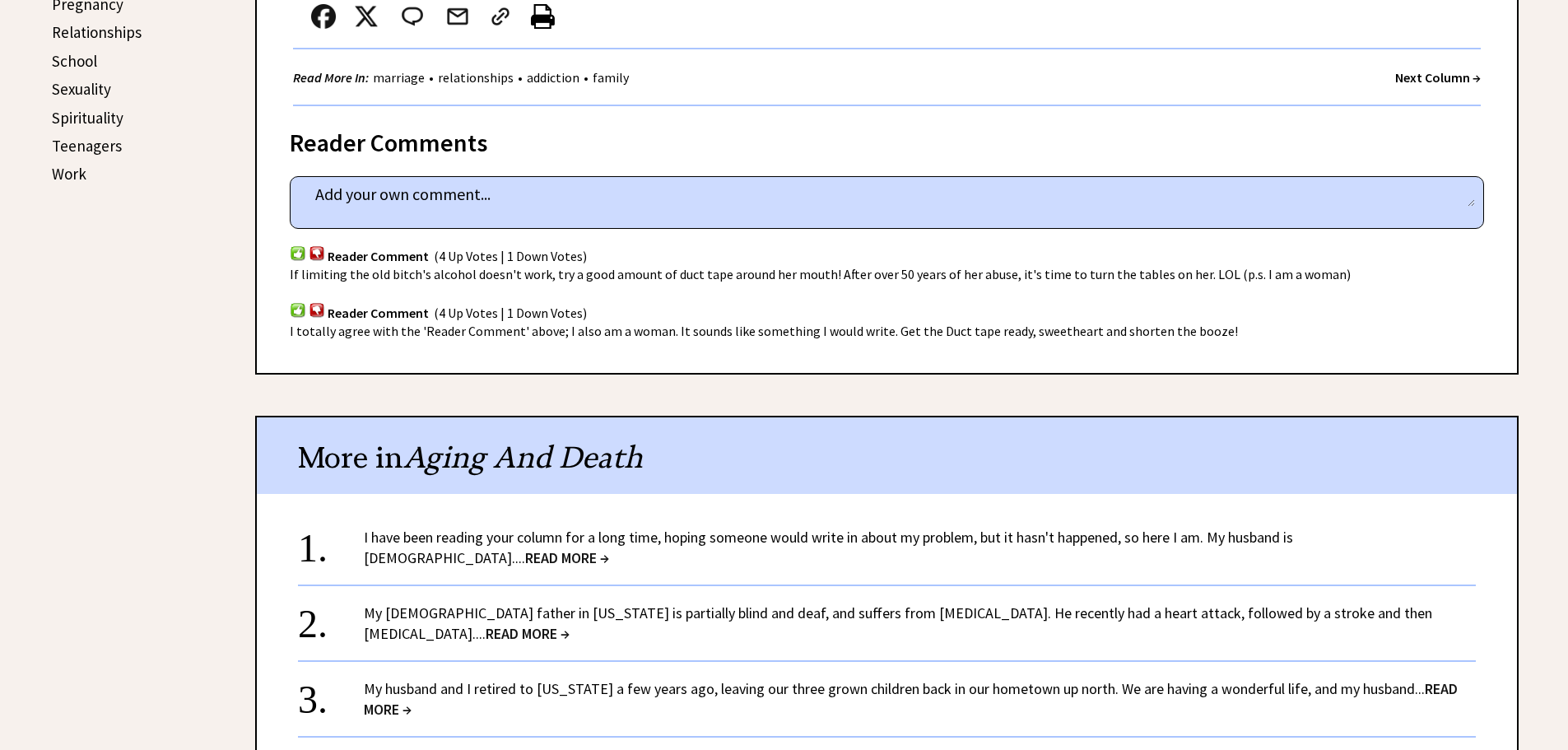
click at [658, 543] on link "I have been reading your column for a long time, hoping someone would write in …" at bounding box center [828, 547] width 929 height 40
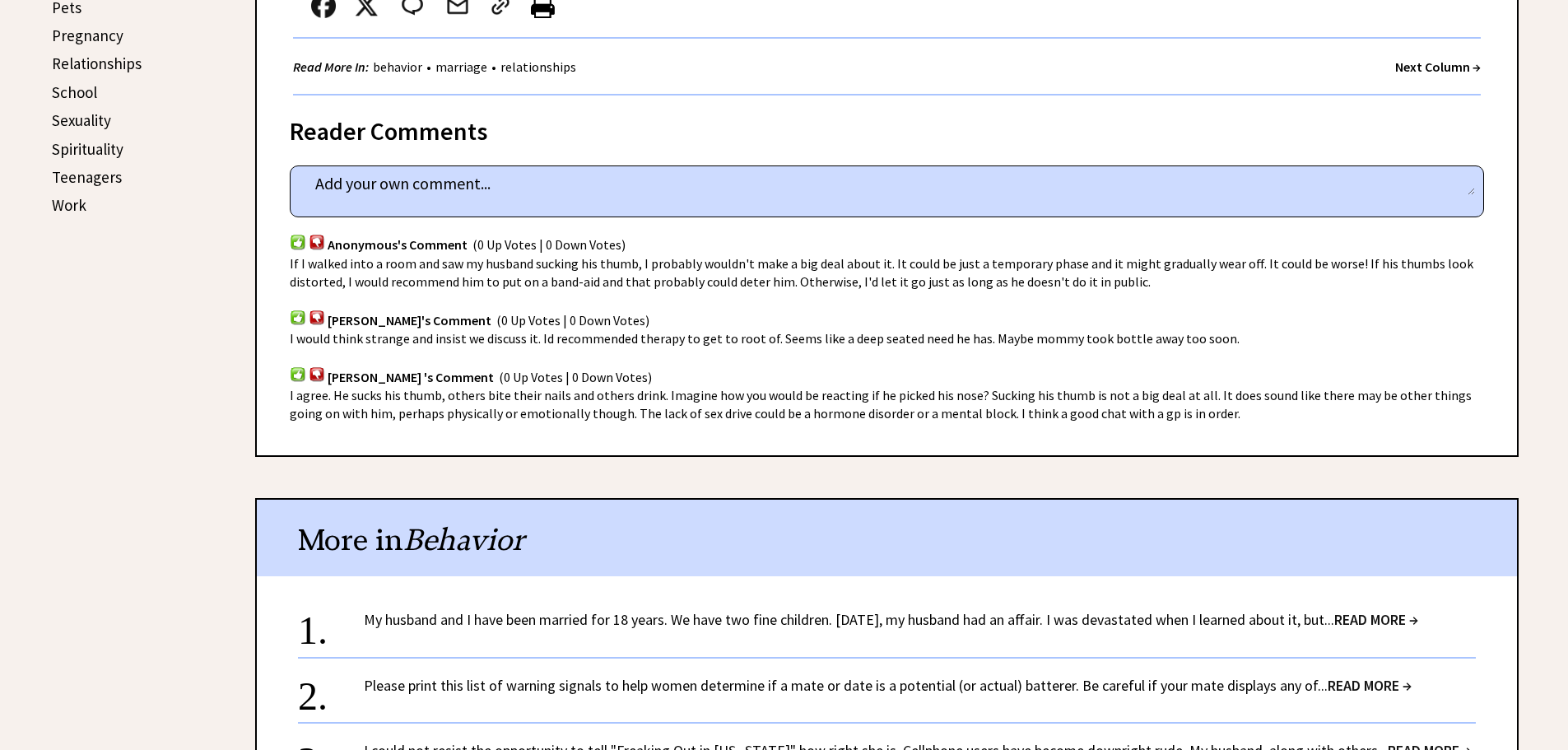
scroll to position [906, 0]
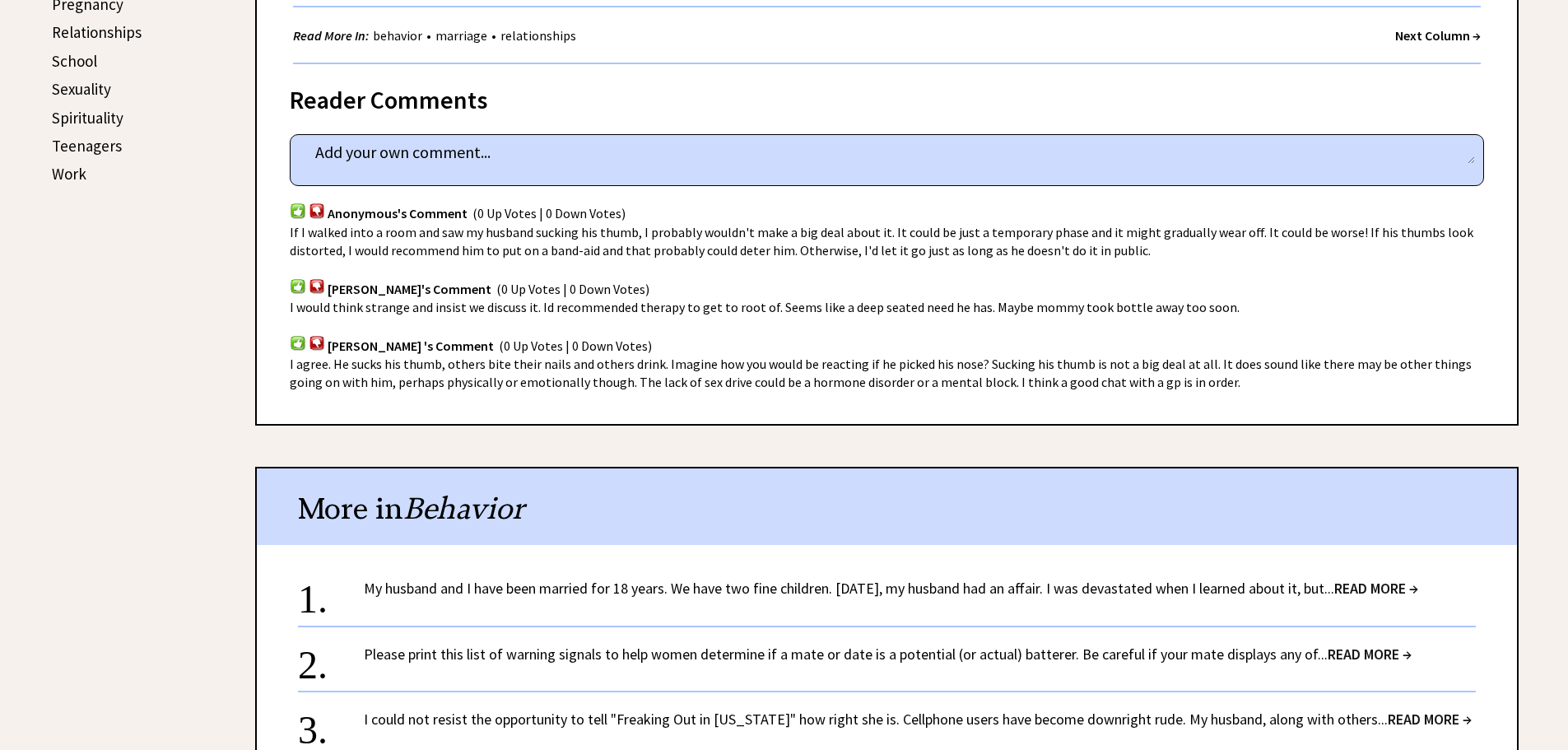
click at [647, 596] on link "My husband and I have been married for 18 years. We have two fine children. Fiv…" at bounding box center [891, 588] width 1054 height 19
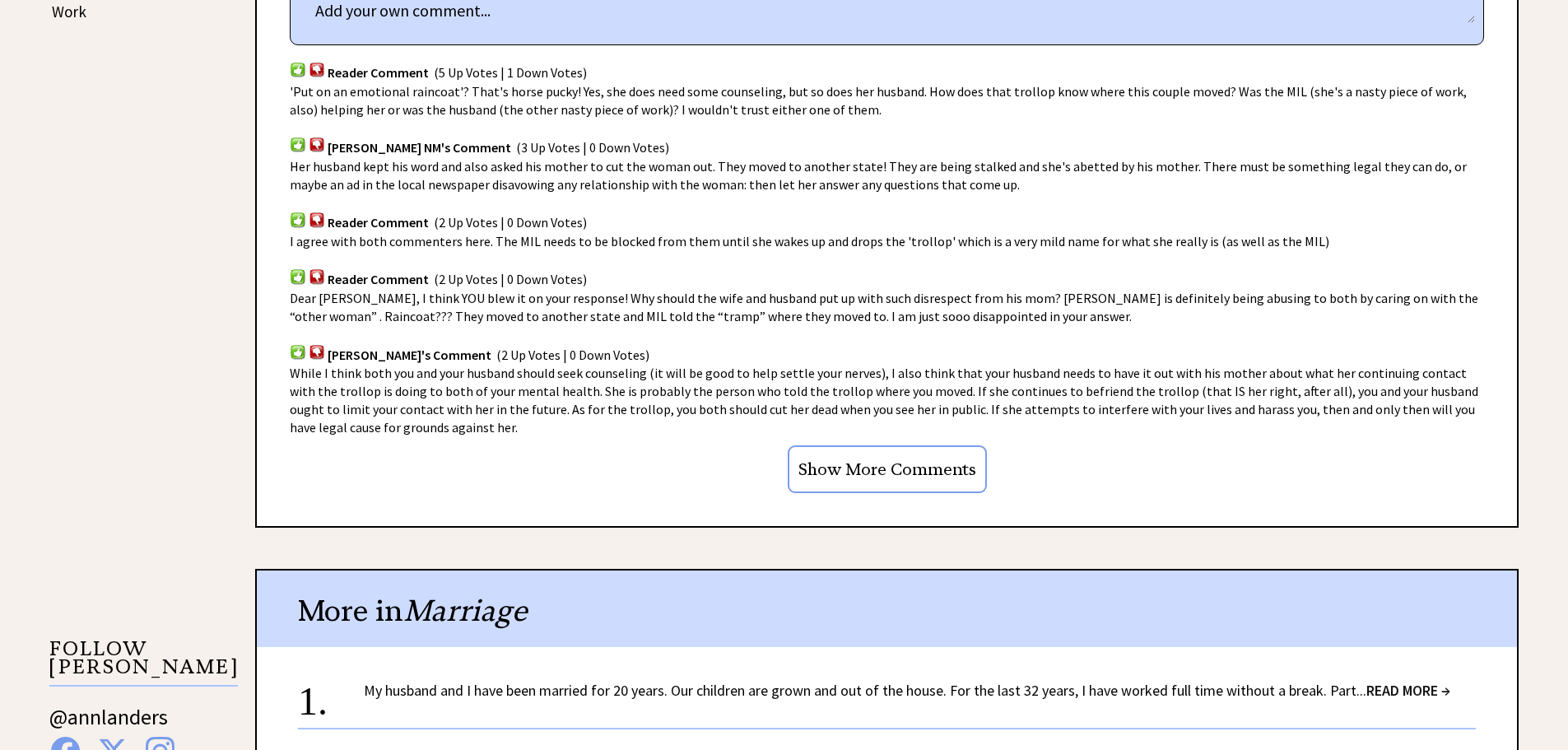
scroll to position [1153, 0]
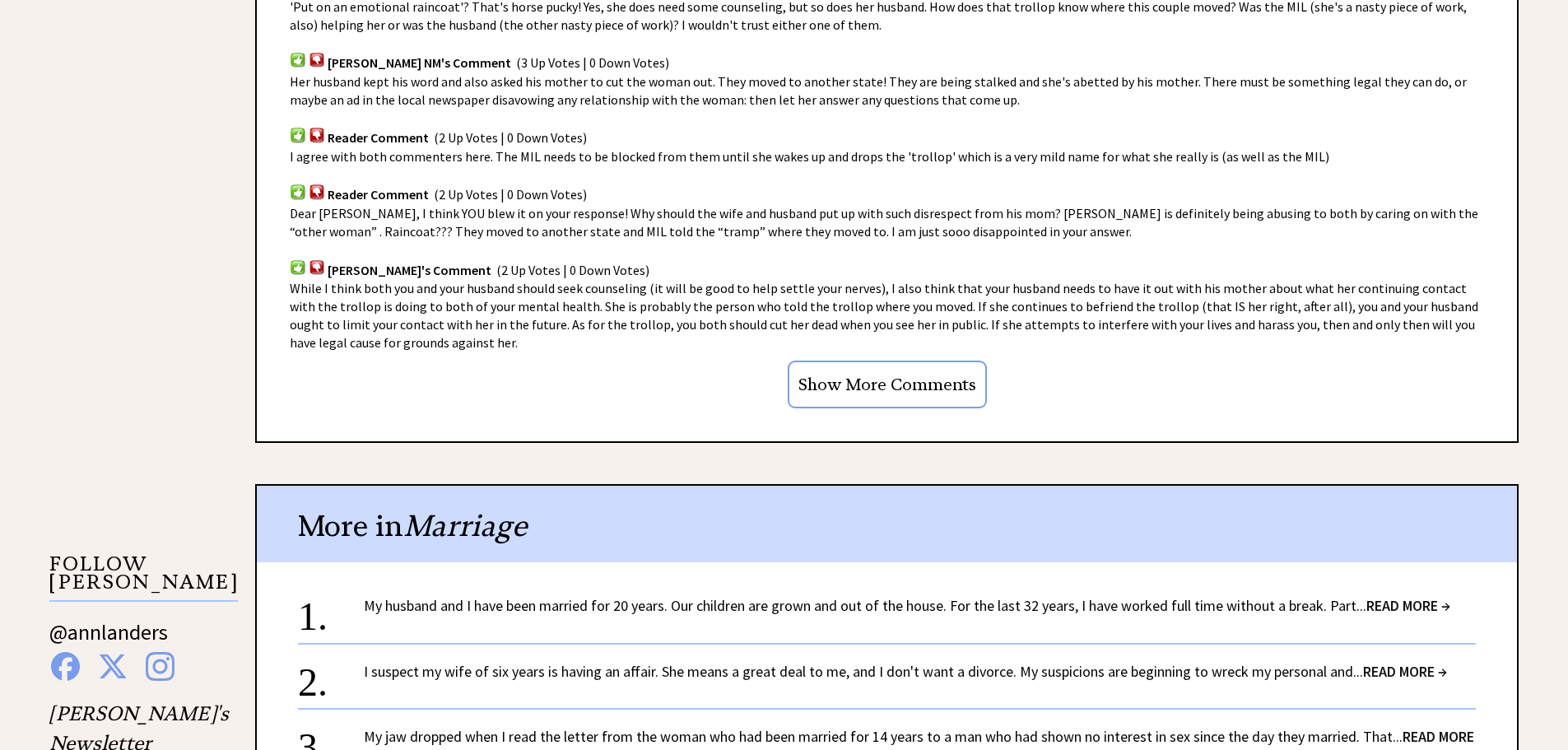
click at [723, 611] on link "My husband and I have been married for 20 years. Our children are grown and out…" at bounding box center [906, 605] width 1086 height 19
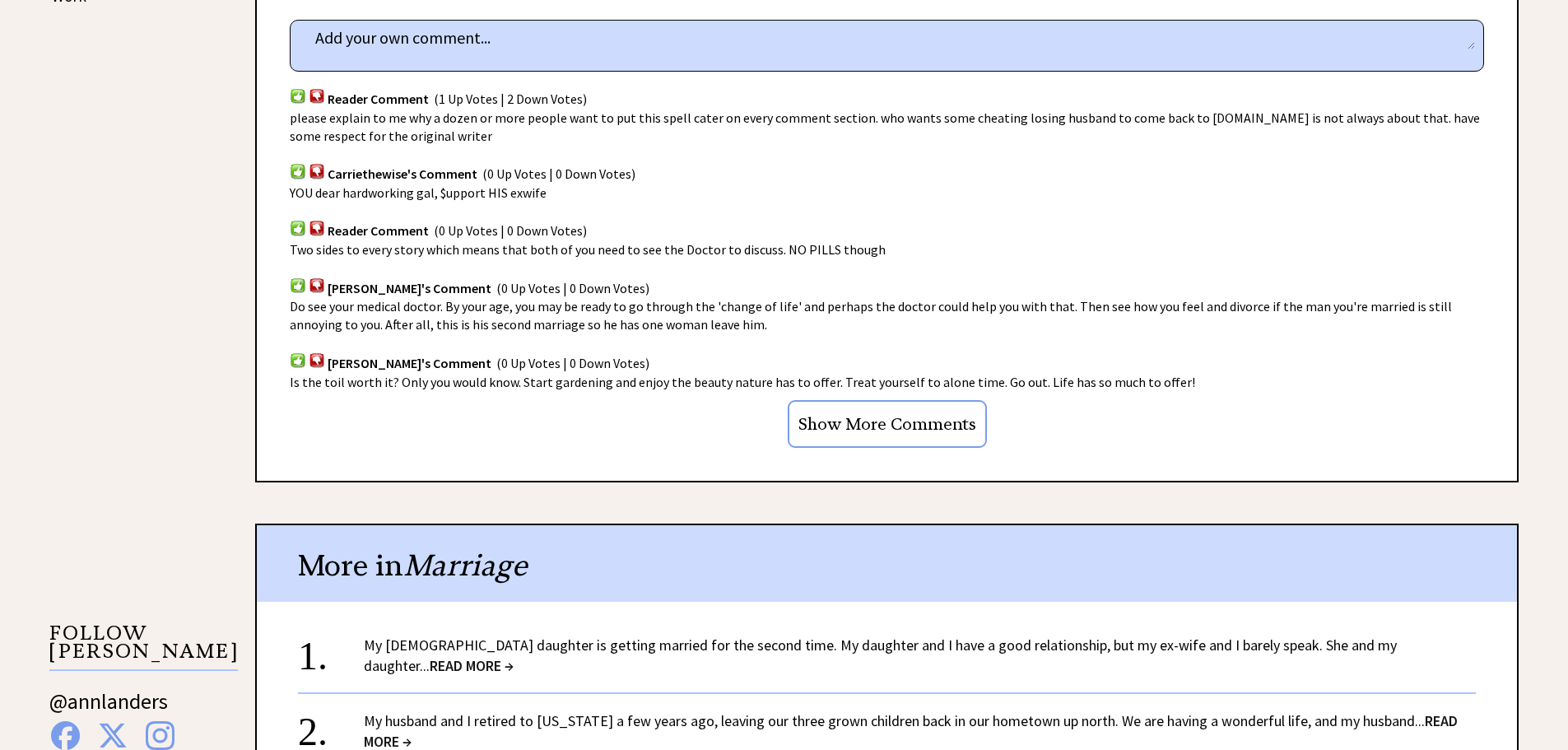
scroll to position [1235, 0]
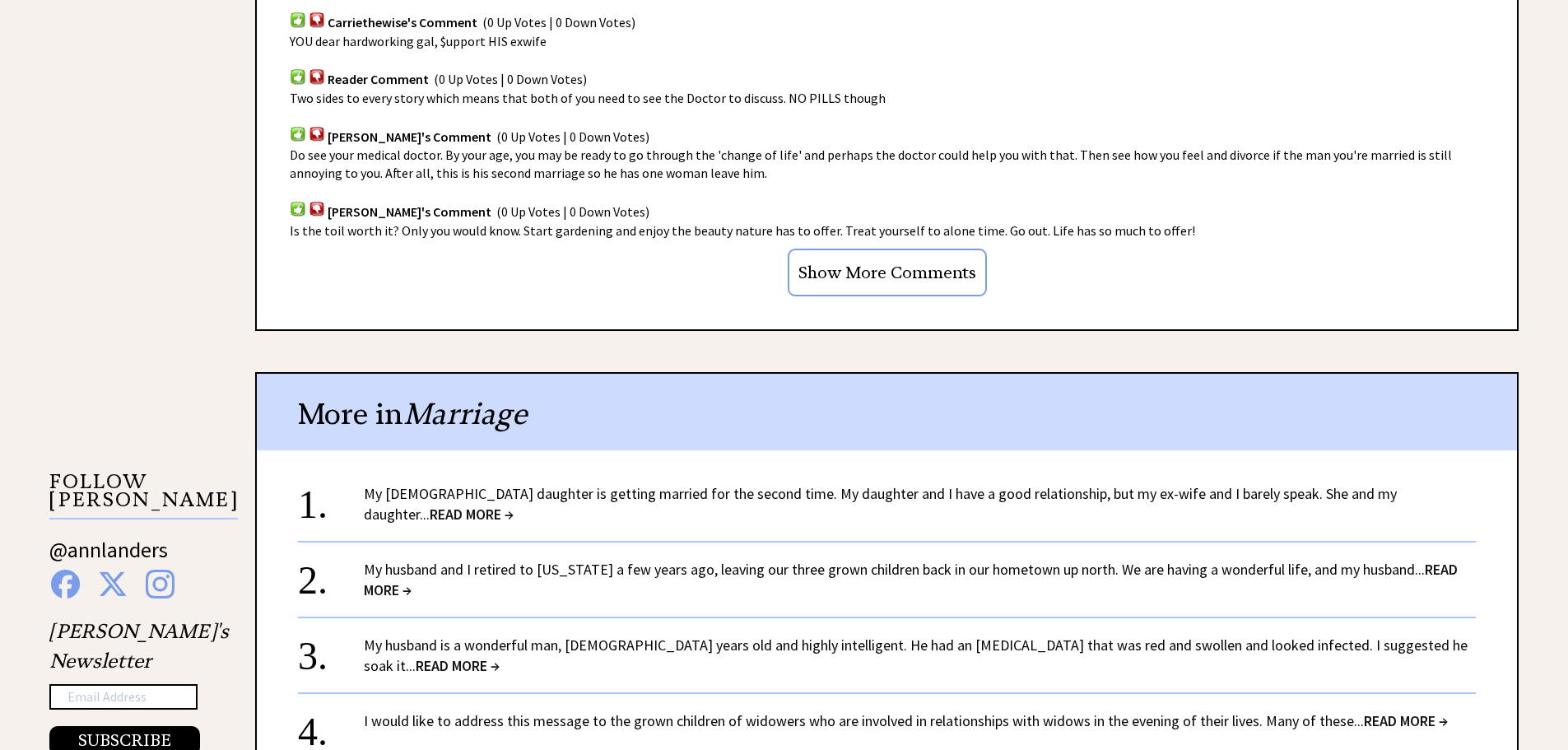
click at [640, 484] on link "My 32-year-old daughter is getting married for the second time. My daughter and…" at bounding box center [880, 503] width 1032 height 40
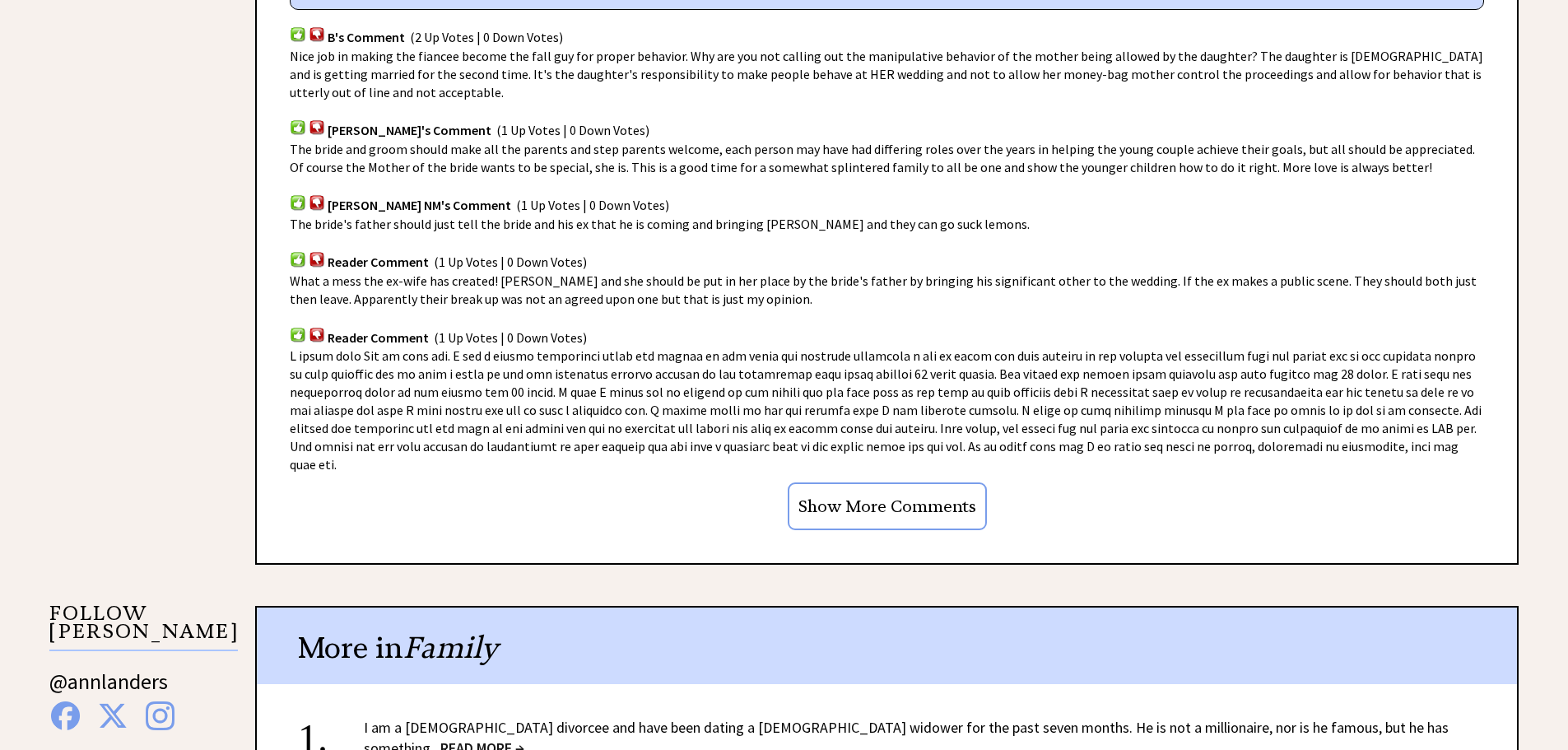
scroll to position [1235, 0]
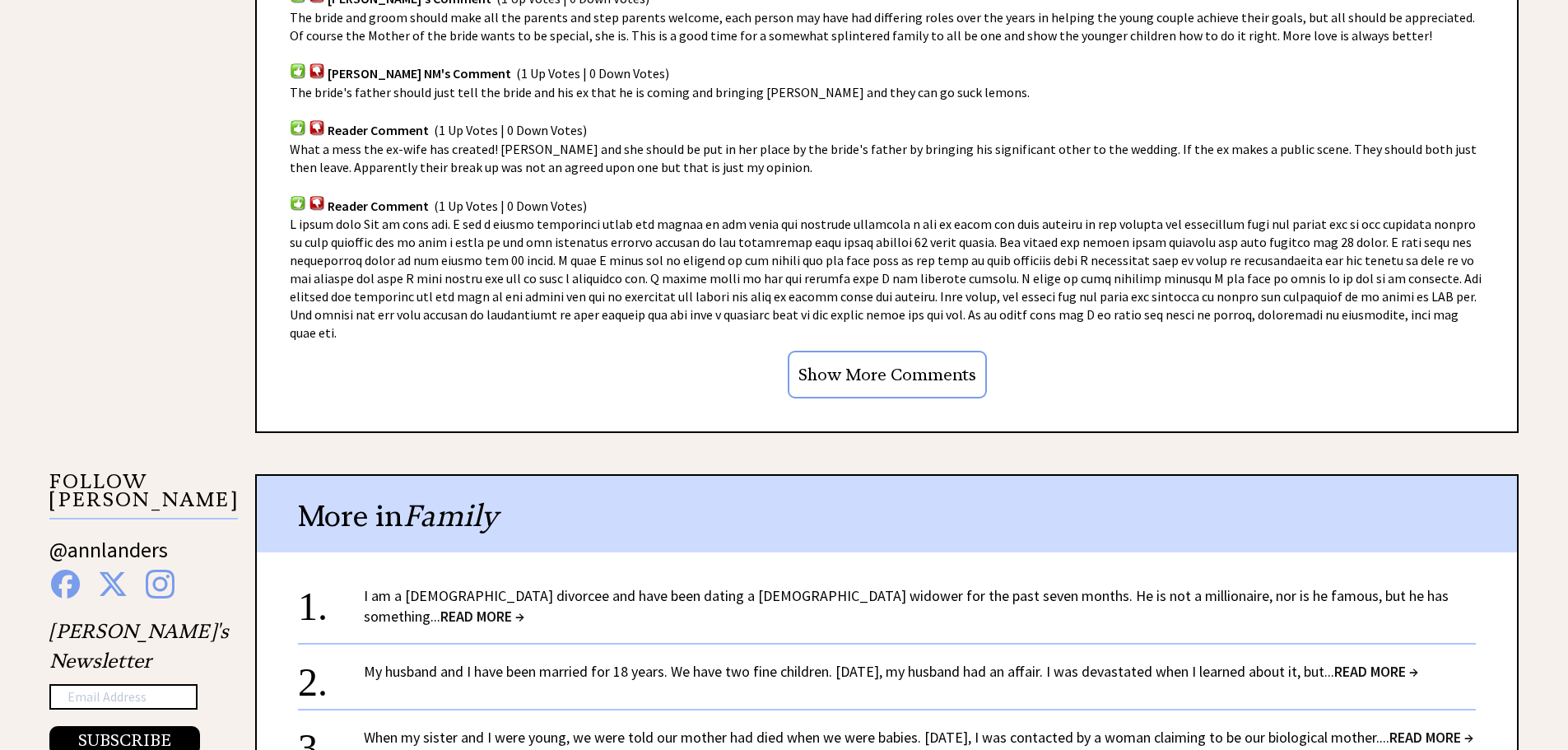
click at [688, 586] on link "I am a [DEMOGRAPHIC_DATA] divorcee and have been dating a [DEMOGRAPHIC_DATA] wi…" at bounding box center [906, 605] width 1084 height 40
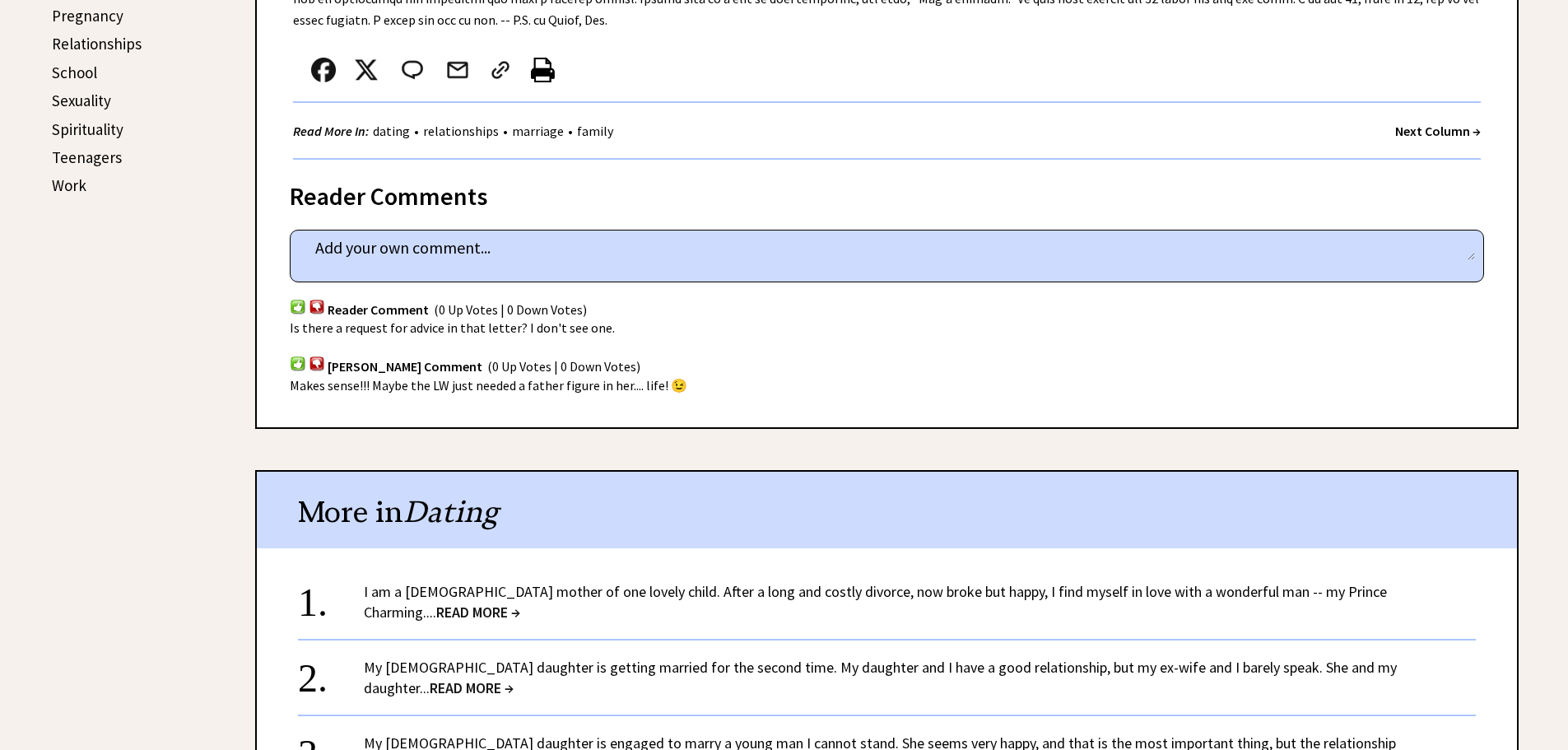
scroll to position [988, 0]
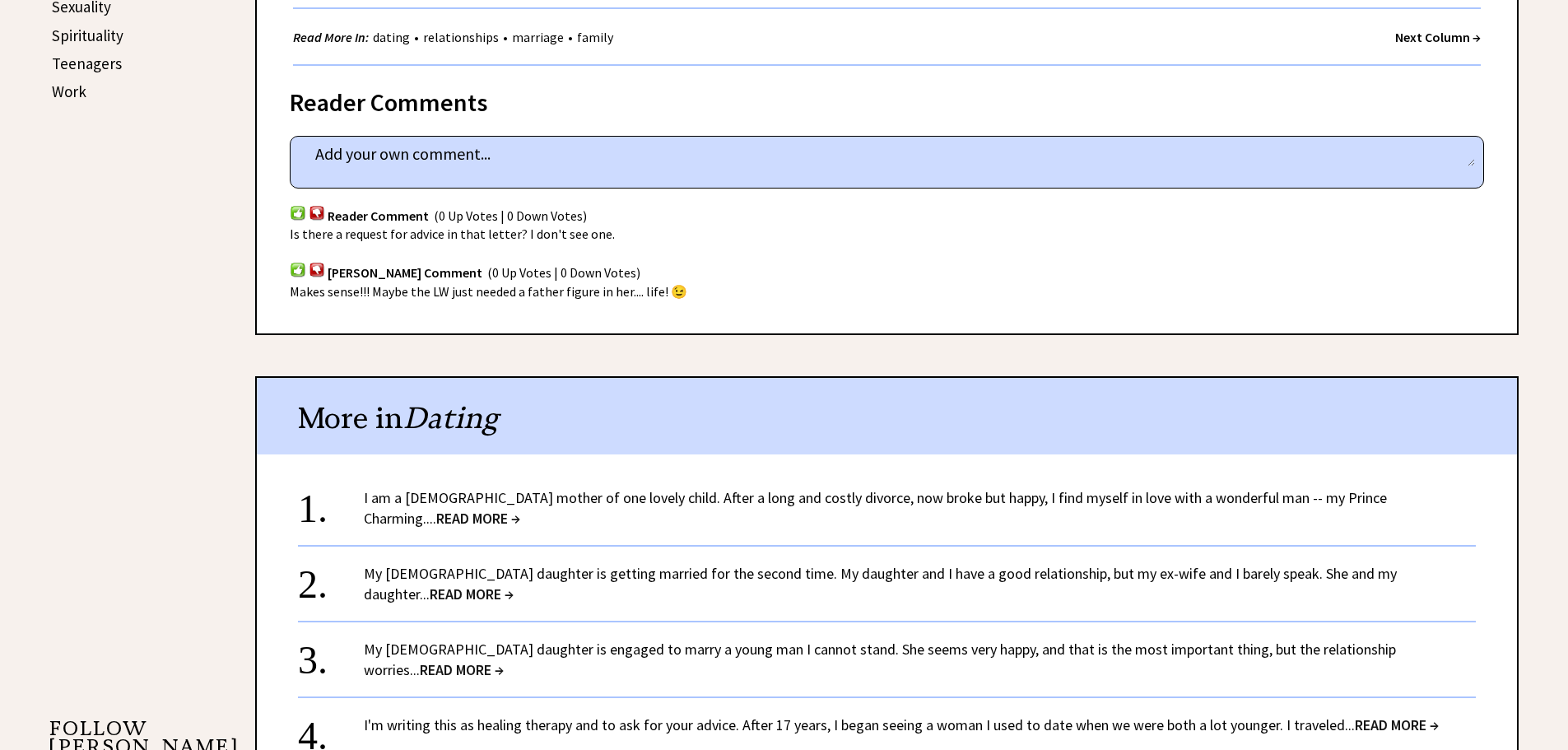
click at [672, 652] on link "My 23-year-old daughter is engaged to marry a young man I cannot stand. She see…" at bounding box center [879, 659] width 1032 height 40
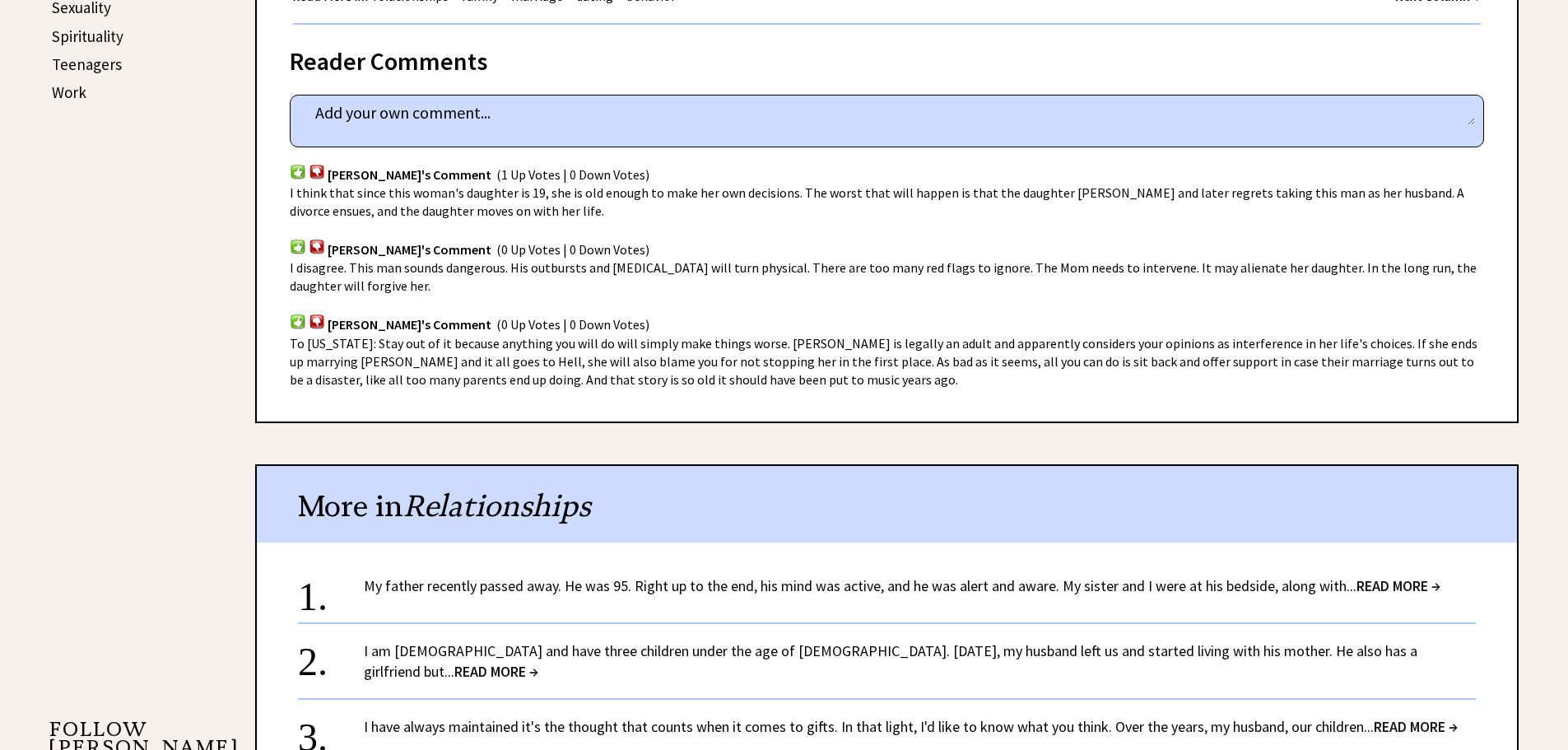
scroll to position [988, 0]
click at [673, 656] on link "I am 34 years old and have three children under the age of 10. Two years ago, m…" at bounding box center [891, 660] width 1054 height 40
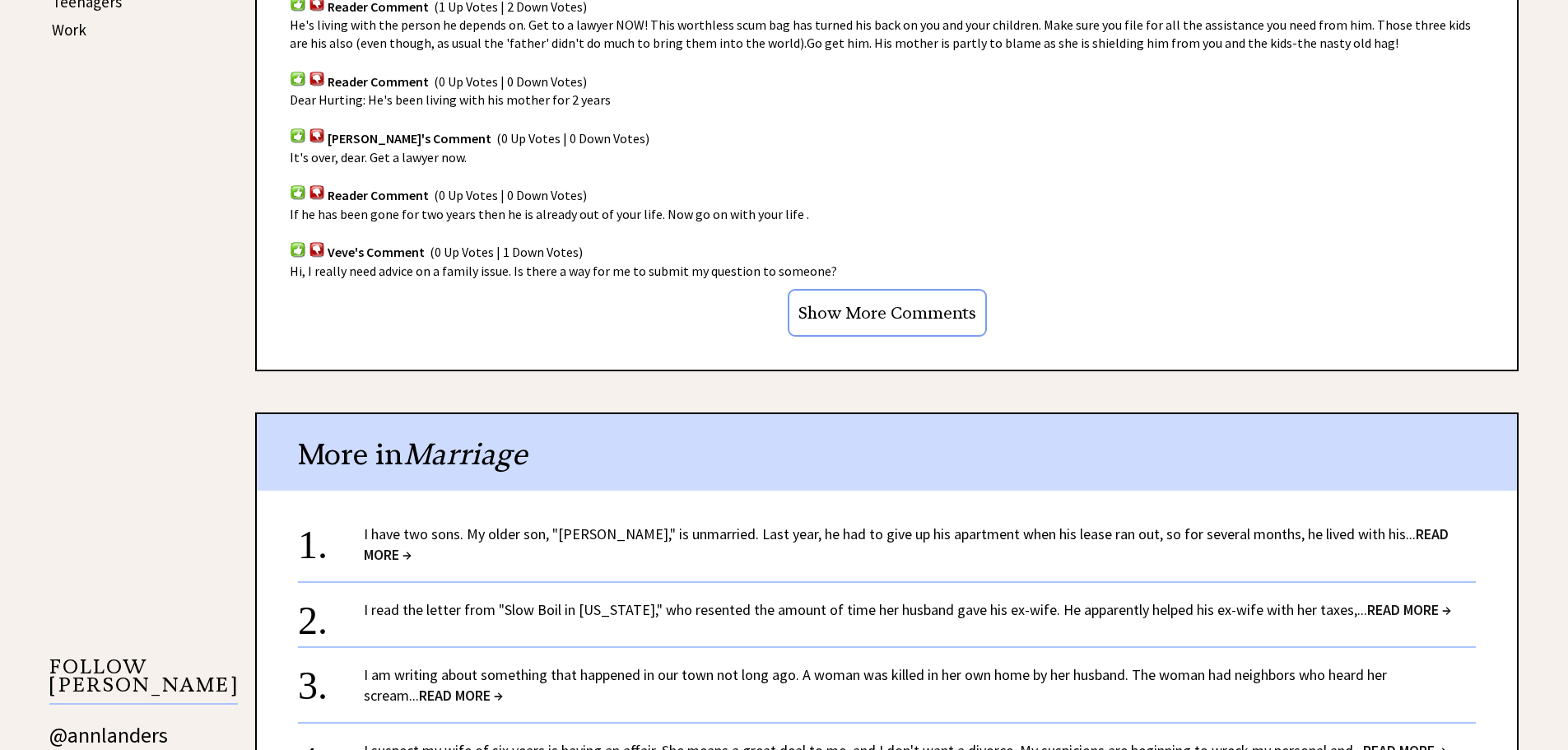
scroll to position [1070, 0]
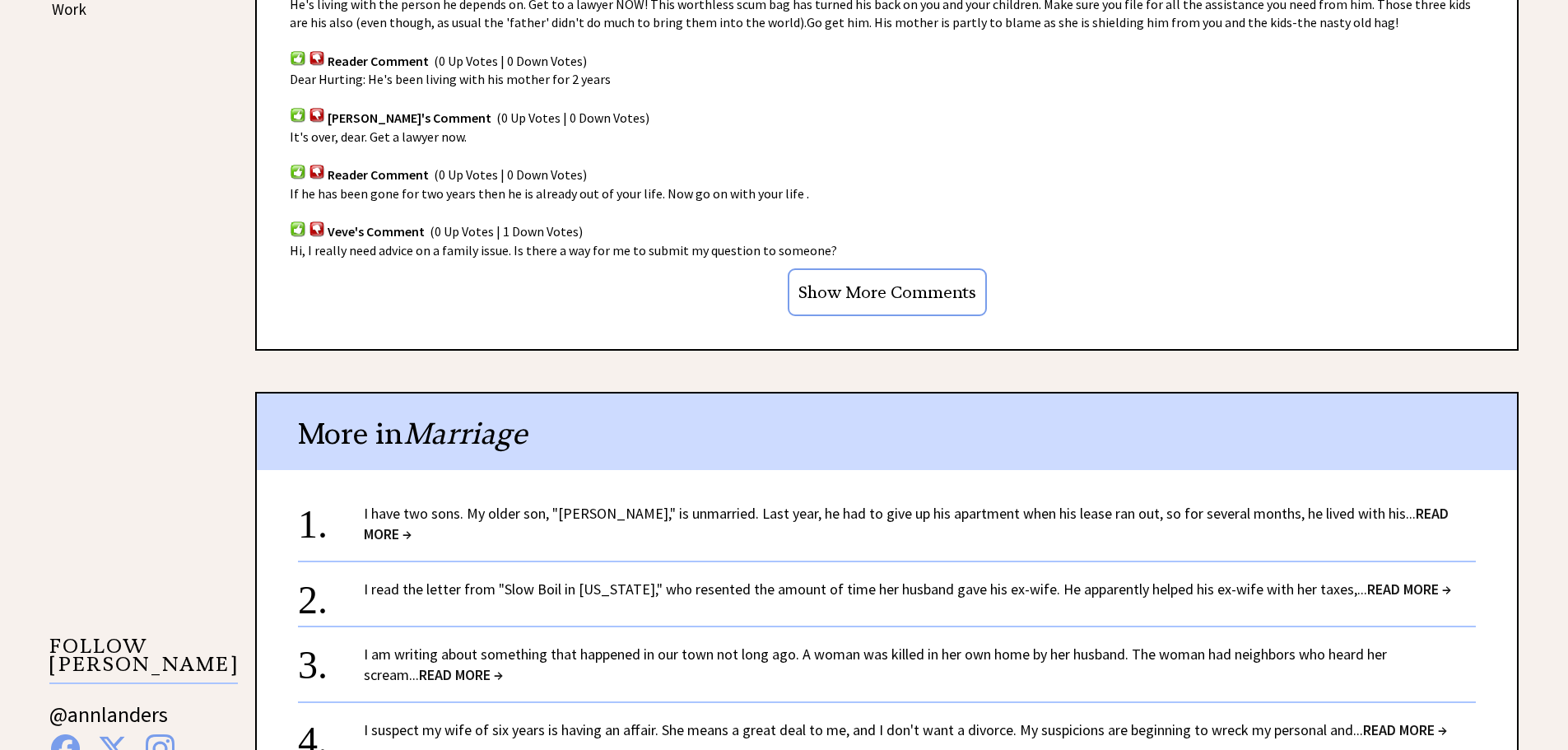
click at [711, 581] on link "I read the letter from "Slow Boil in [US_STATE]," who resented the amount of ti…" at bounding box center [907, 589] width 1087 height 19
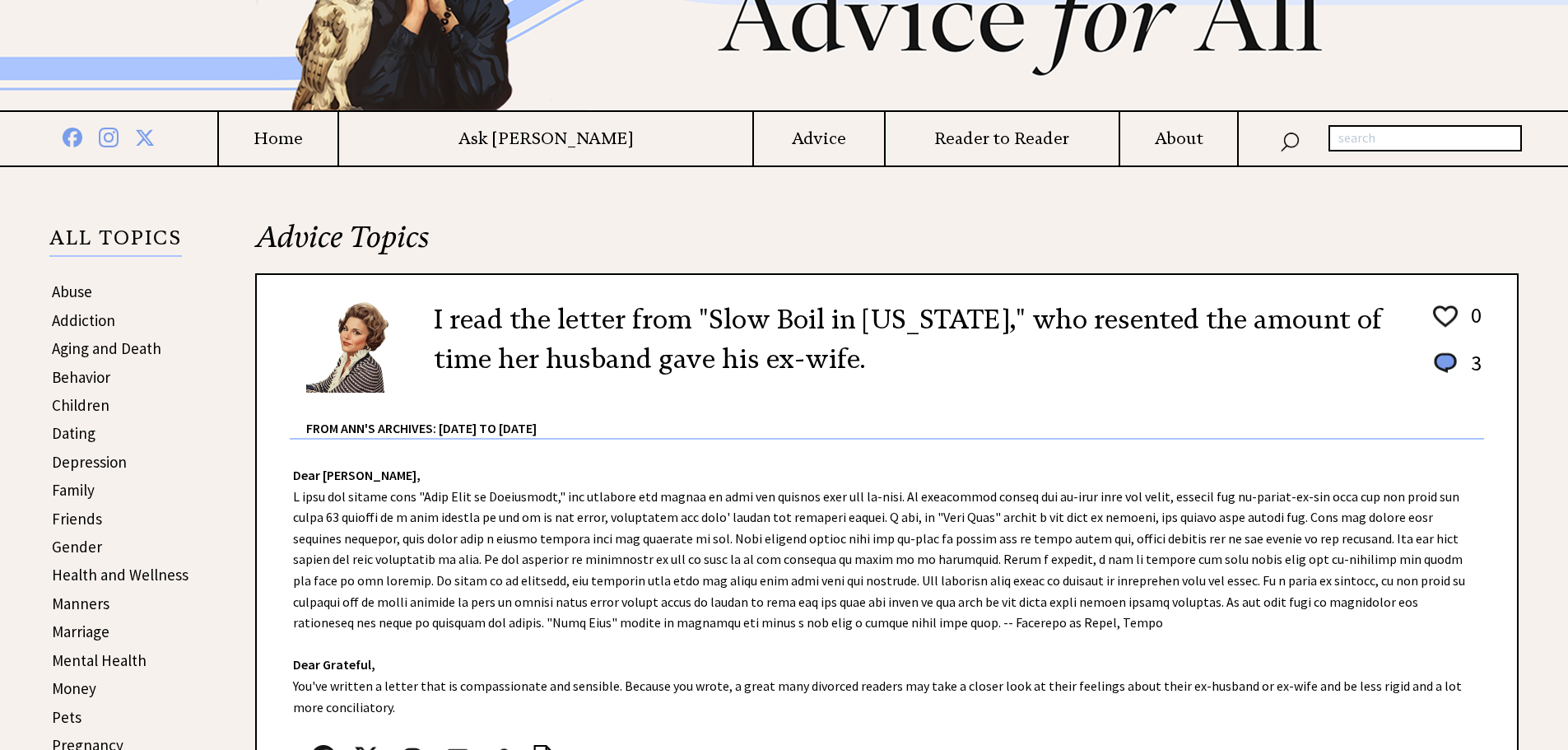
scroll to position [247, 0]
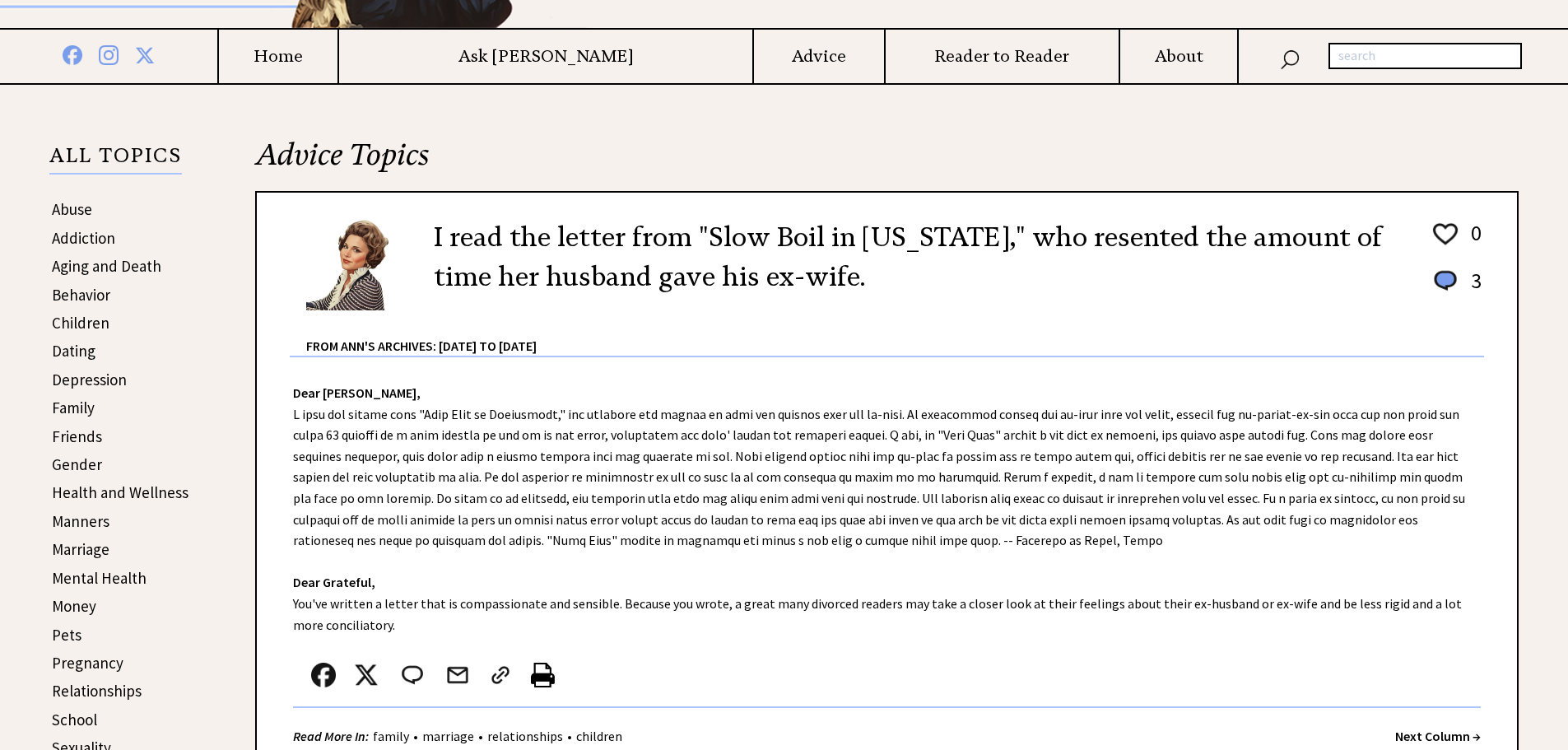
click at [62, 635] on link "Pets" at bounding box center [67, 635] width 30 height 19
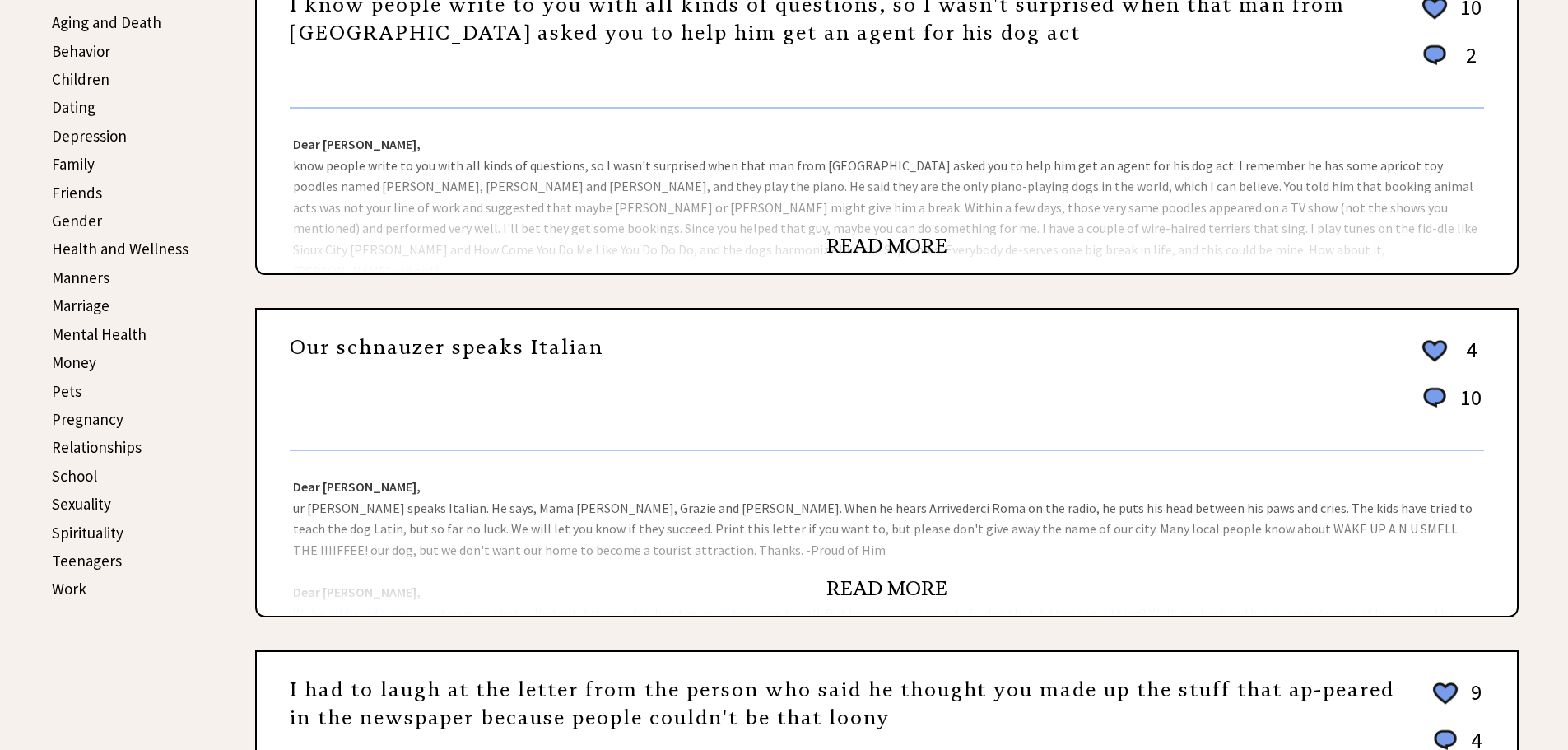
scroll to position [494, 0]
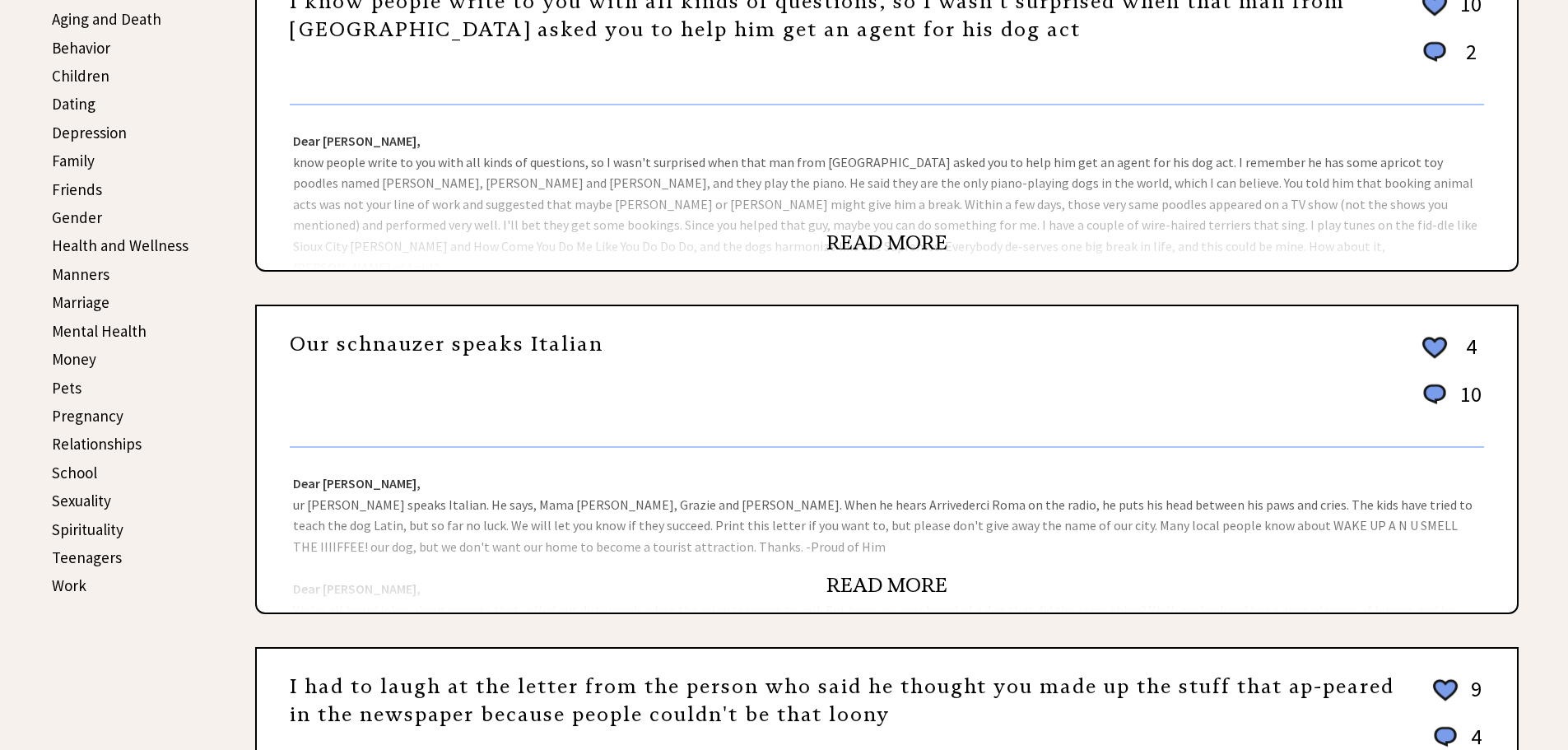
click at [885, 581] on link "READ MORE" at bounding box center [886, 585] width 121 height 25
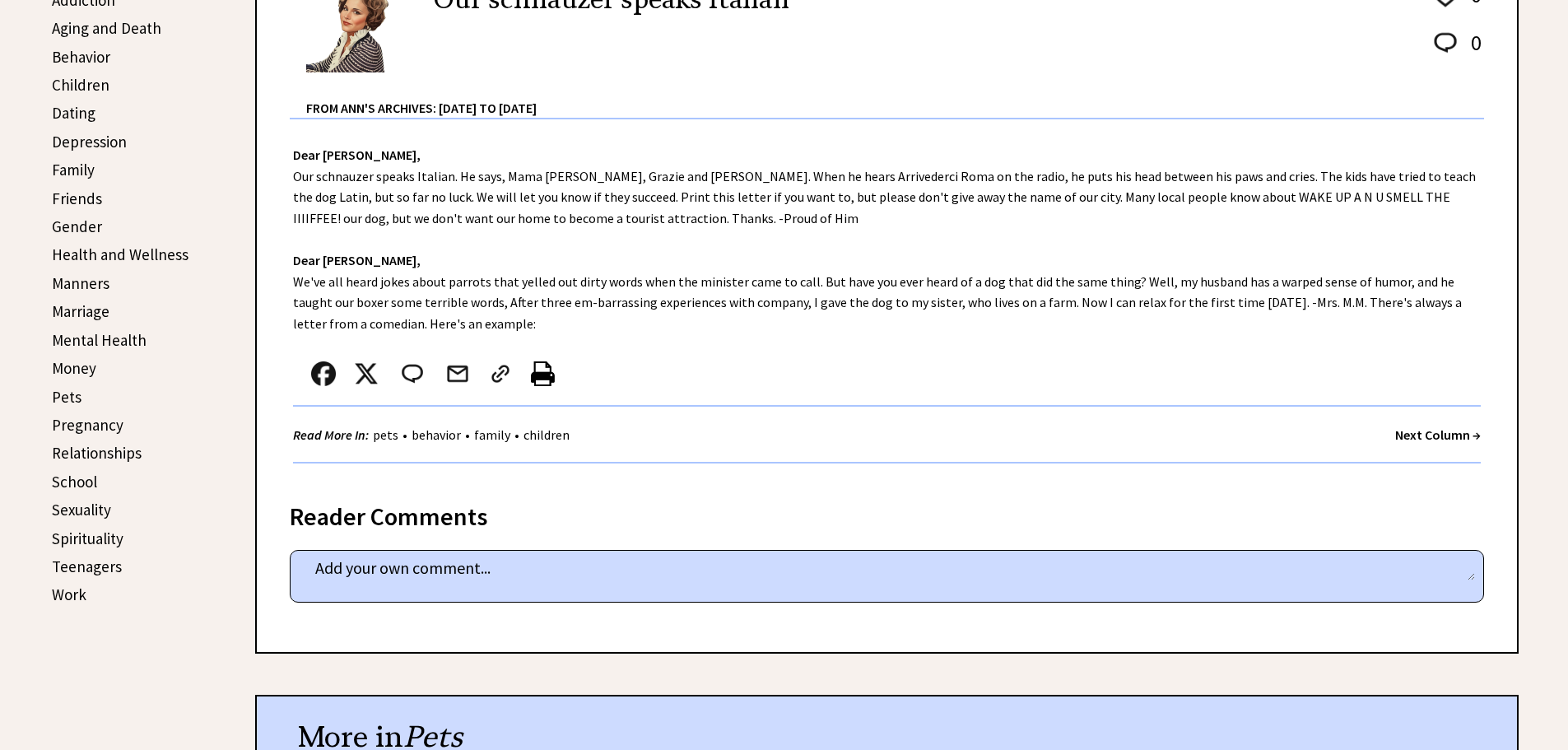
scroll to position [658, 0]
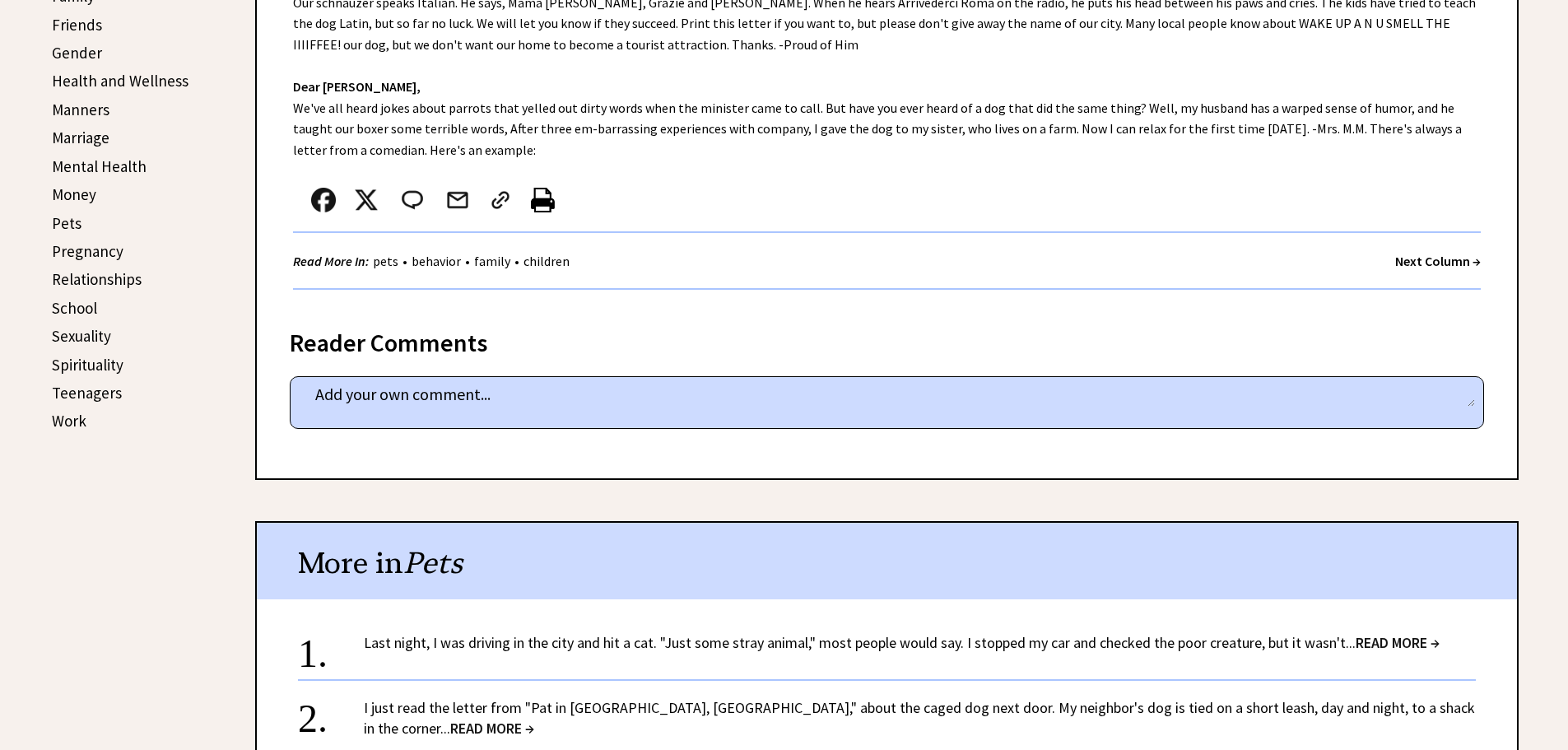
click at [770, 639] on link "Last night, I was driving in the city and hit a cat. "Just some stray animal," …" at bounding box center [901, 642] width 1076 height 19
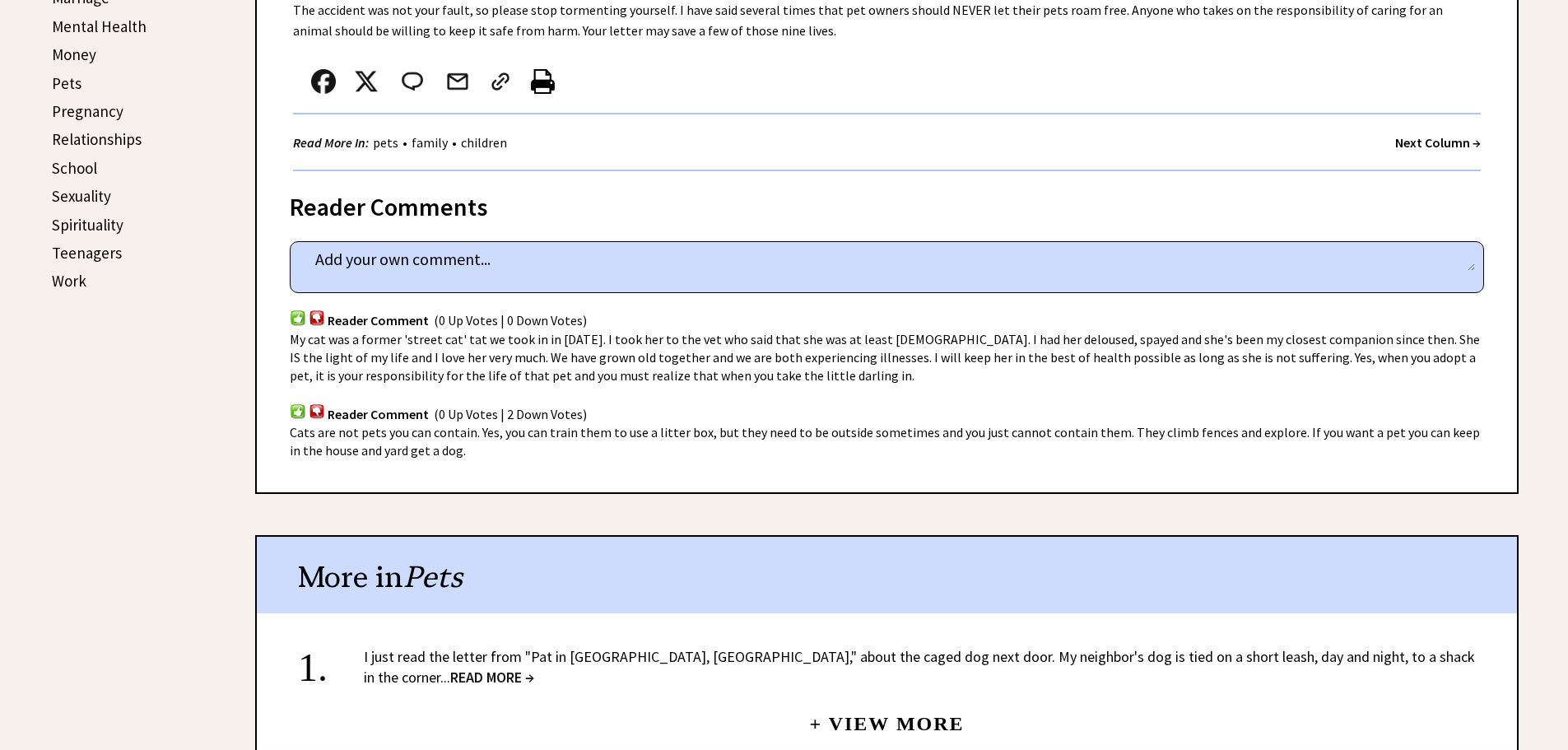
scroll to position [823, 0]
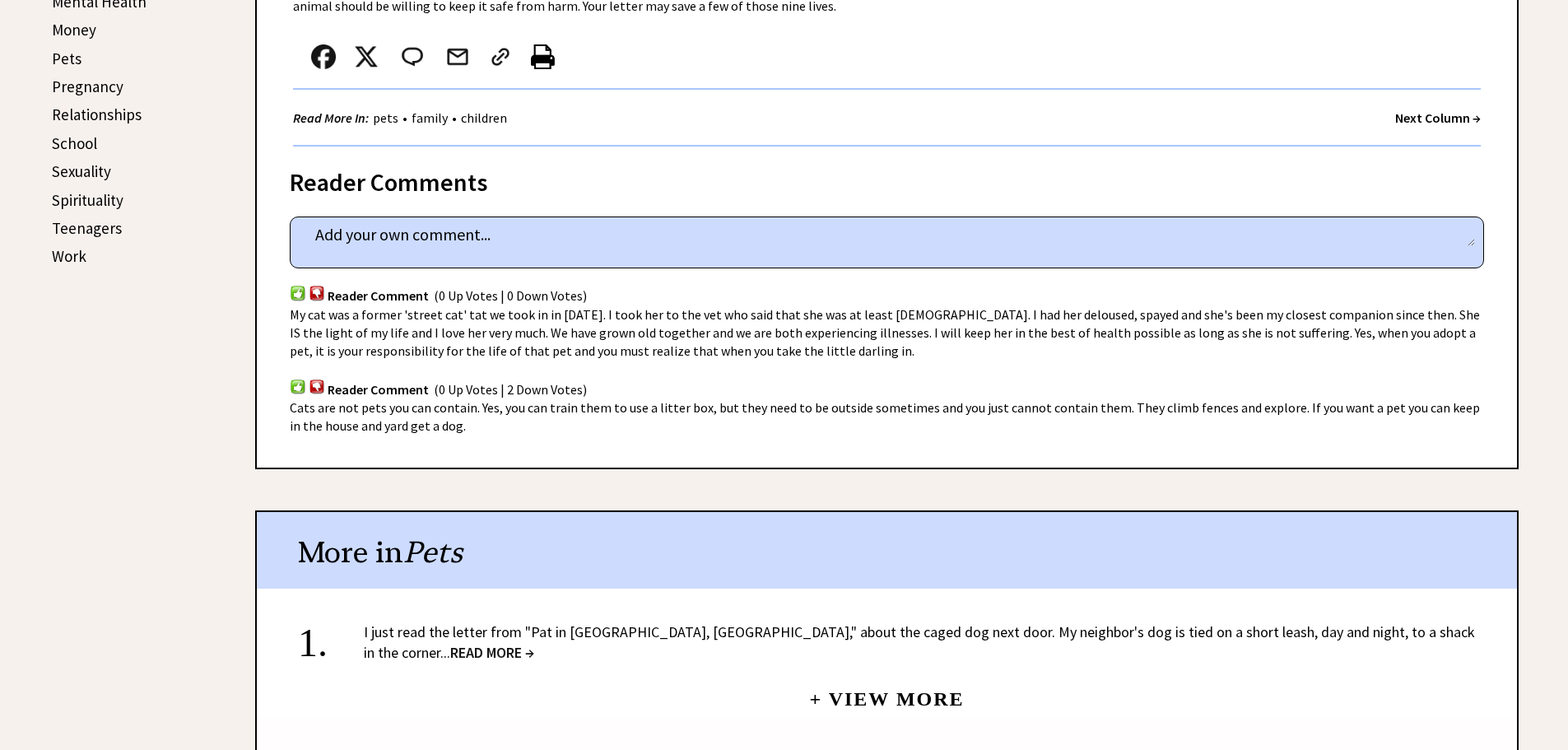
click at [751, 637] on link "I just read the letter from "Pat in Avon, Ind.," about the caged dog next door.…" at bounding box center [919, 642] width 1111 height 40
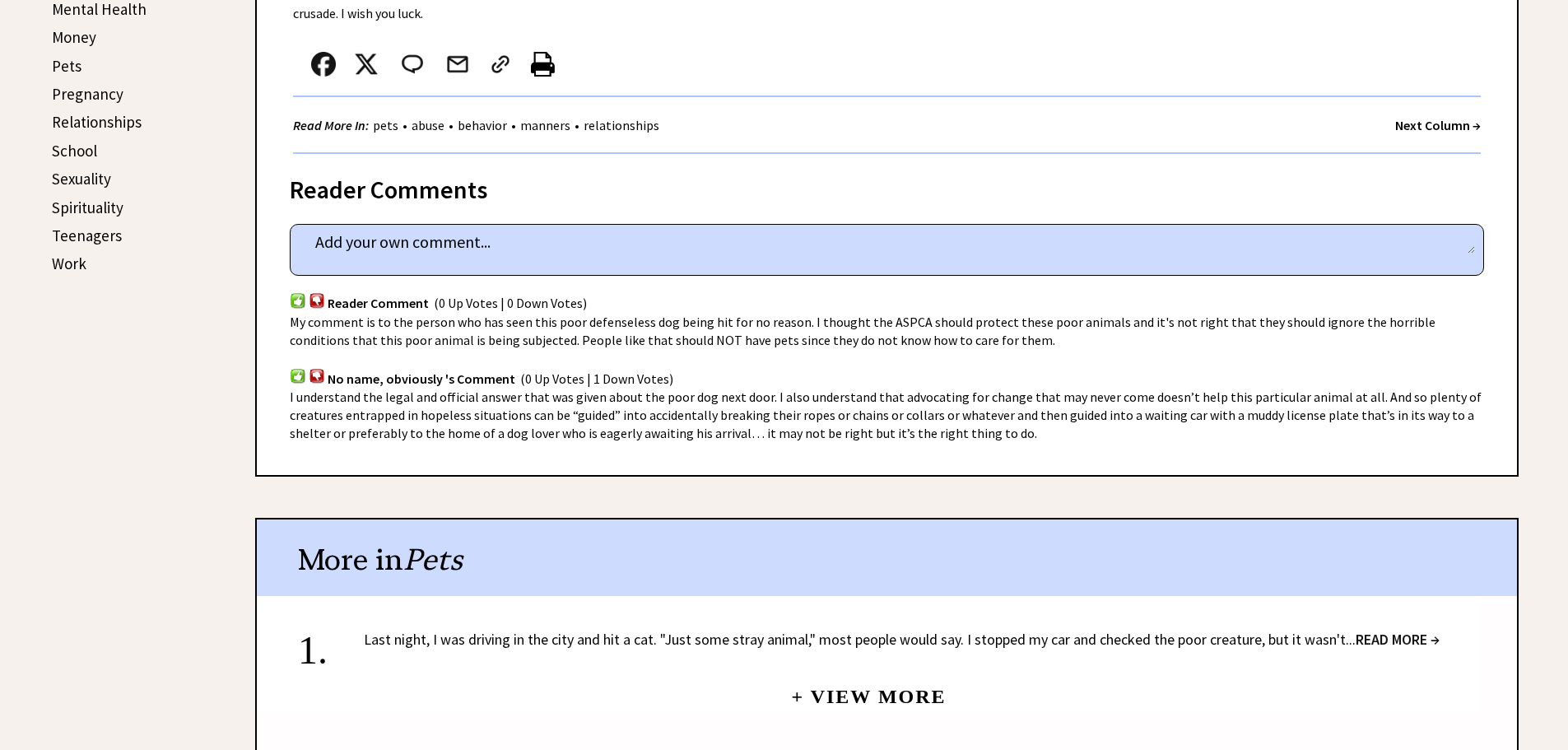
scroll to position [823, 0]
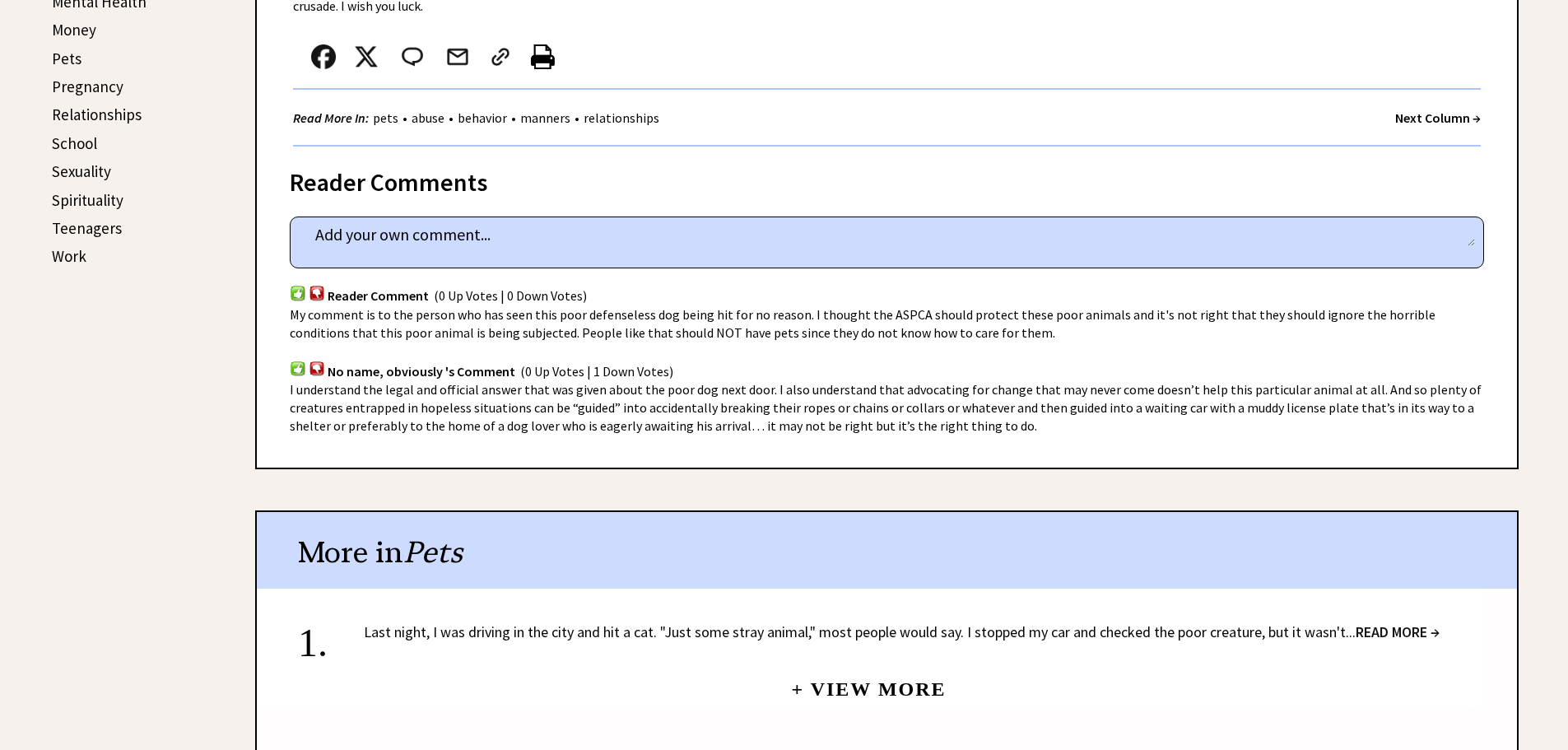
click at [832, 667] on link "+ View More" at bounding box center [869, 682] width 155 height 35
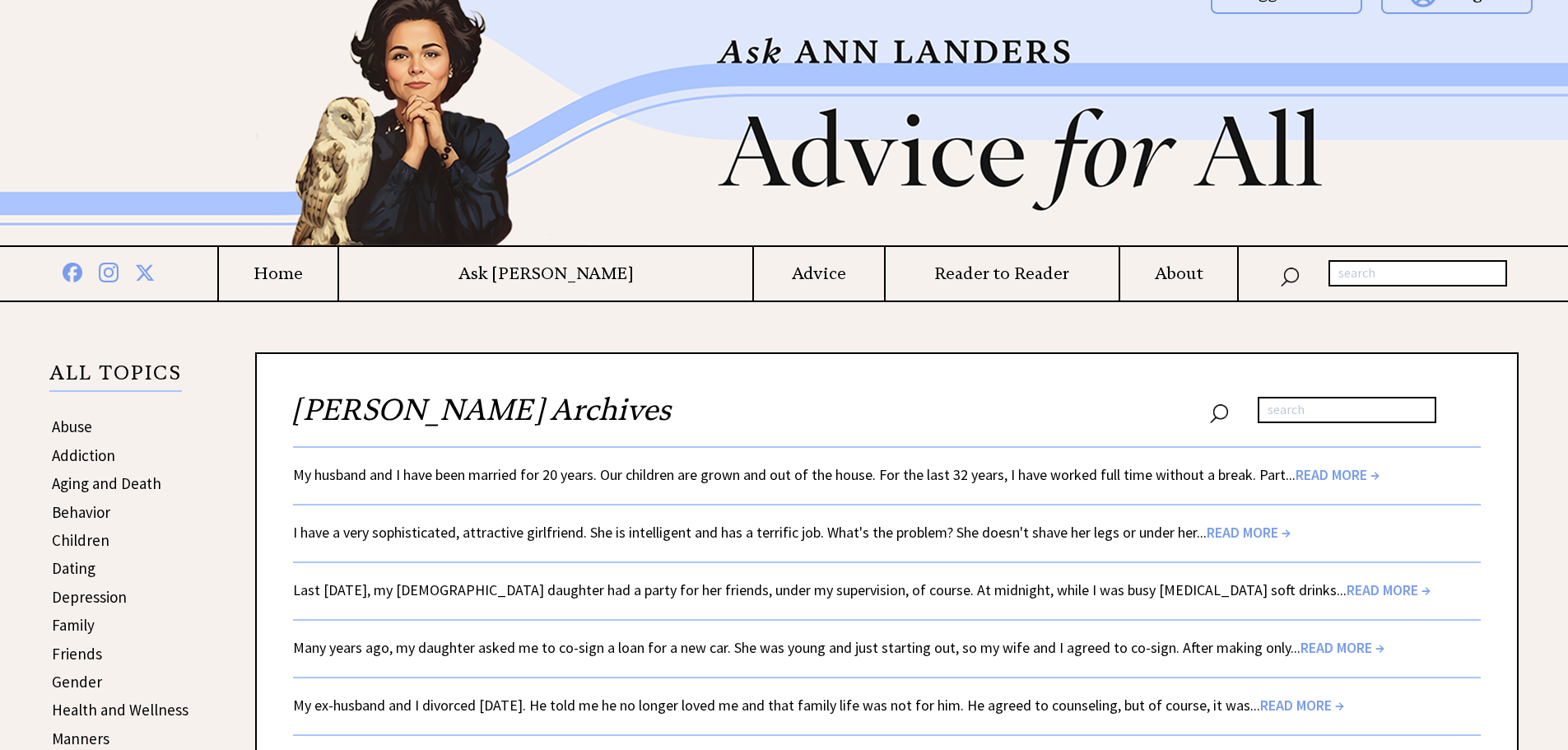
scroll to position [82, 0]
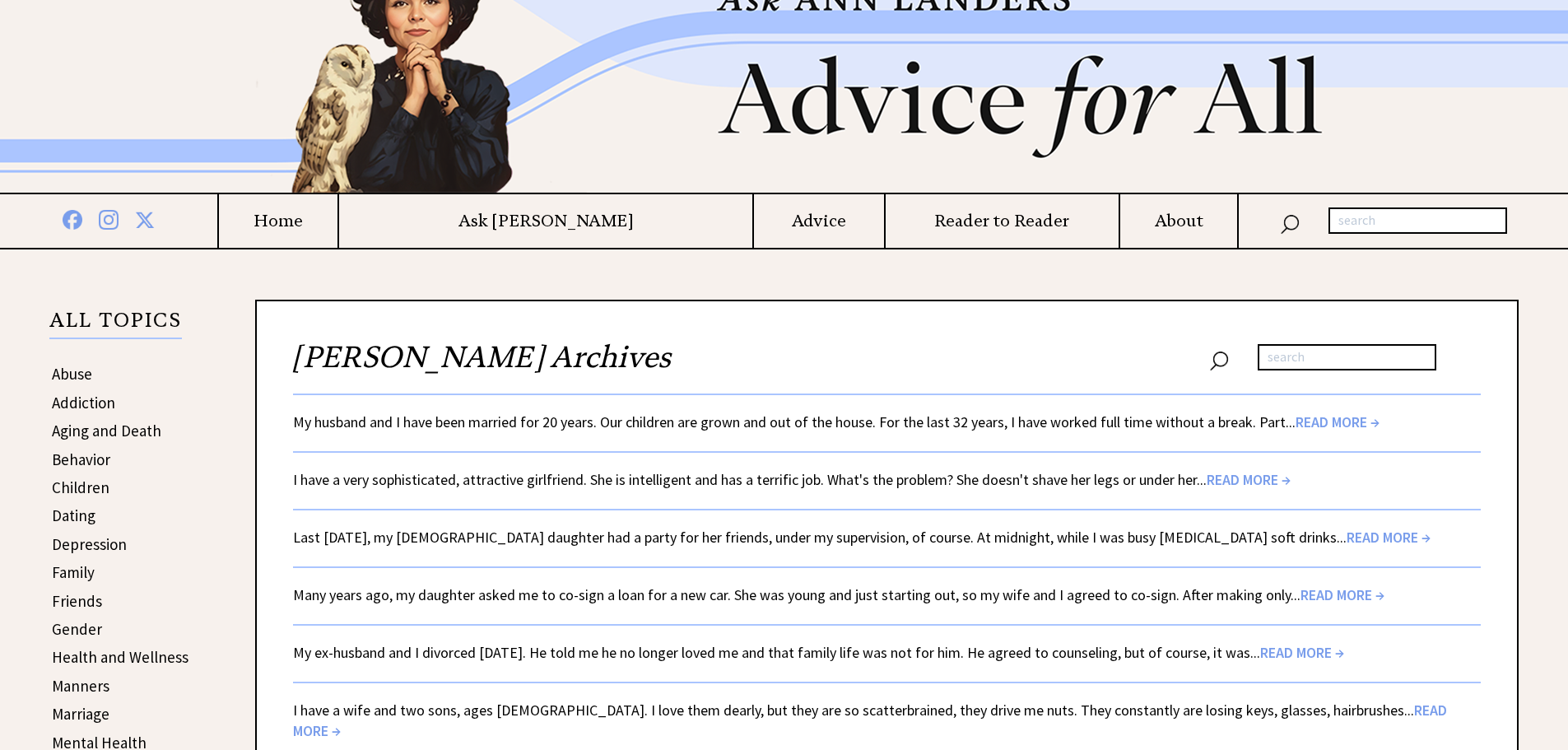
click at [711, 599] on link "Many years ago, my daughter asked me to co-sign a loan for a new car. She was y…" at bounding box center [839, 594] width 1091 height 19
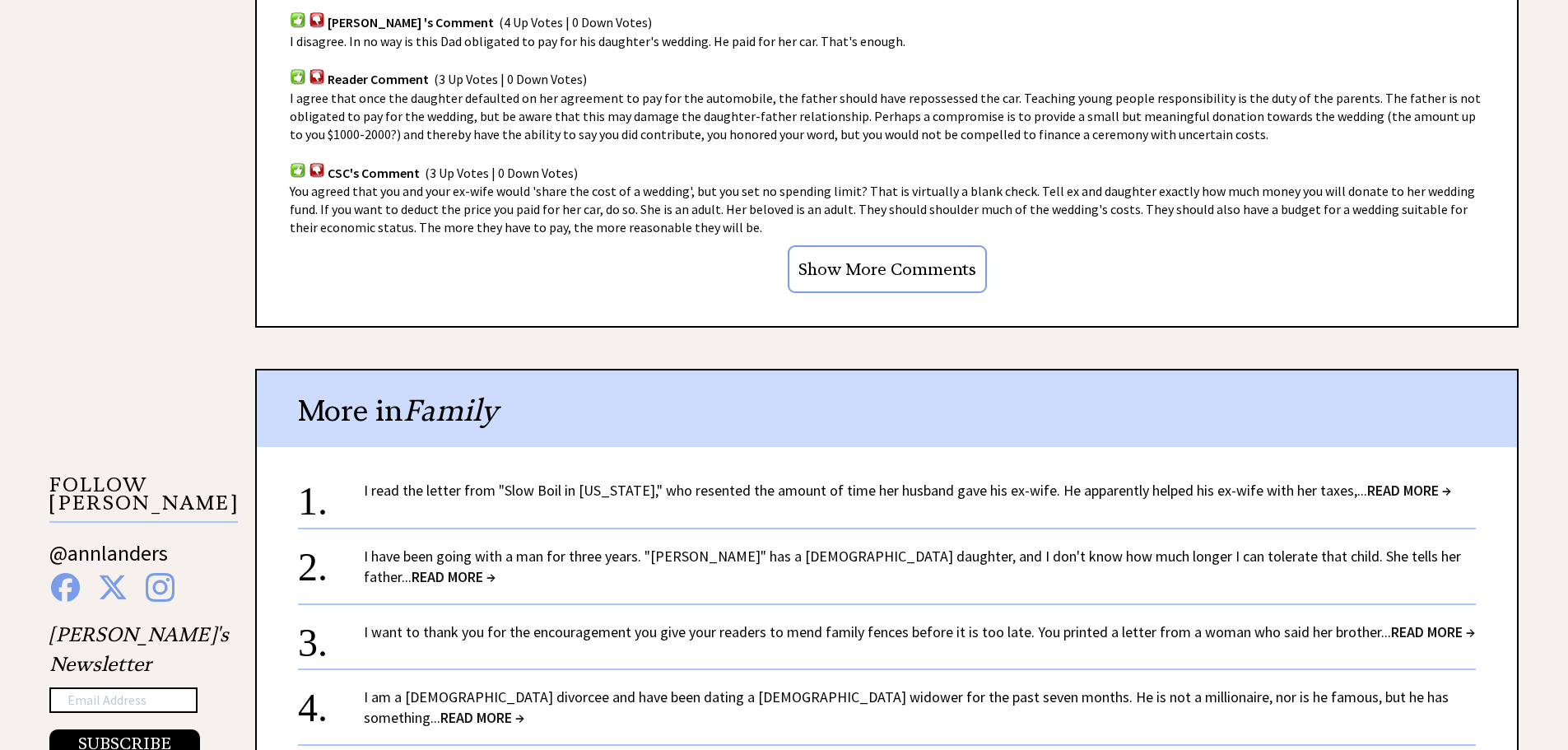
scroll to position [1235, 0]
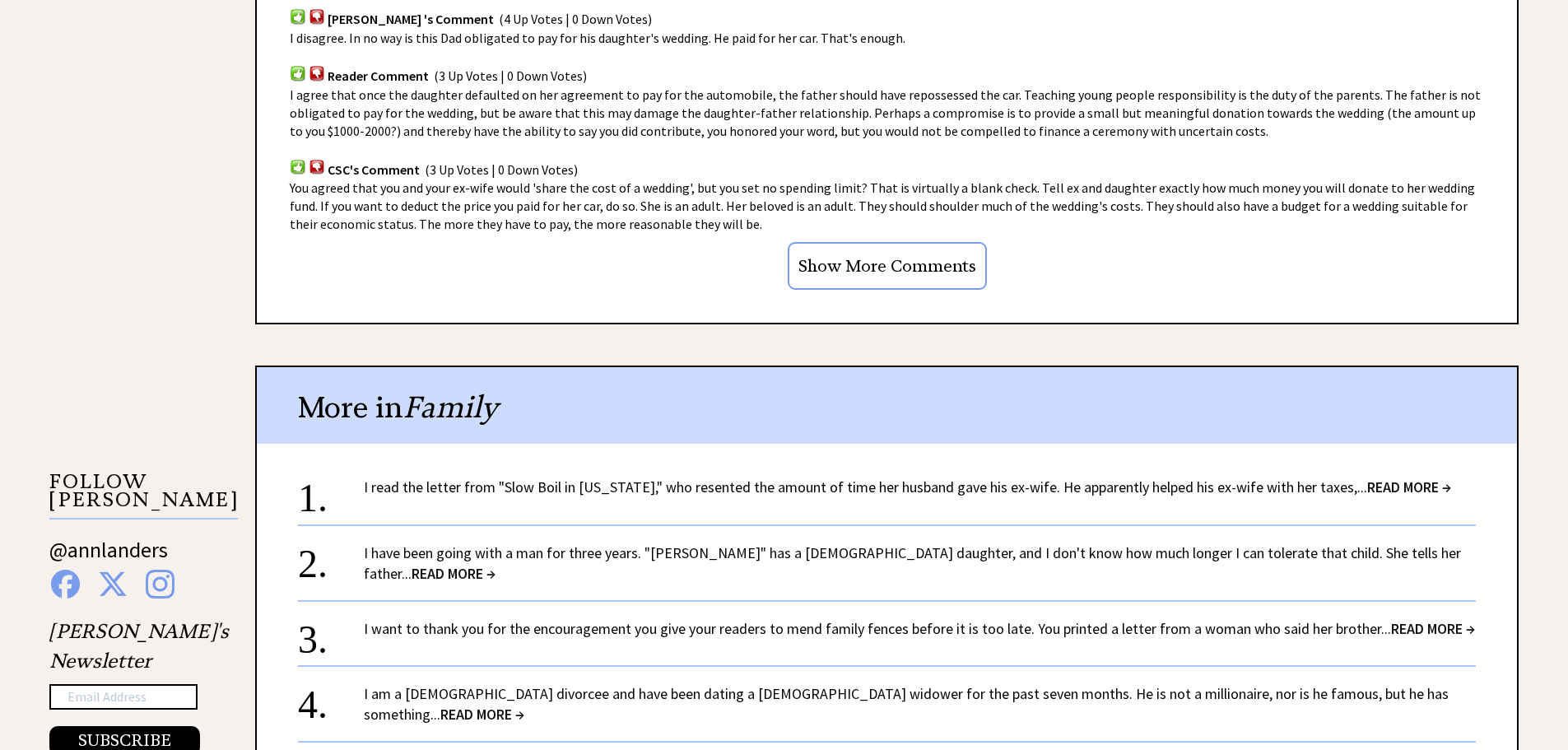
click at [667, 556] on link "I have been going with a man for three years. "[PERSON_NAME]" has a [DEMOGRAPHI…" at bounding box center [912, 563] width 1097 height 40
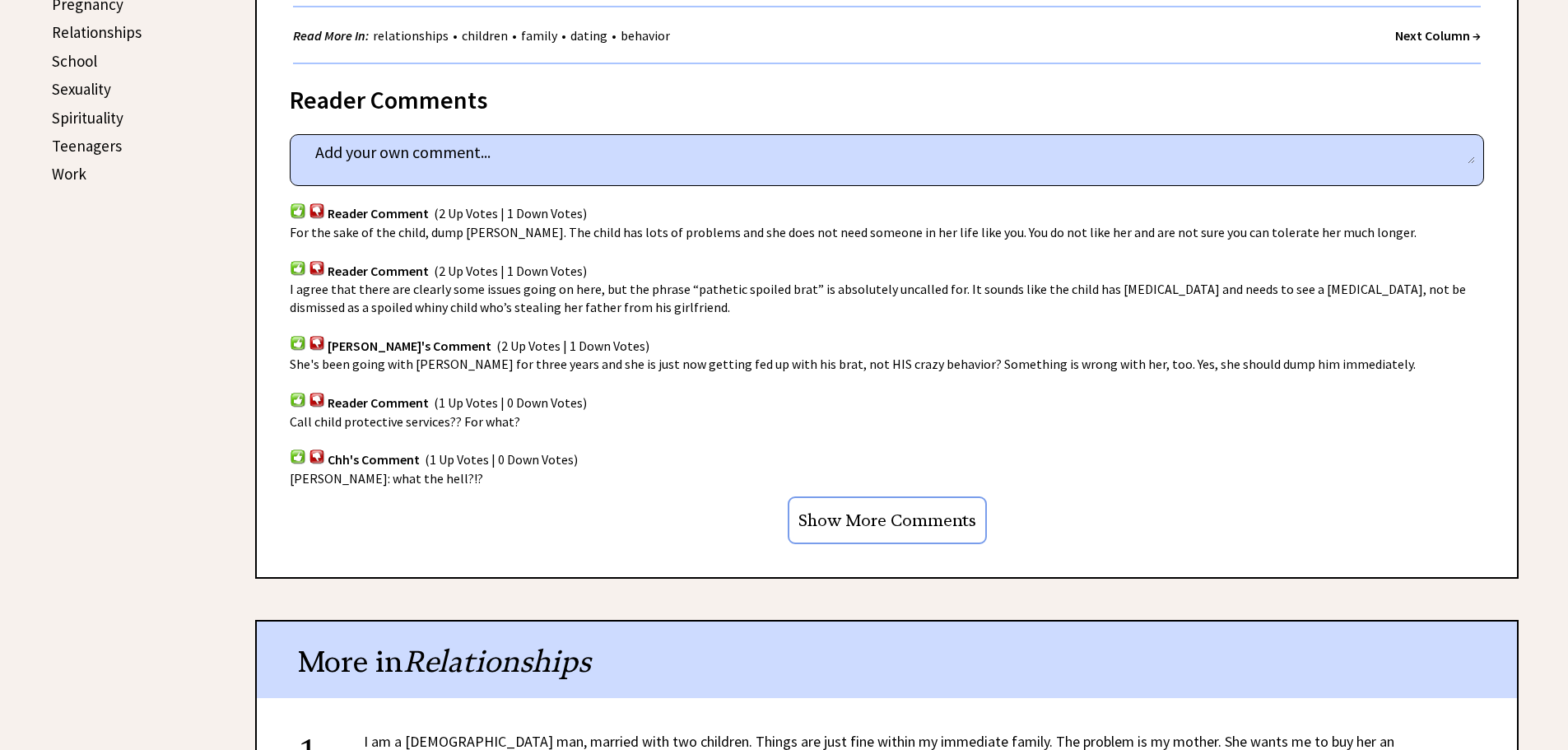
scroll to position [988, 0]
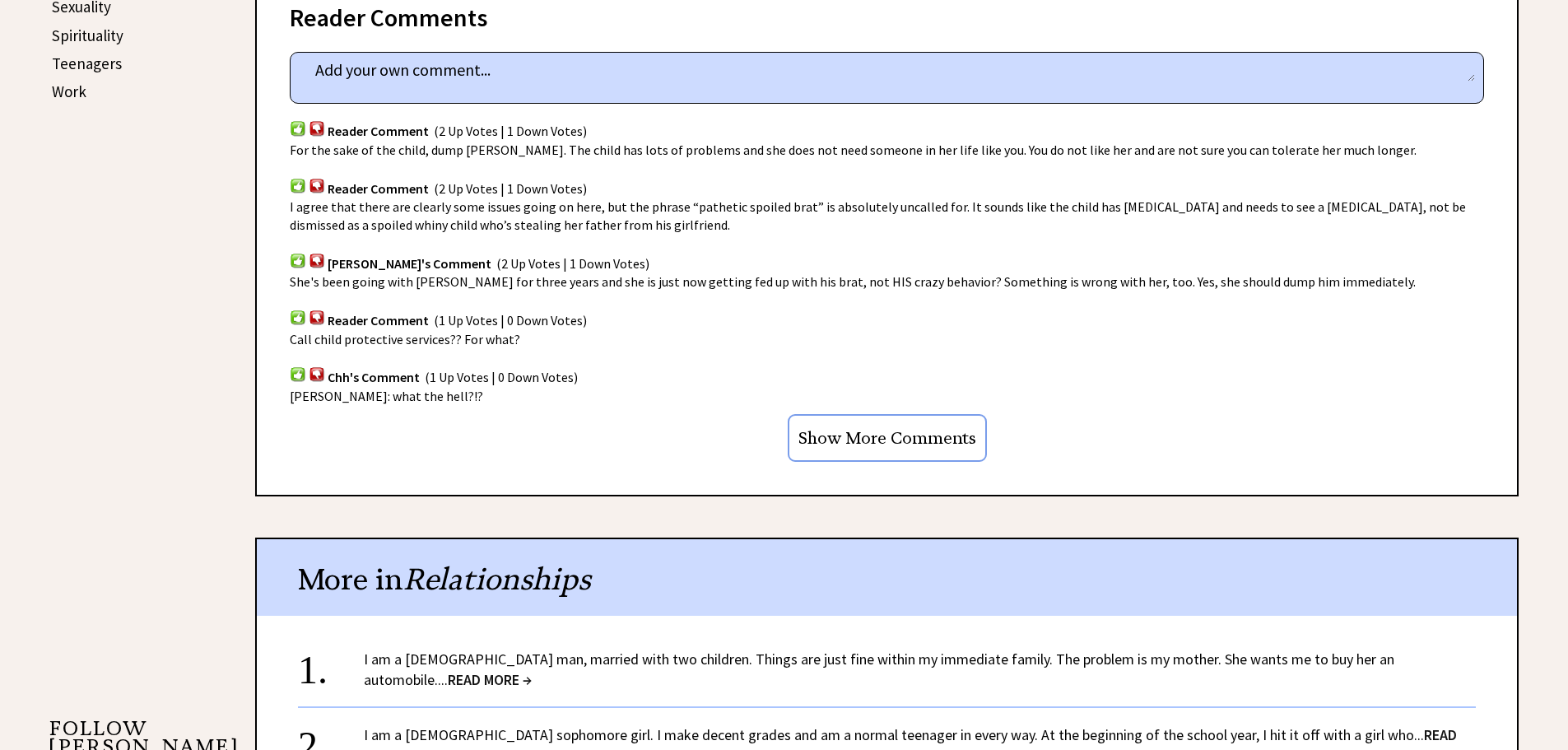
click at [689, 663] on link "I am a [DEMOGRAPHIC_DATA] man, married with two children. Things are just fine …" at bounding box center [879, 669] width 1031 height 40
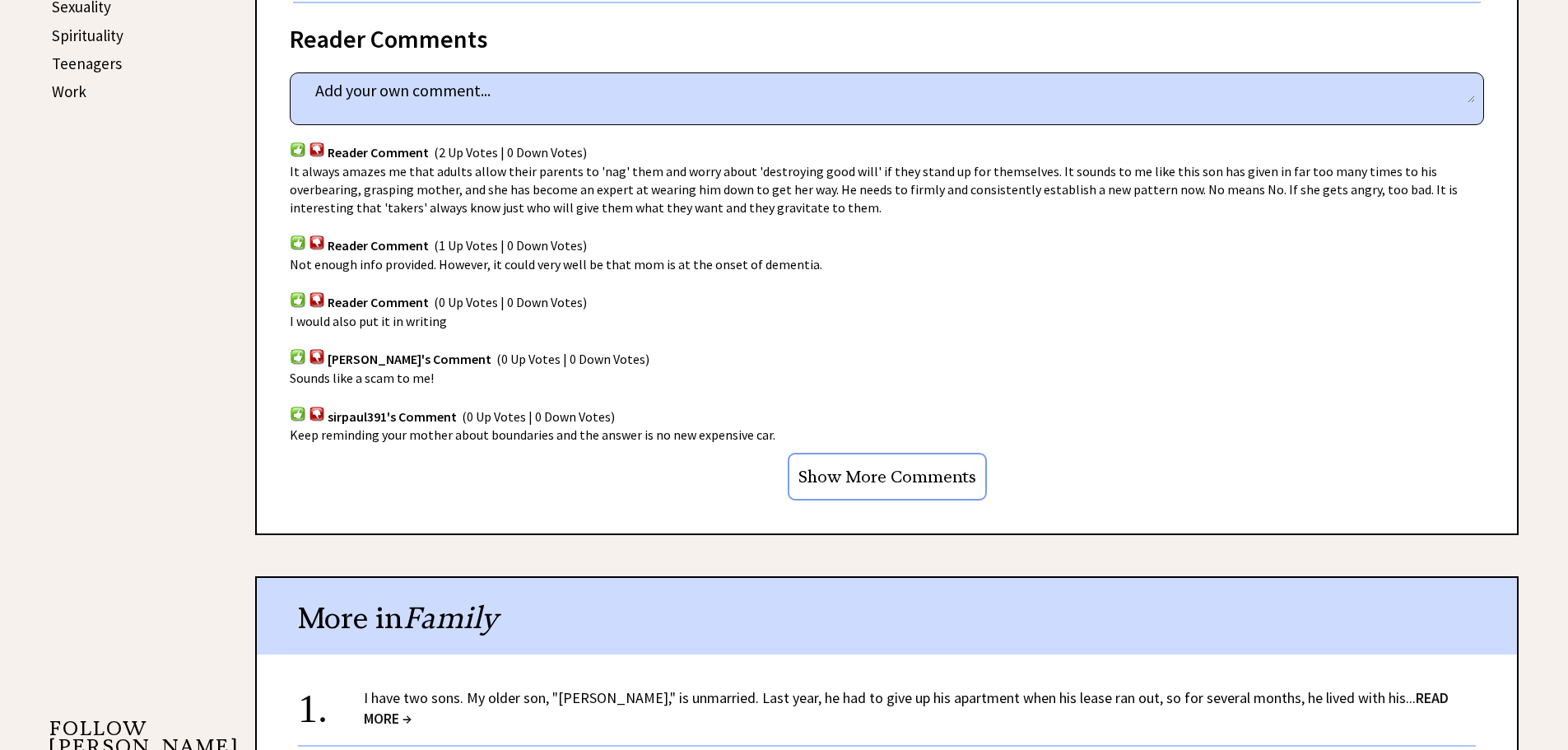
scroll to position [1070, 0]
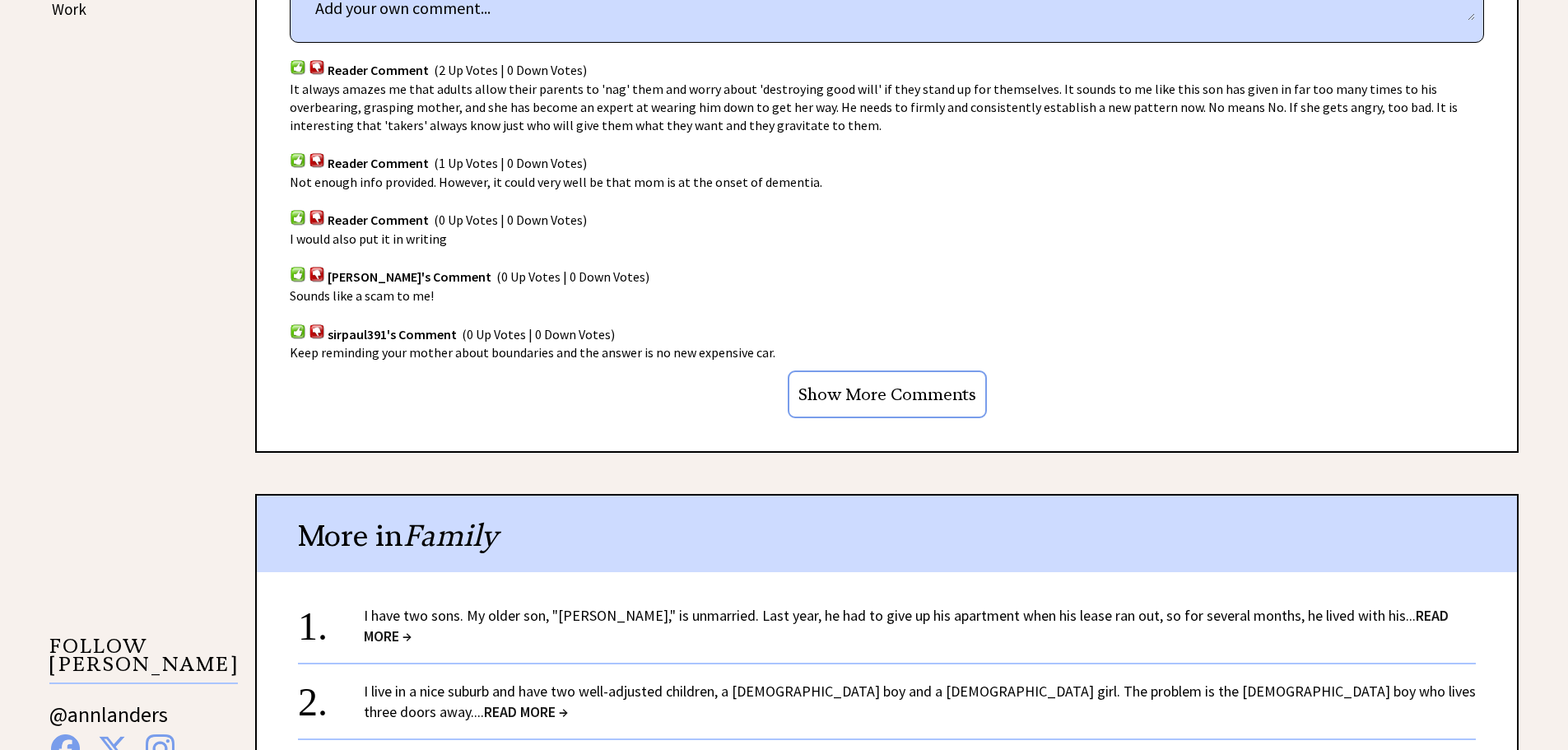
click at [714, 621] on link "I have two sons. My older son, "Randall," is unmarried. Last year, he had to gi…" at bounding box center [906, 626] width 1084 height 40
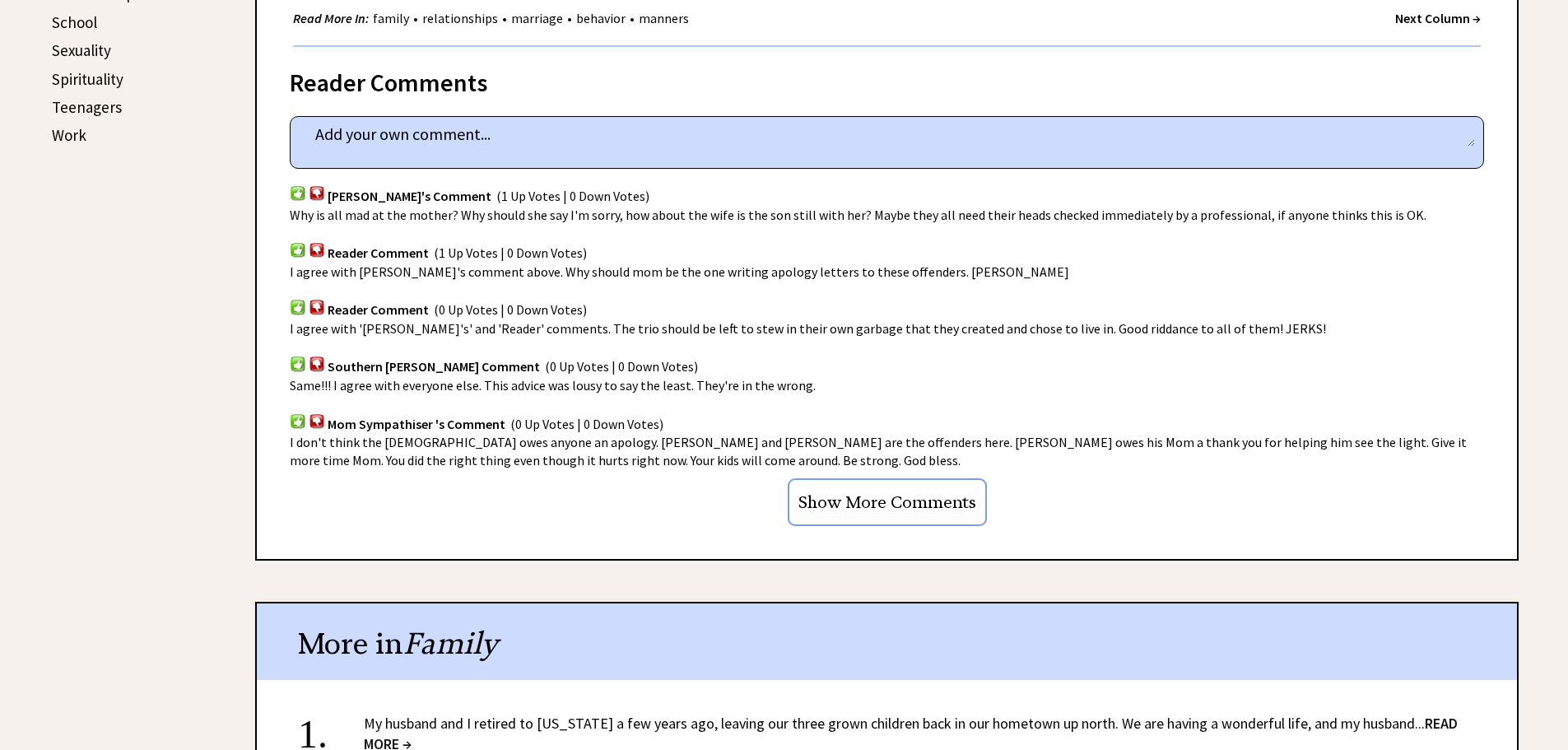
scroll to position [1070, 0]
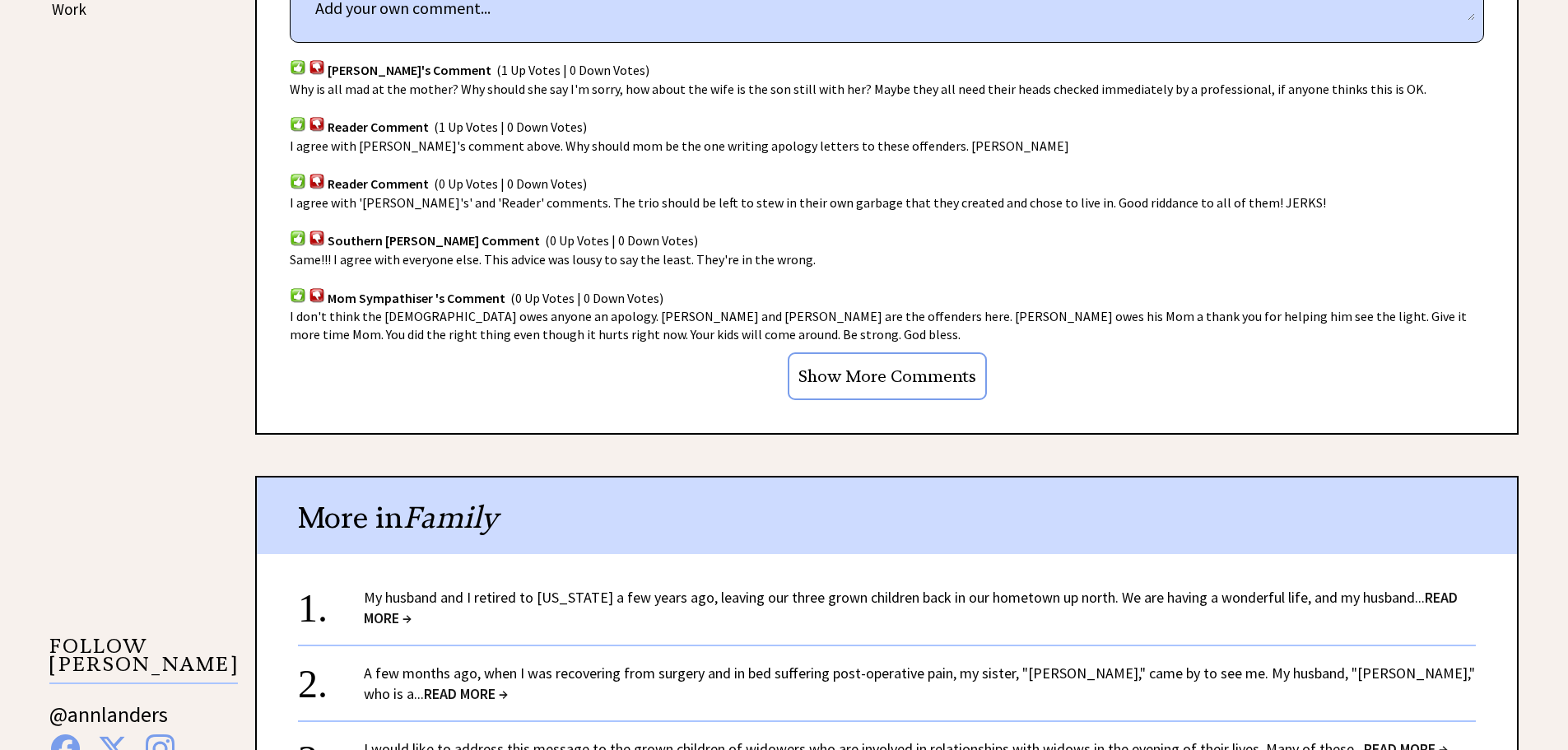
click at [721, 588] on link "My husband and I retired to Florida a few years ago, leaving our three grown ch…" at bounding box center [910, 607] width 1093 height 40
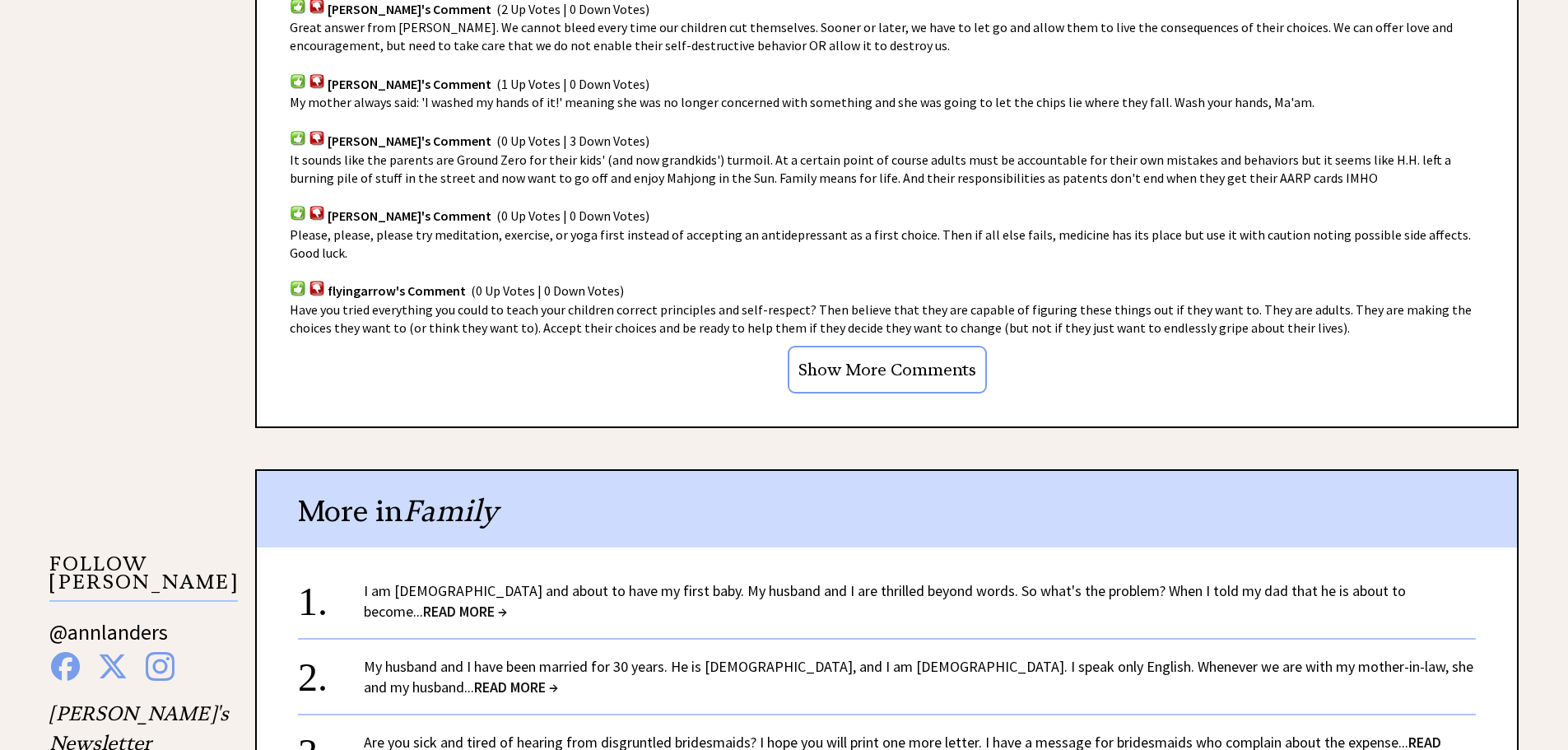
scroll to position [1235, 0]
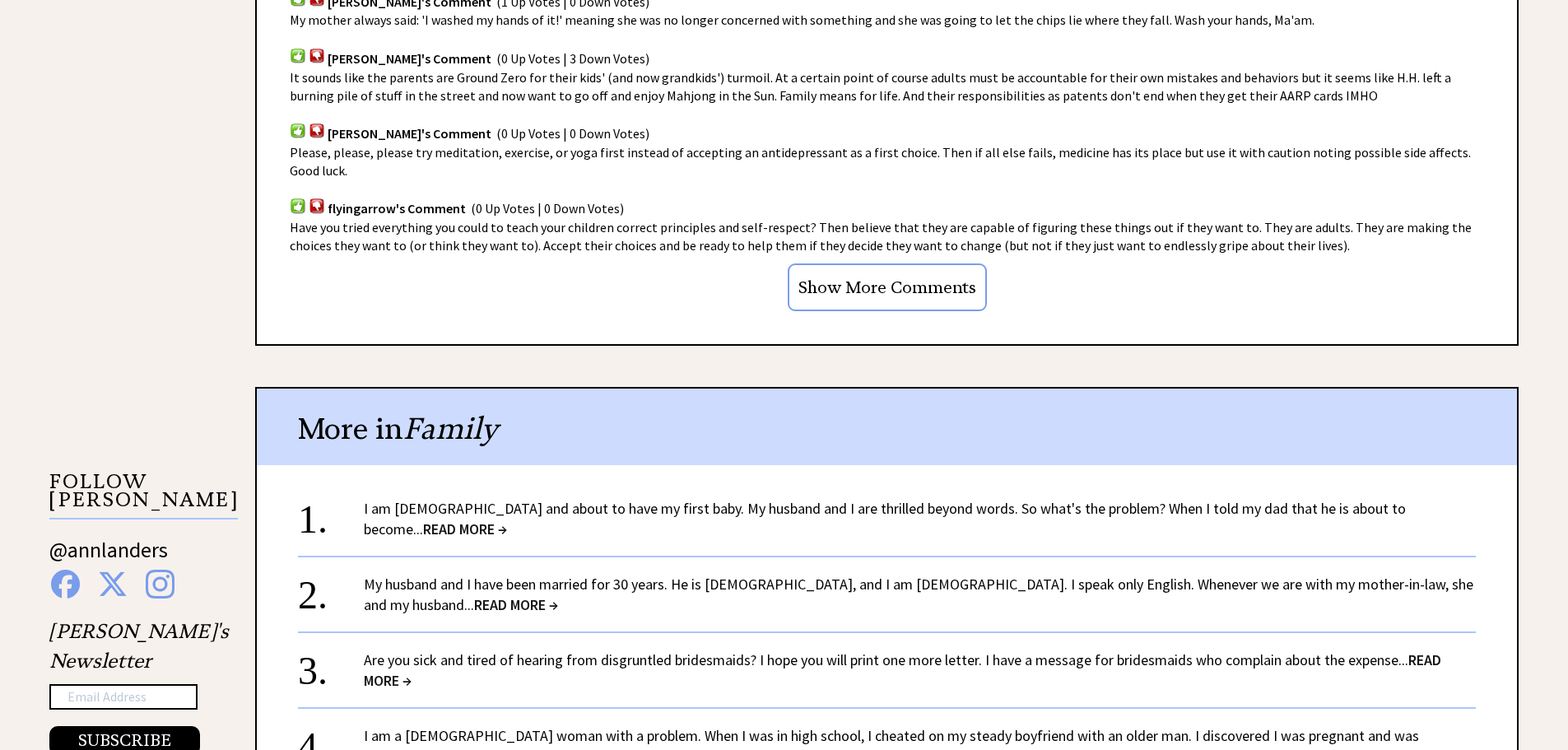
click at [659, 665] on link "Are you sick and tired of hearing from disgruntled bridesmaids? I hope you will…" at bounding box center [902, 670] width 1077 height 40
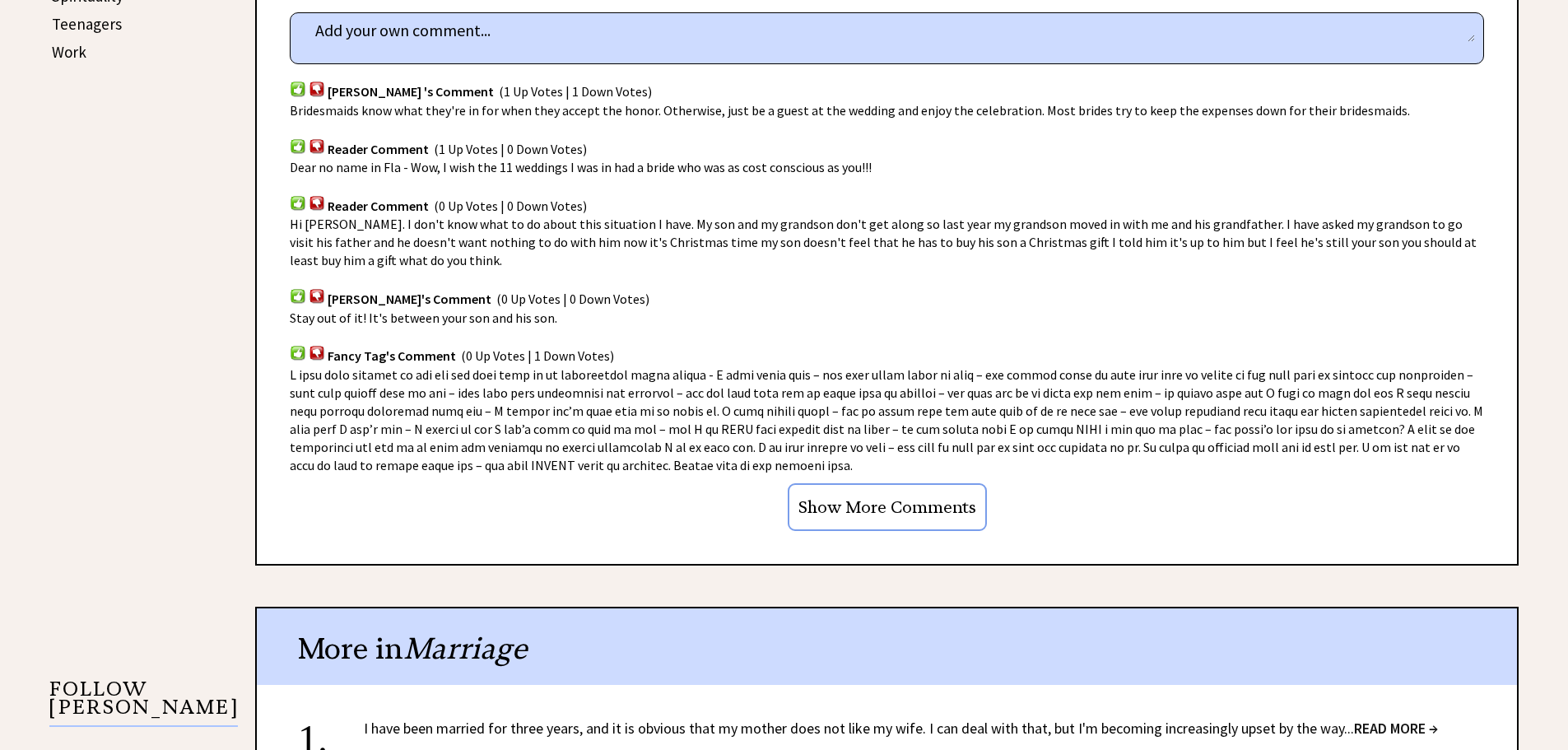
scroll to position [1153, 0]
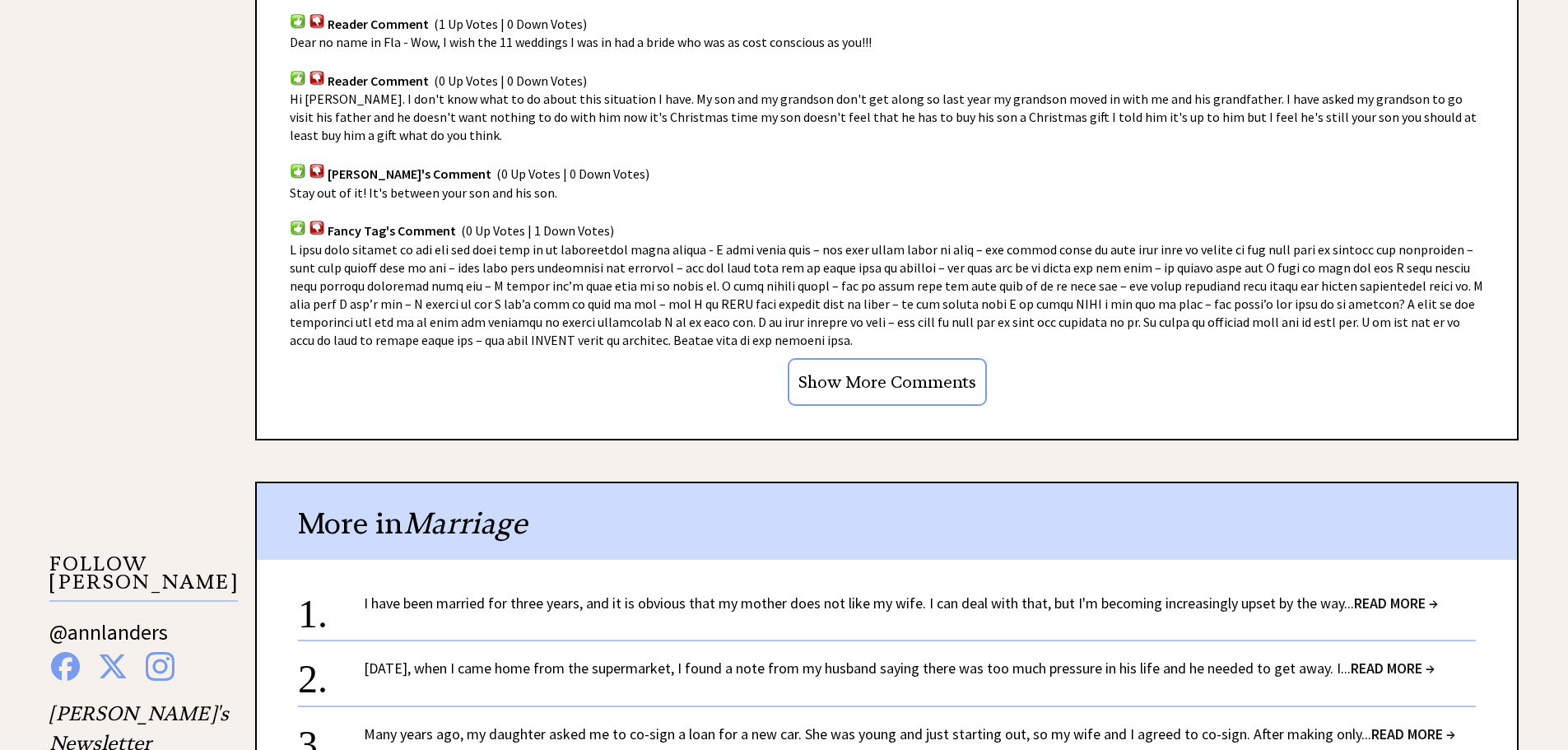
click at [729, 669] on link "[DATE], when I came home from the supermarket, I found a note from my husband s…" at bounding box center [899, 667] width 1070 height 19
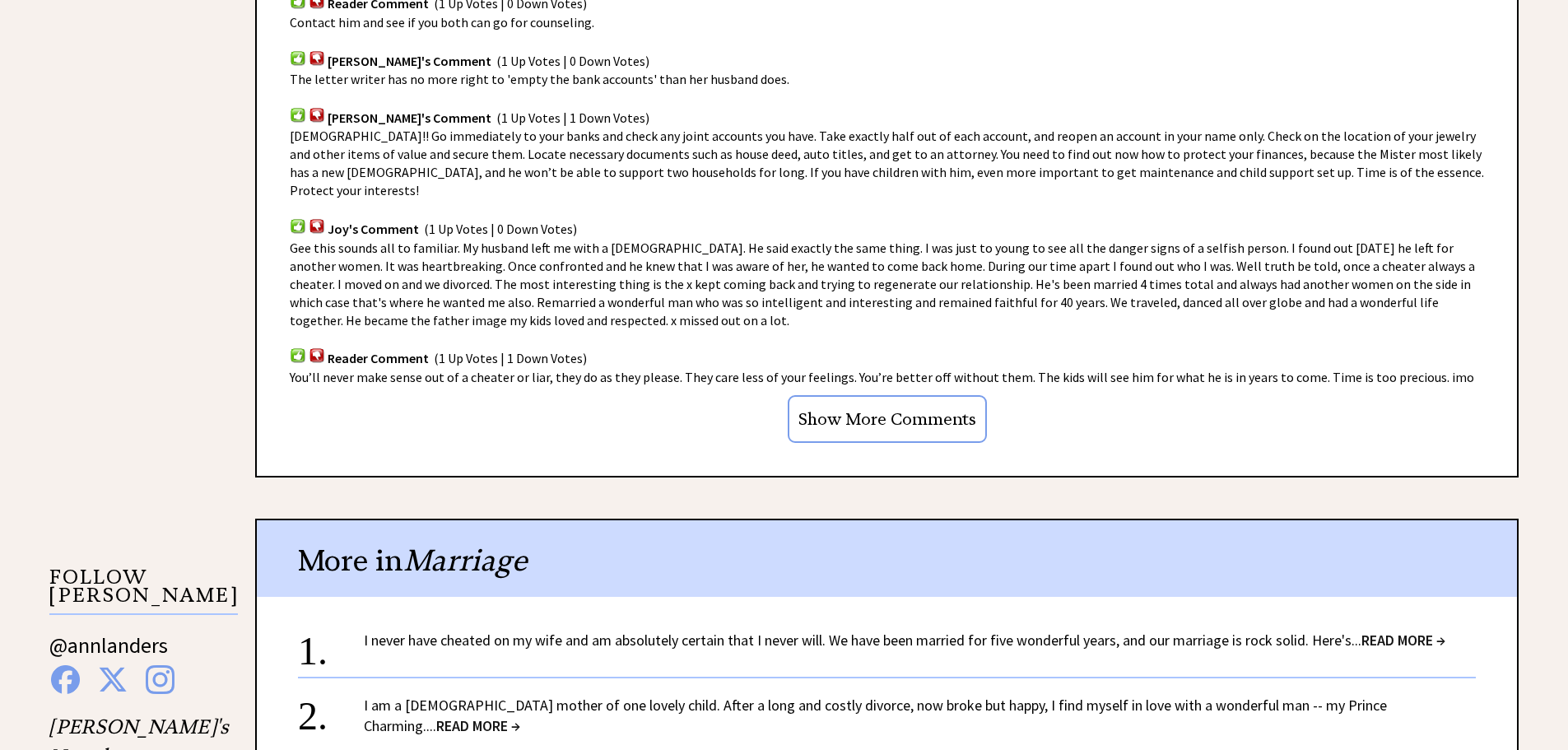
scroll to position [1235, 0]
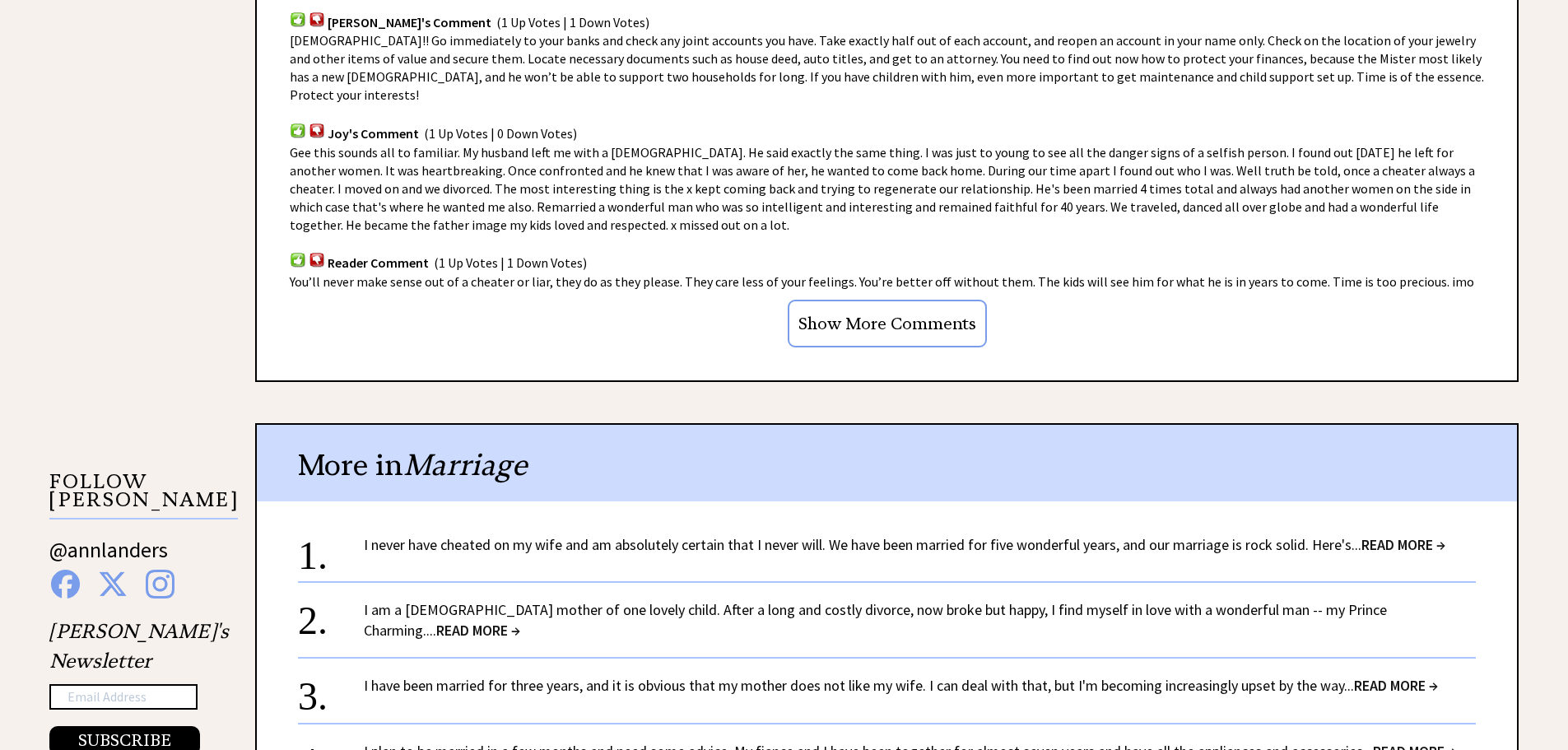
click at [848, 535] on link "I never have cheated on my wife and am absolutely certain that I never will. We…" at bounding box center [904, 544] width 1081 height 19
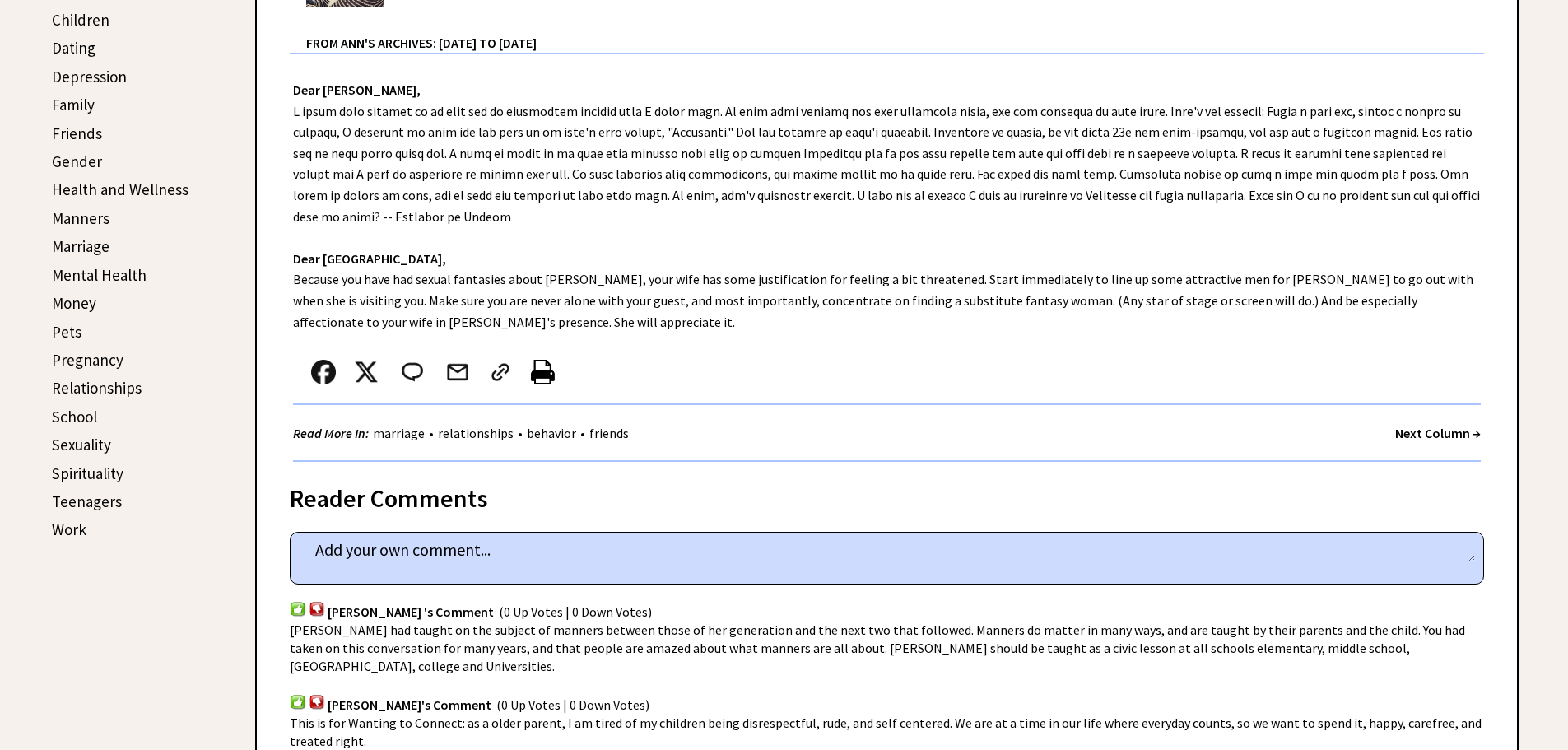
scroll to position [494, 0]
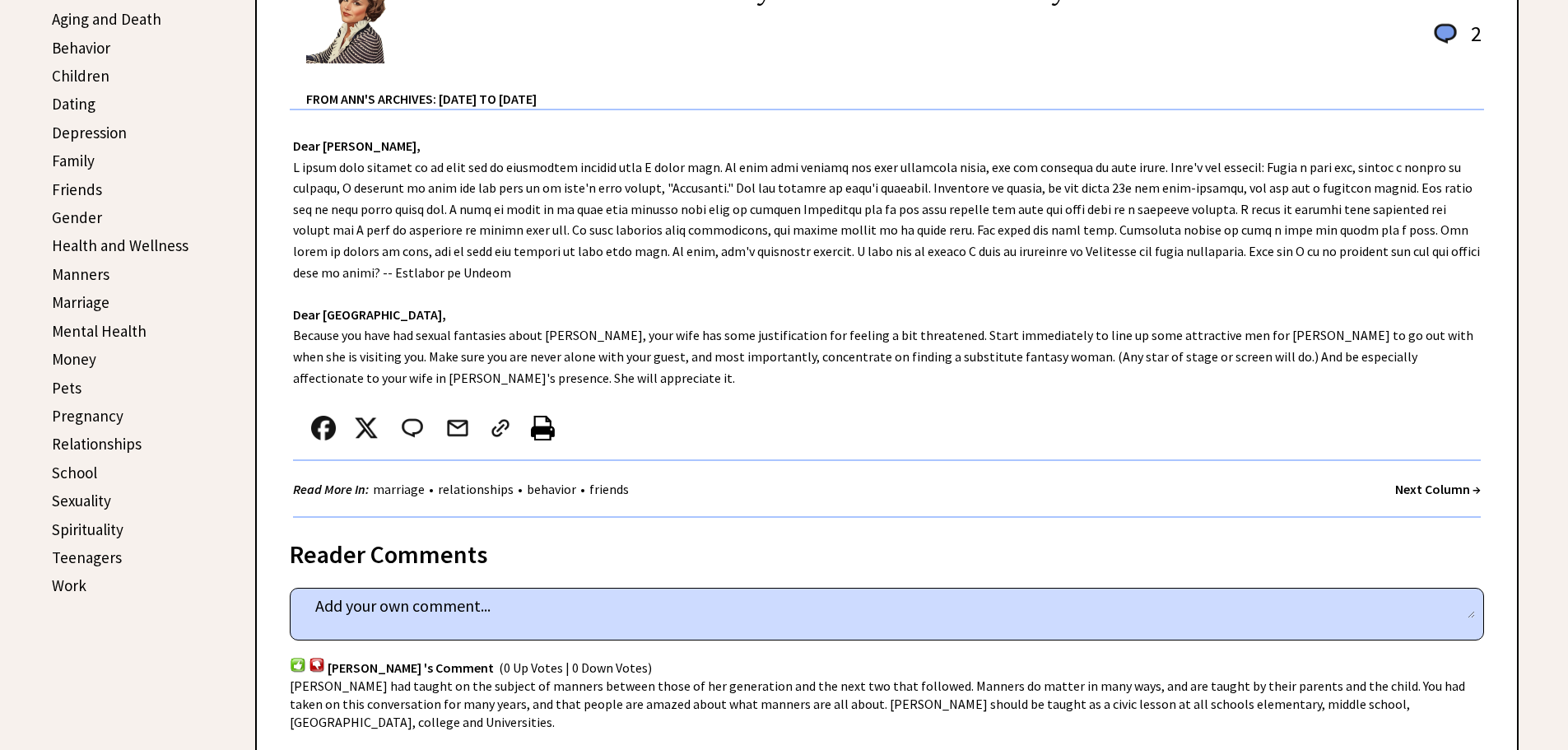
click at [60, 576] on link "Work" at bounding box center [69, 585] width 34 height 19
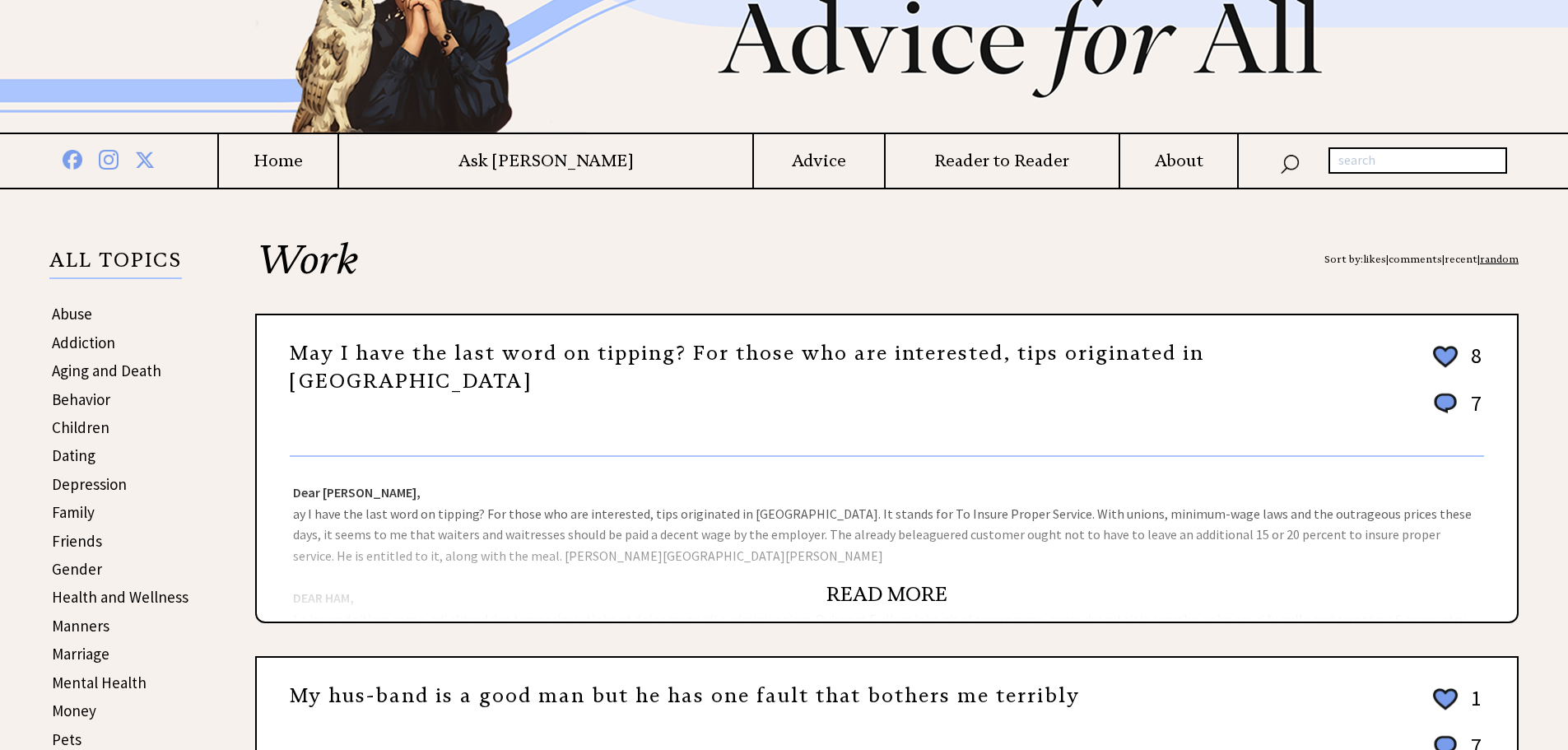
scroll to position [165, 0]
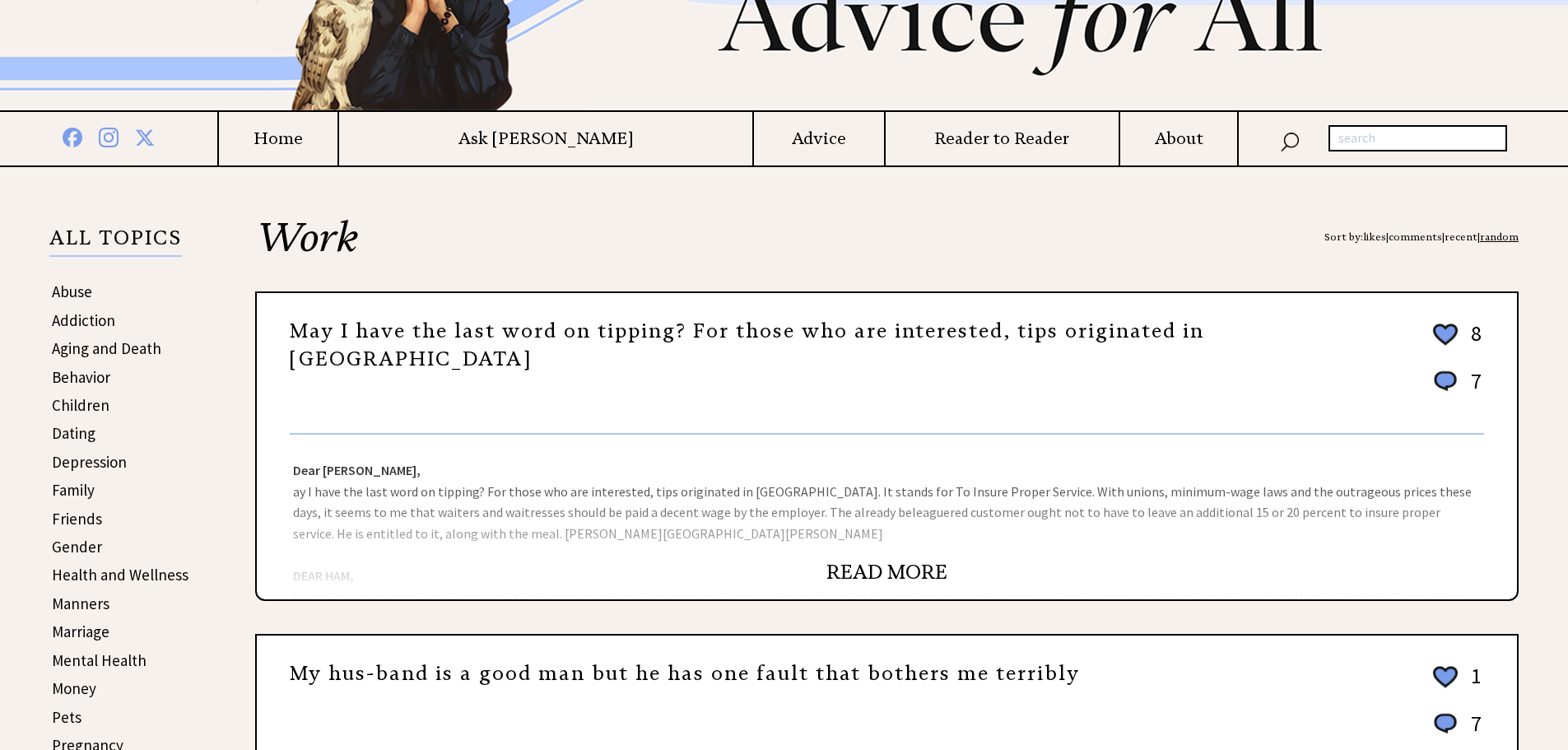
click at [906, 580] on link "READ MORE" at bounding box center [886, 572] width 121 height 25
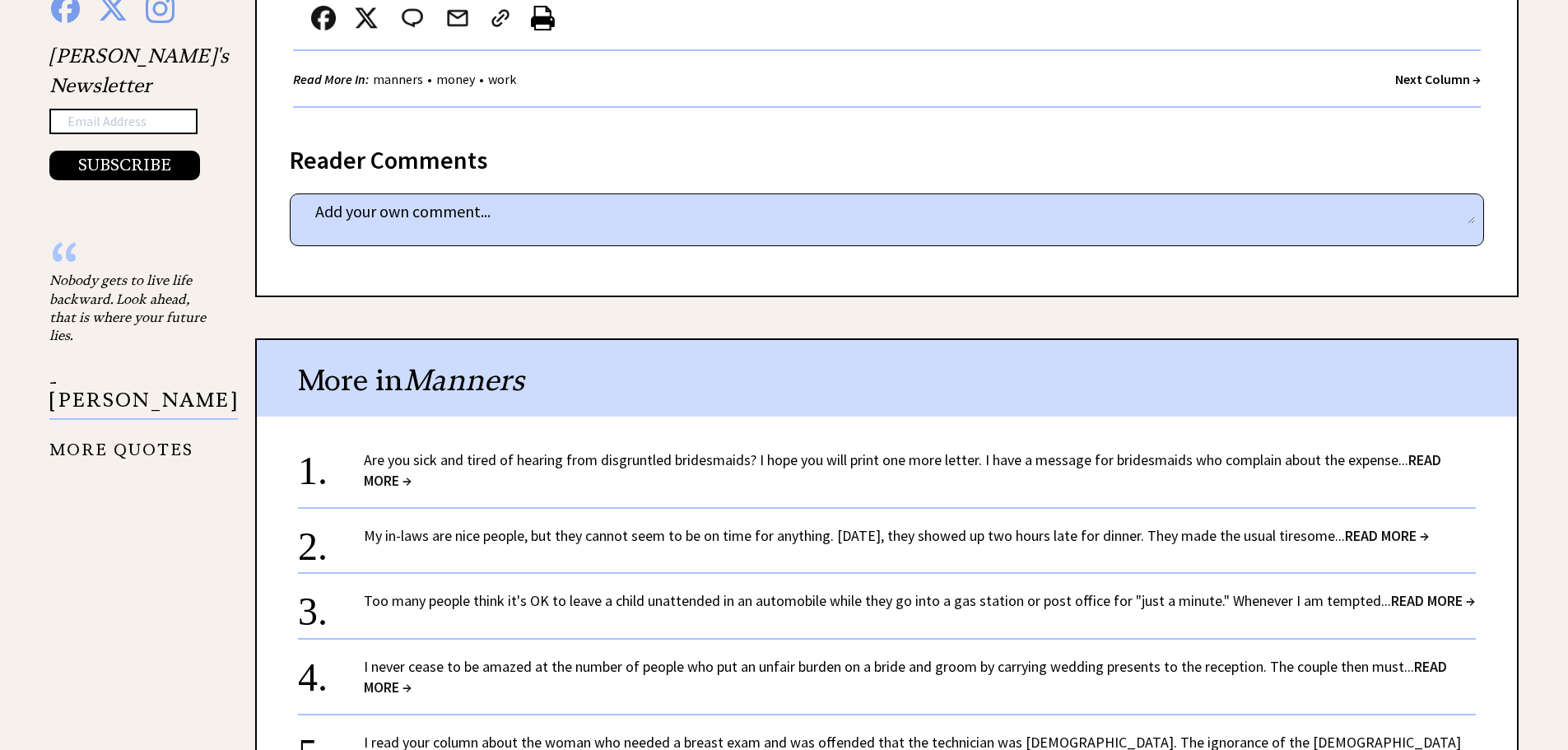
scroll to position [1811, 0]
click at [548, 525] on link "My in-laws are nice people, but they cannot seem to be on time for anything. [D…" at bounding box center [896, 534] width 1065 height 19
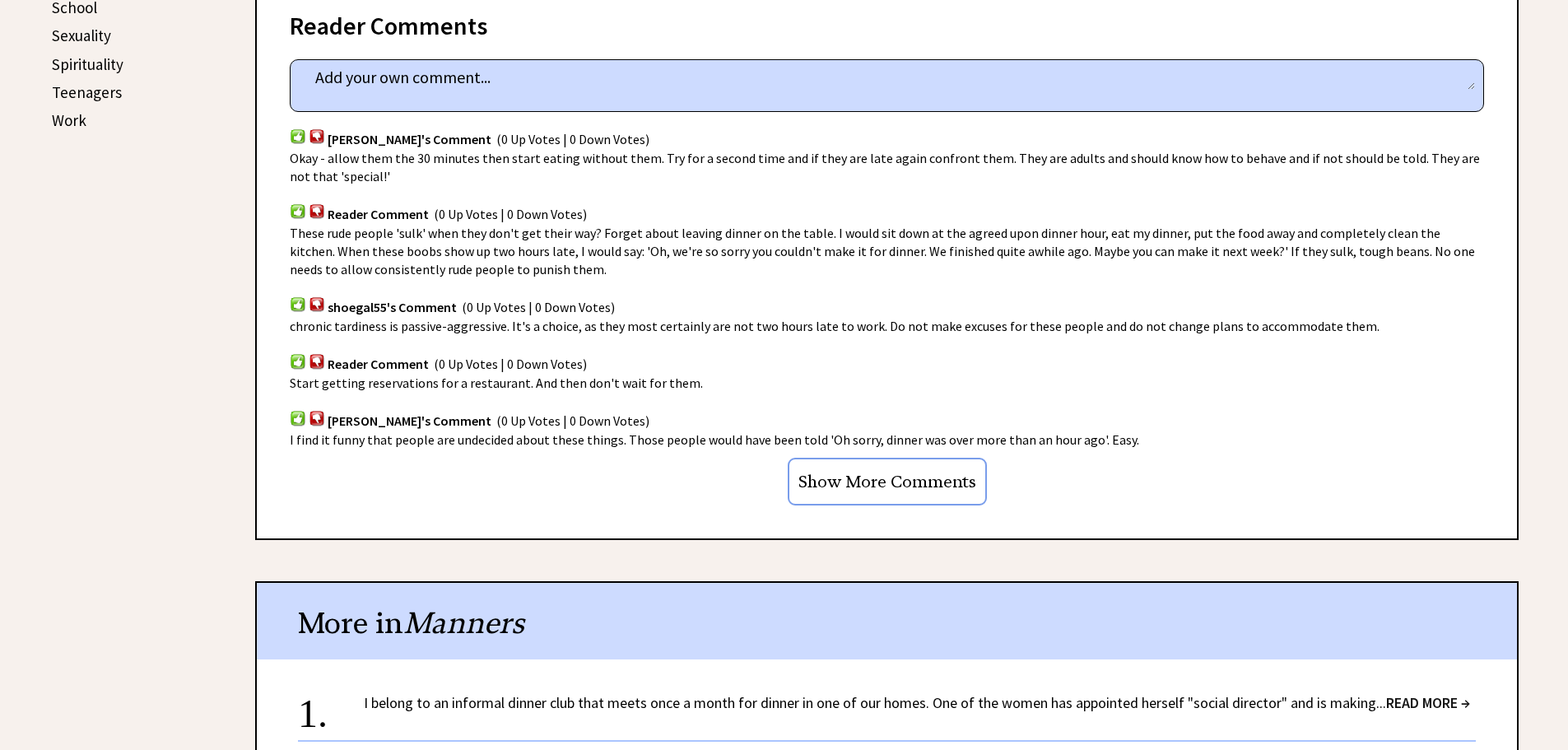
scroll to position [1070, 0]
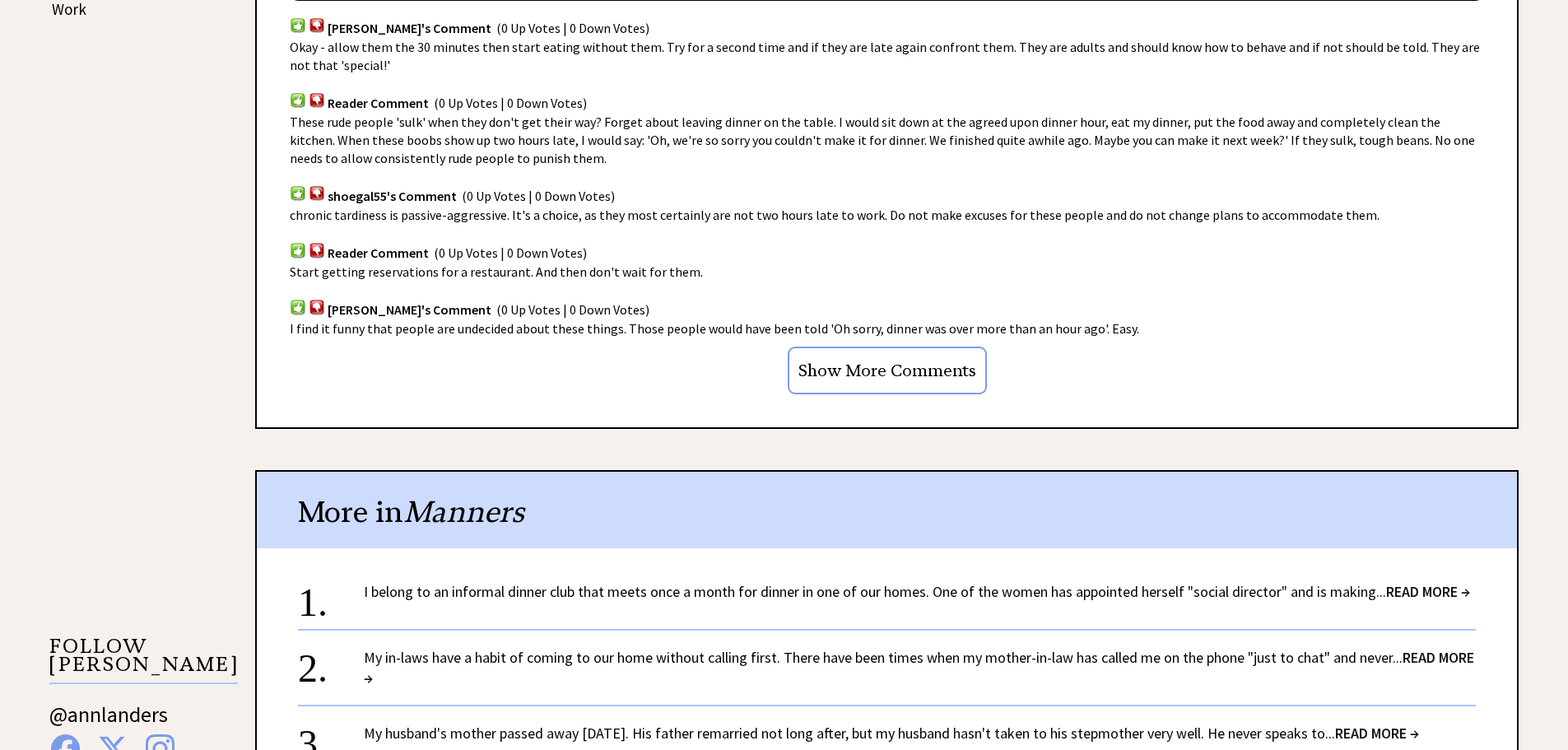
click at [645, 582] on link "I belong to an informal dinner club that meets once a month for dinner in one o…" at bounding box center [916, 590] width 1106 height 19
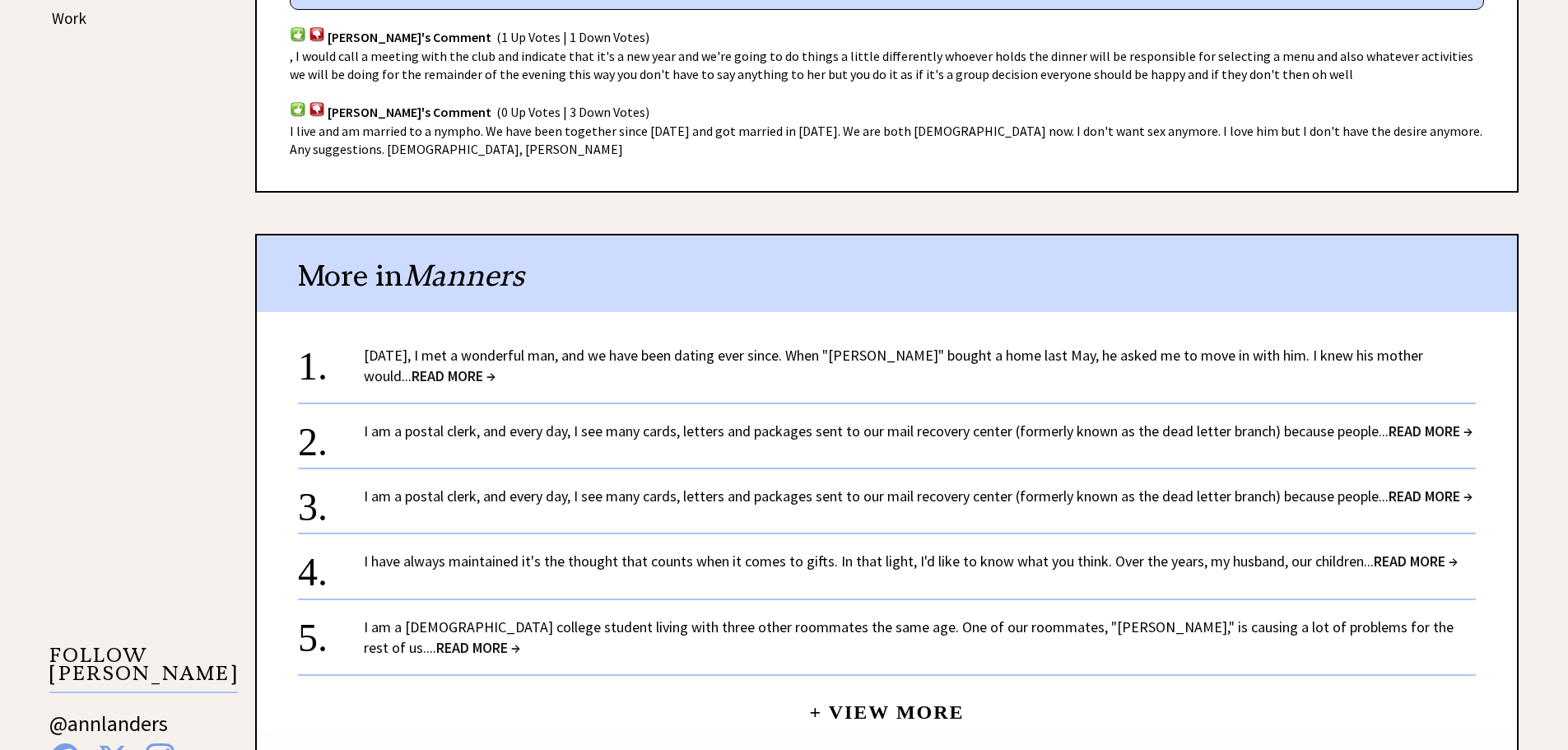
scroll to position [1070, 0]
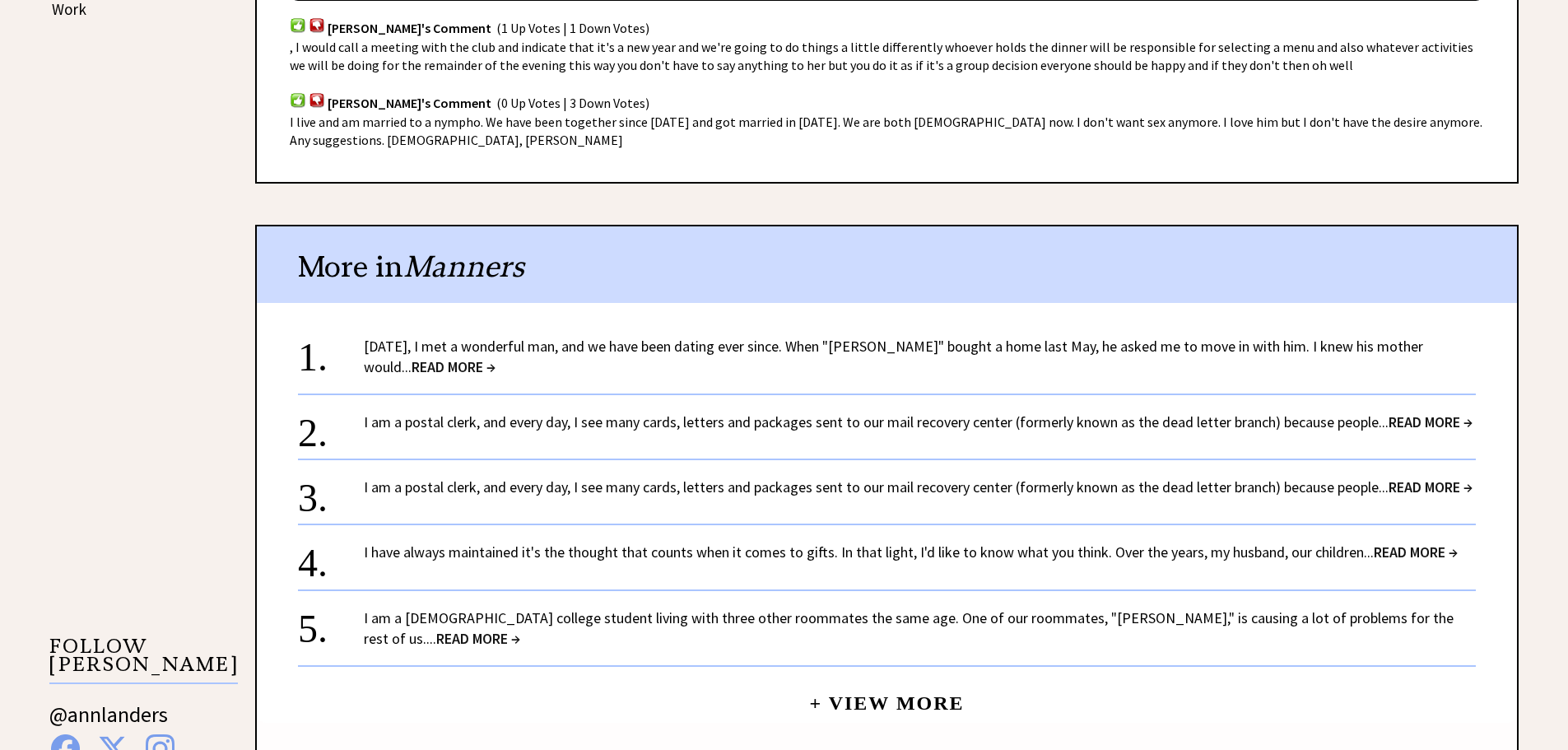
click at [622, 561] on link "I have always maintained it's the thought that counts when it comes to gifts. I…" at bounding box center [910, 552] width 1093 height 19
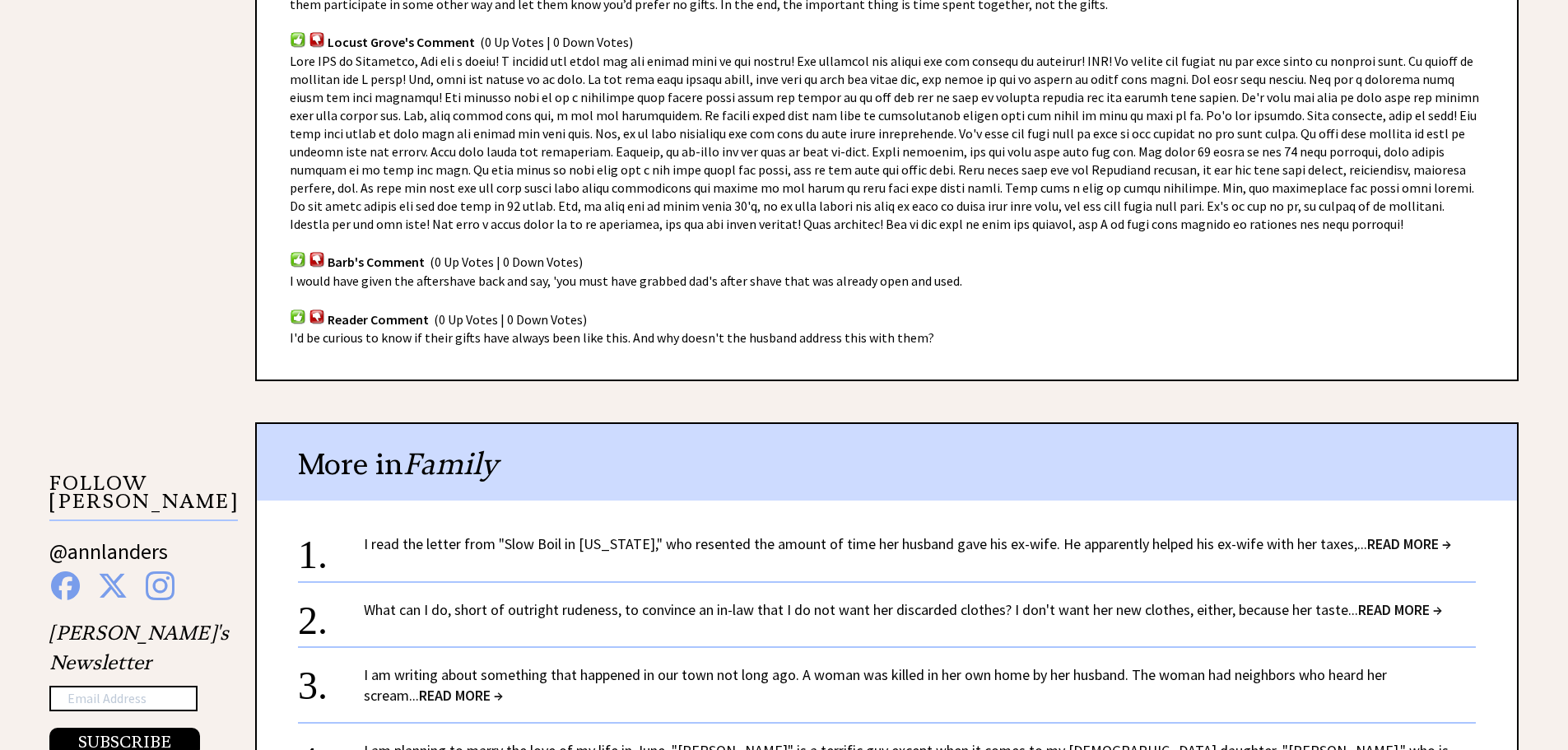
scroll to position [1235, 0]
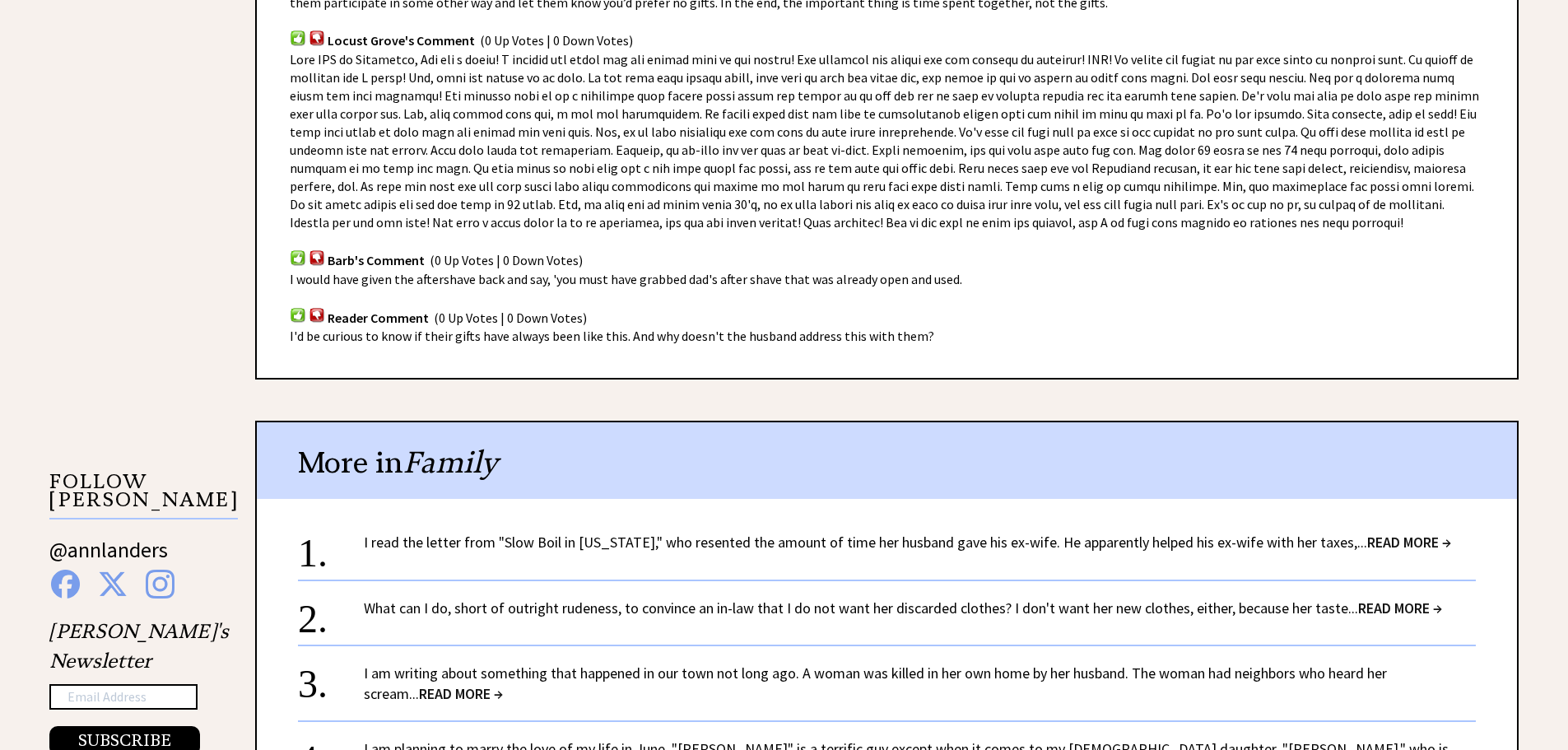
click at [681, 670] on link "I am writing about something that happened in our town not long ago. A woman wa…" at bounding box center [875, 683] width 1023 height 40
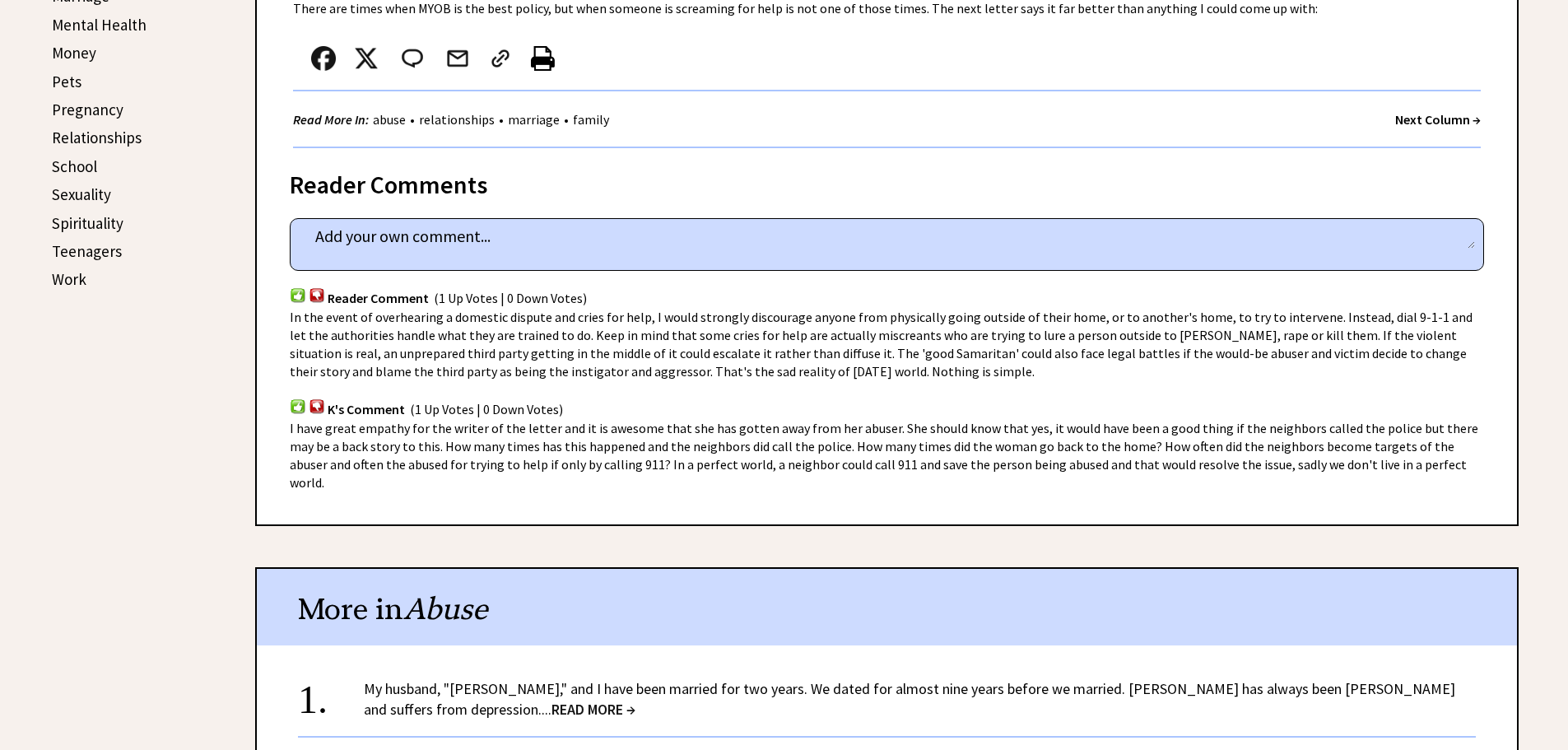
scroll to position [906, 0]
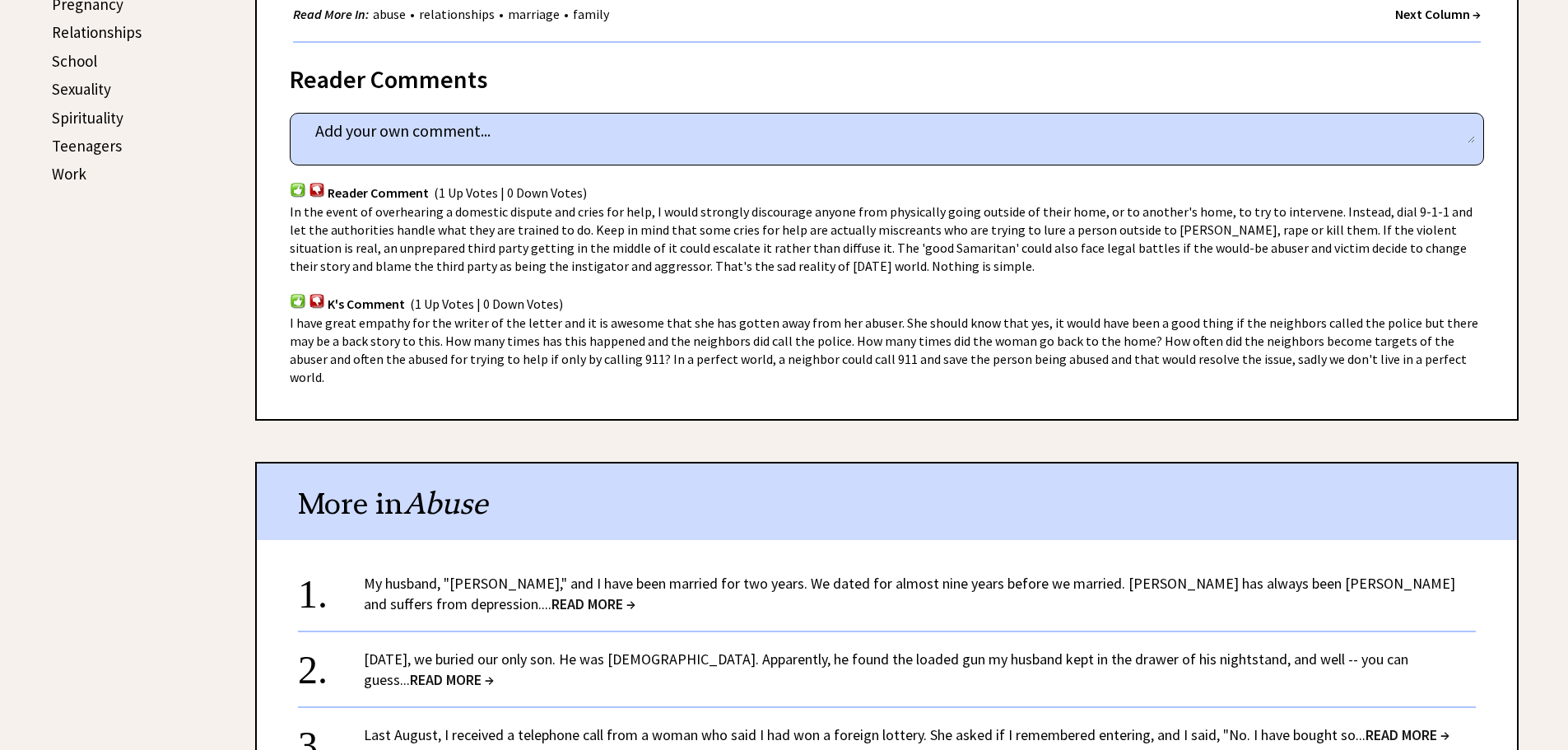
click at [696, 574] on link "My husband, "Jim," and I have been married for two years. We dated for almost n…" at bounding box center [909, 593] width 1091 height 40
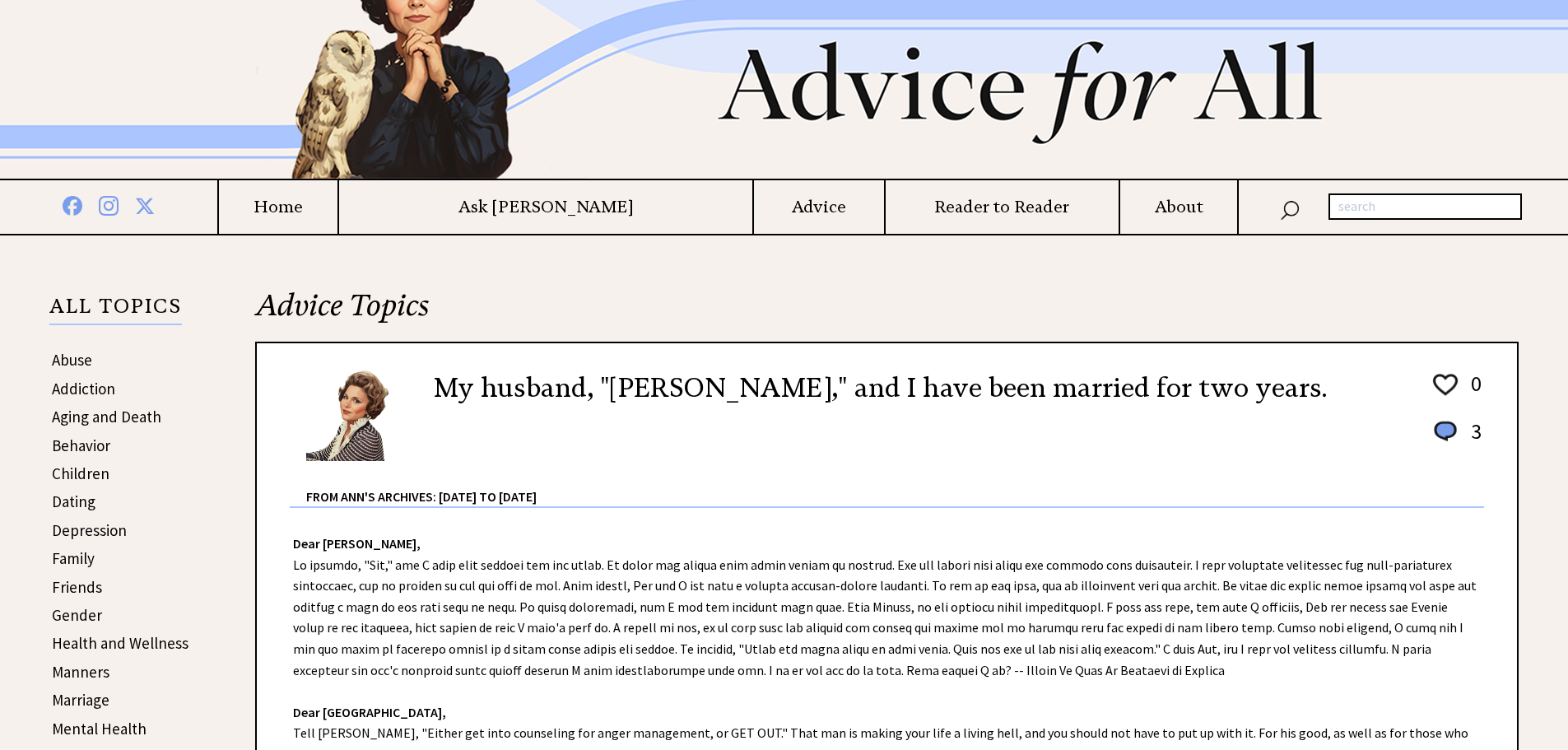
scroll to position [82, 0]
